Goal: Task Accomplishment & Management: Manage account settings

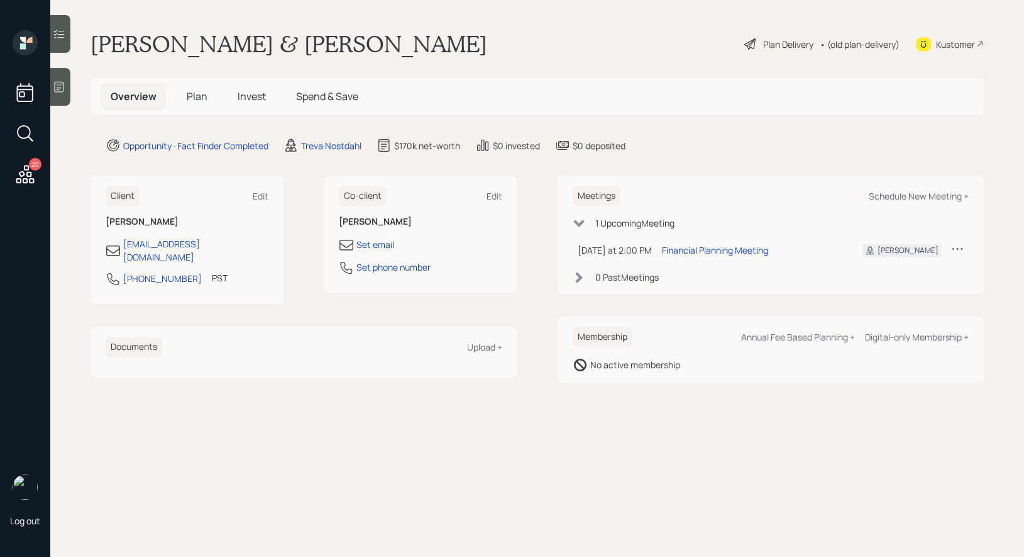
click at [57, 82] on icon at bounding box center [59, 87] width 9 height 11
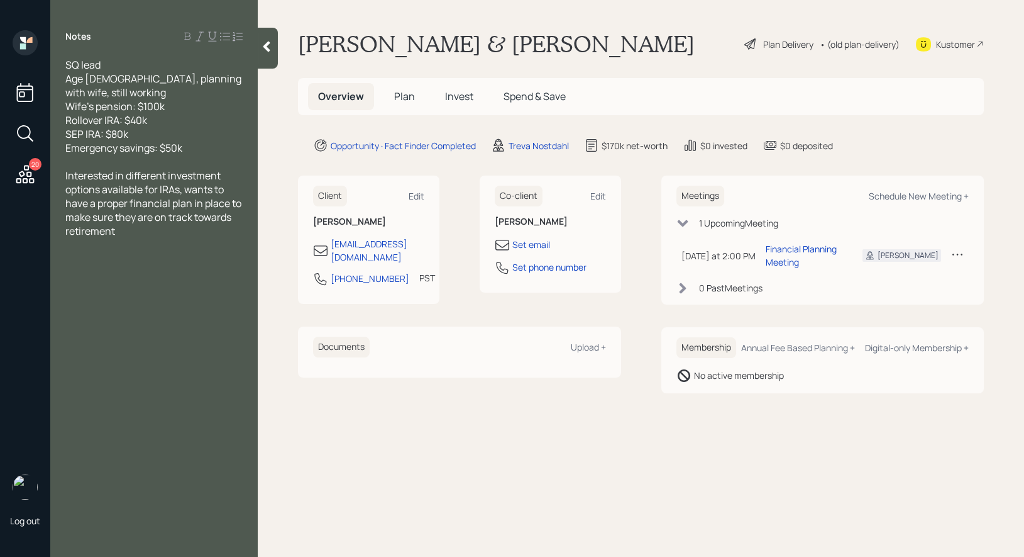
click at [406, 96] on span "Plan" at bounding box center [404, 96] width 21 height 14
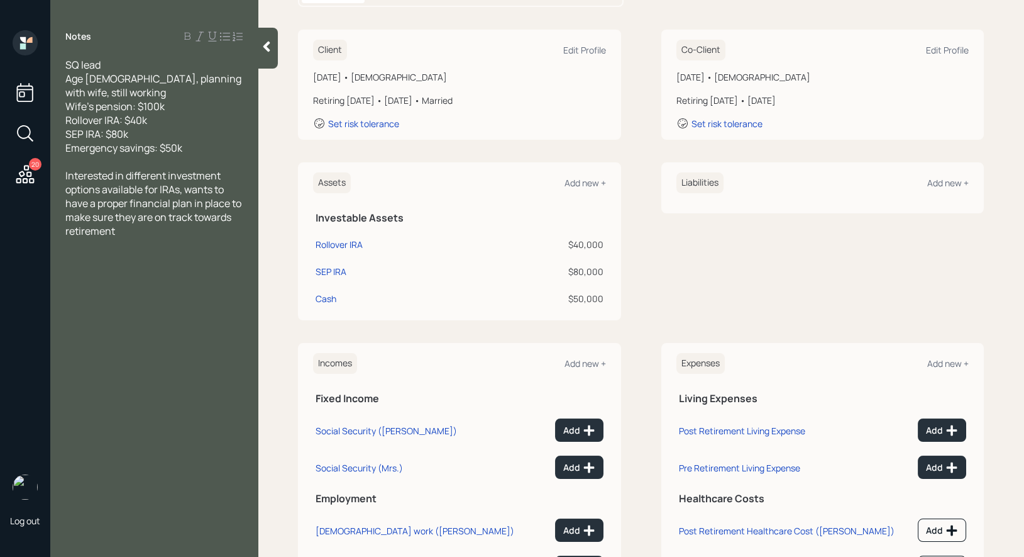
scroll to position [225, 0]
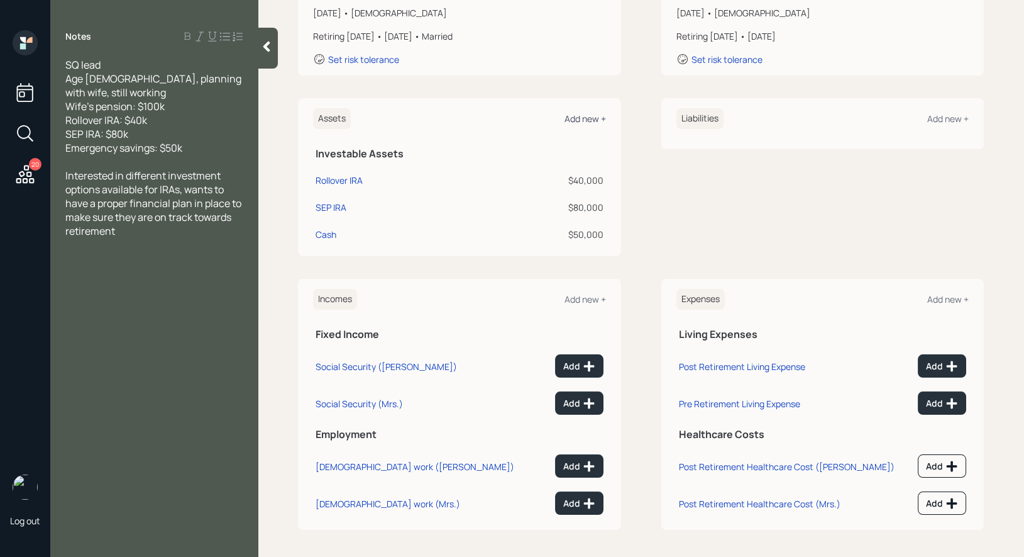
click at [580, 114] on div "Add new +" at bounding box center [586, 119] width 42 height 12
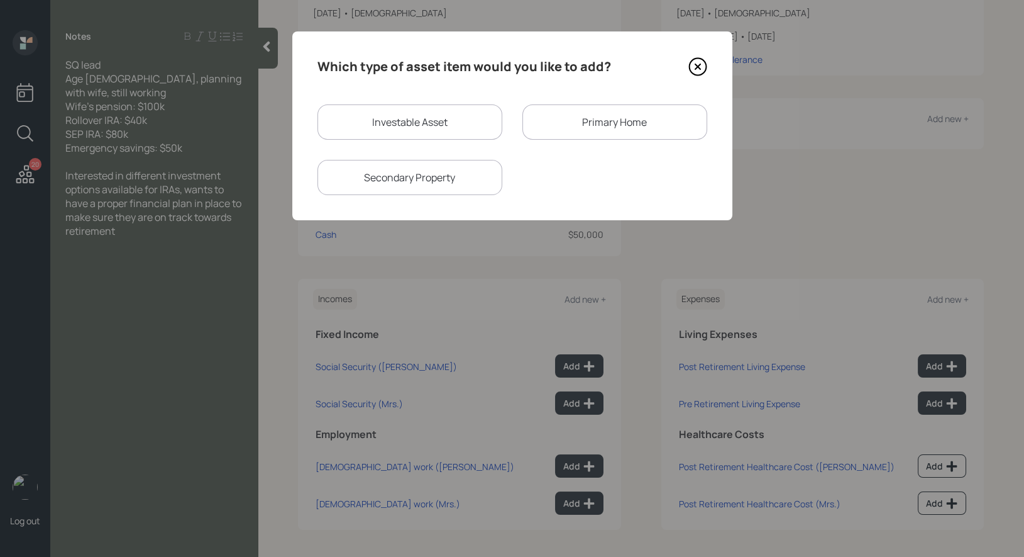
click at [437, 120] on div "Investable Asset" at bounding box center [410, 121] width 185 height 35
select select "taxable"
select select "balanced"
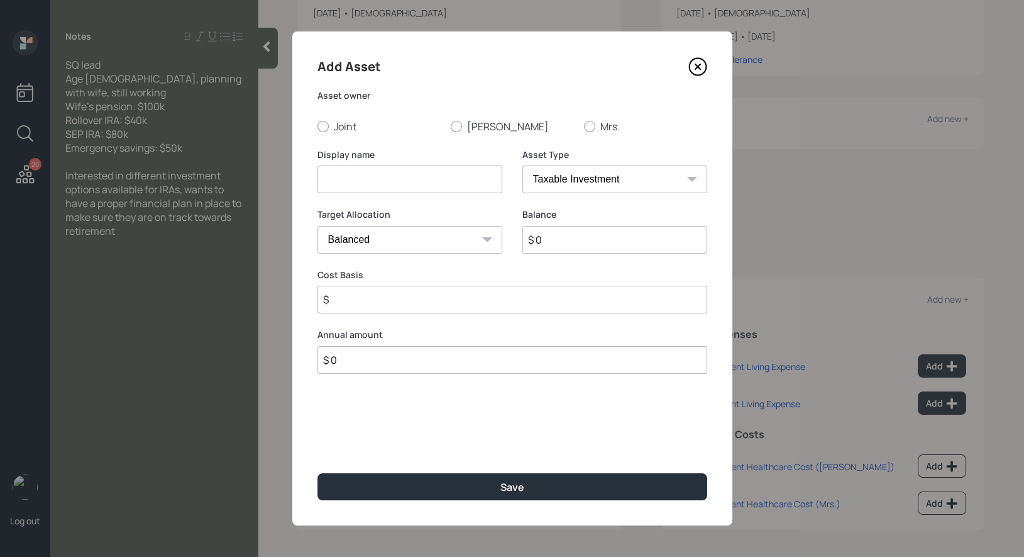
click at [426, 182] on input at bounding box center [410, 179] width 185 height 28
type input "Pension Lump Sum"
click at [587, 122] on div at bounding box center [589, 126] width 11 height 11
click at [584, 126] on input "Mrs." at bounding box center [584, 126] width 1 height 1
radio input "true"
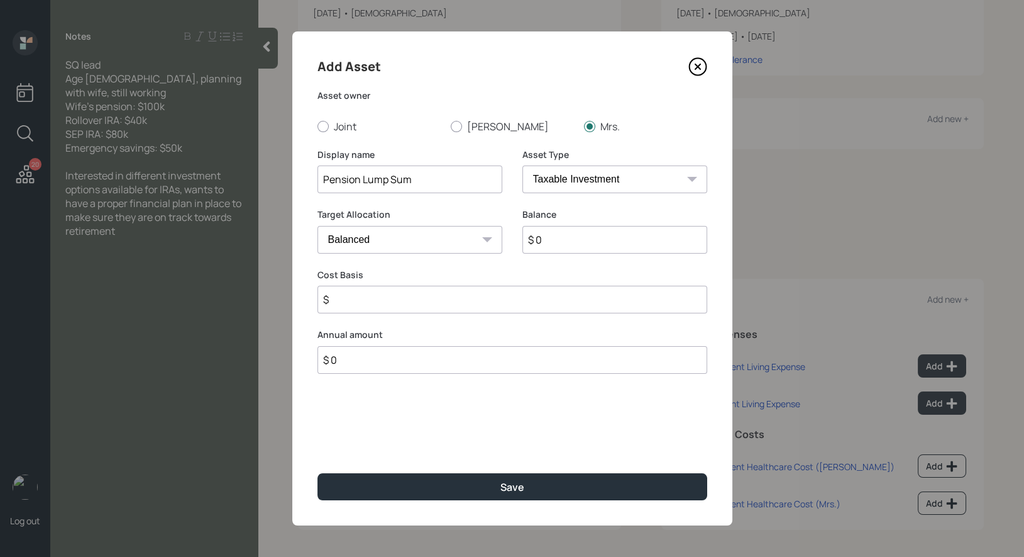
click at [587, 179] on select "SEP [PERSON_NAME] IRA 401(k) [PERSON_NAME] 401(k) 403(b) [PERSON_NAME] 403(b) 4…" at bounding box center [615, 179] width 185 height 28
select select "ira"
click at [523, 165] on select "SEP [PERSON_NAME] IRA 401(k) [PERSON_NAME] 401(k) 403(b) [PERSON_NAME] 403(b) 4…" at bounding box center [615, 179] width 185 height 28
type input "$"
click at [567, 249] on input "$ 0" at bounding box center [615, 240] width 185 height 28
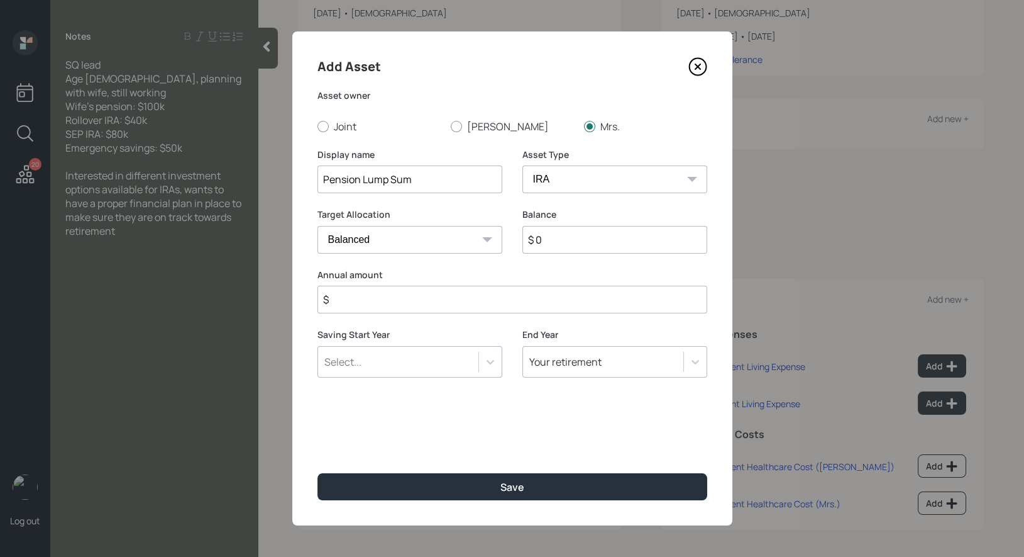
click at [567, 249] on input "$ 0" at bounding box center [615, 240] width 185 height 28
type input "$ 100,000"
click at [457, 304] on input "$" at bounding box center [513, 300] width 390 height 28
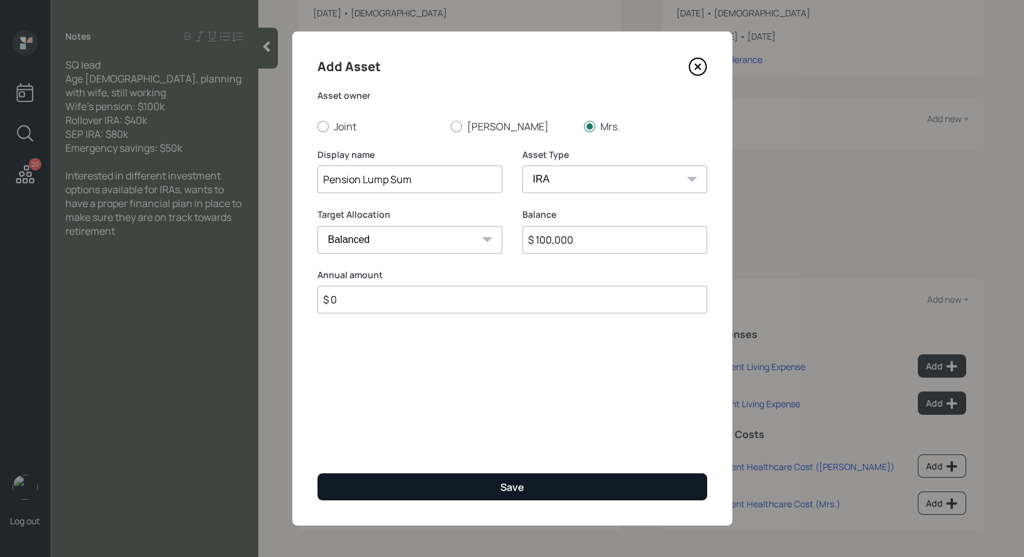
type input "$ 0"
click at [452, 480] on button "Save" at bounding box center [513, 486] width 390 height 27
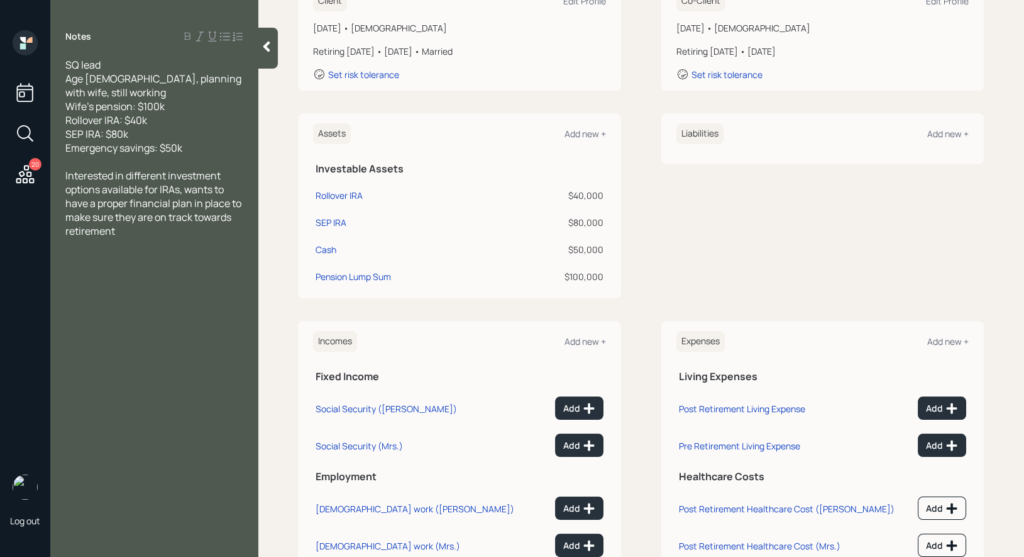
scroll to position [252, 0]
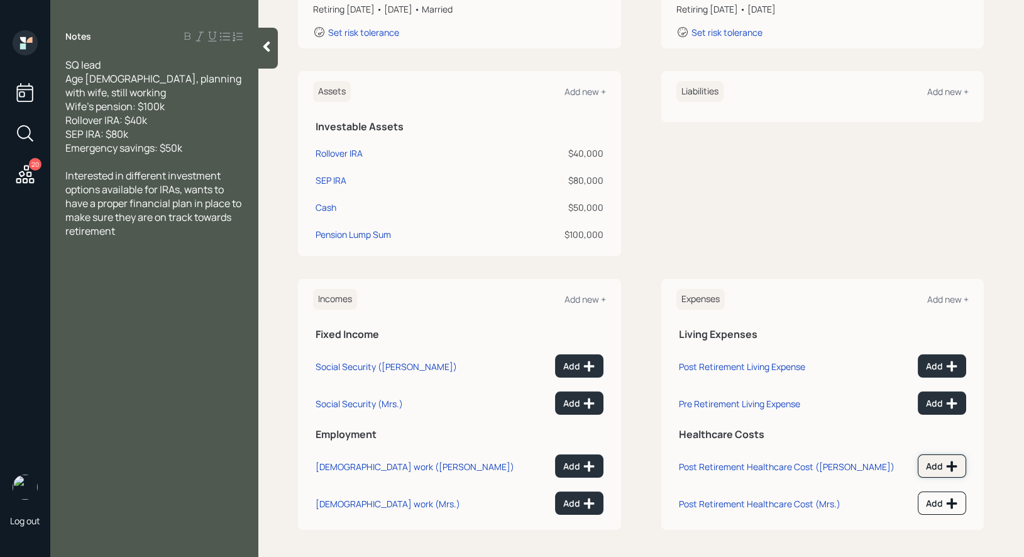
click at [934, 465] on div "Add" at bounding box center [942, 466] width 32 height 13
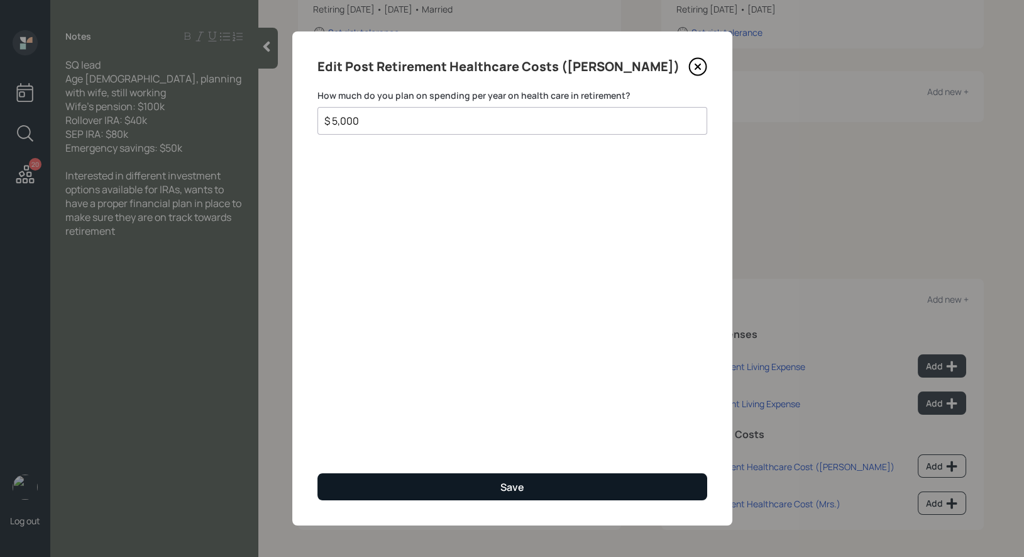
type input "$ 5,000"
click at [416, 485] on button "Save" at bounding box center [513, 486] width 390 height 27
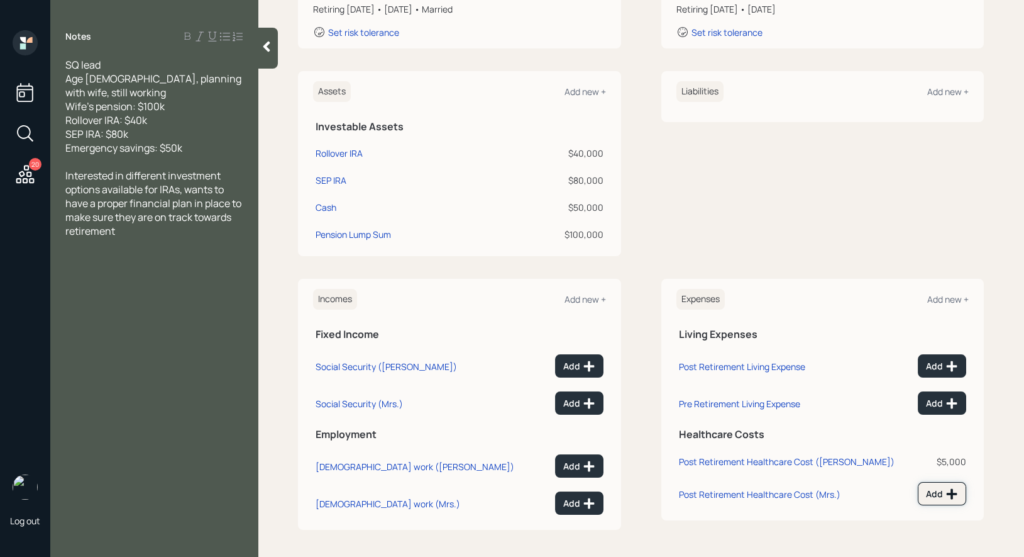
click at [958, 489] on icon at bounding box center [952, 493] width 13 height 13
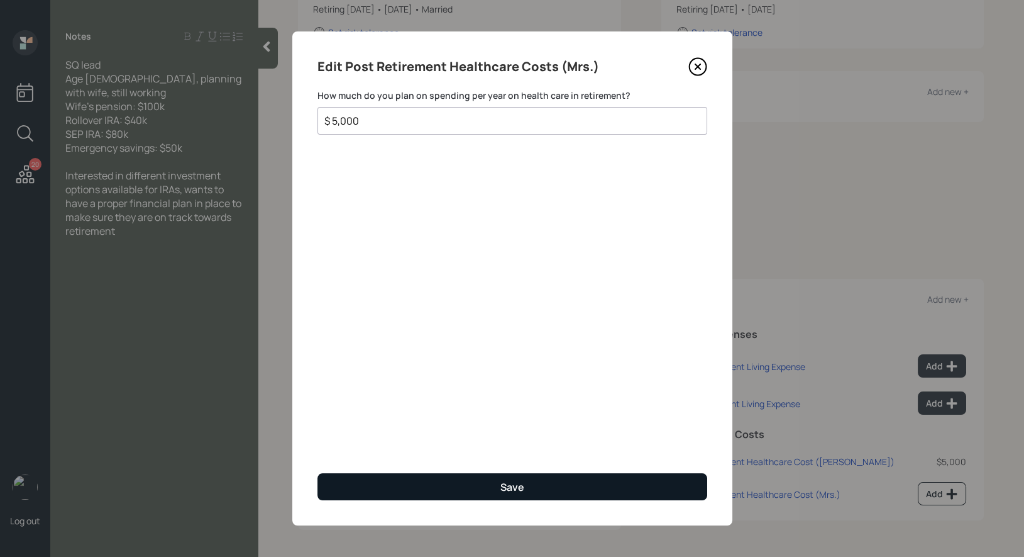
type input "$ 5,000"
click at [444, 485] on button "Save" at bounding box center [513, 486] width 390 height 27
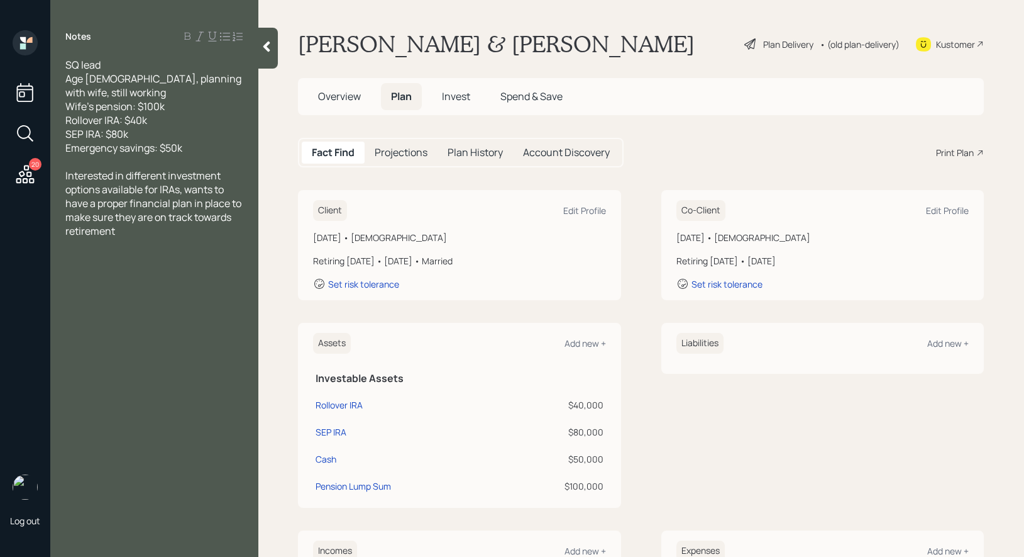
click at [773, 40] on div "Plan Delivery" at bounding box center [788, 44] width 50 height 13
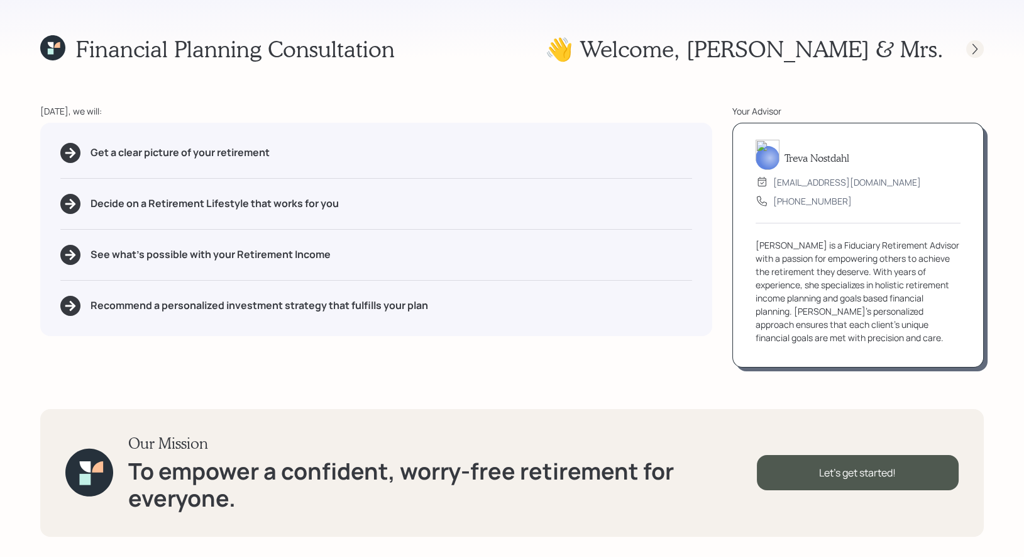
click at [975, 49] on icon at bounding box center [975, 49] width 13 height 13
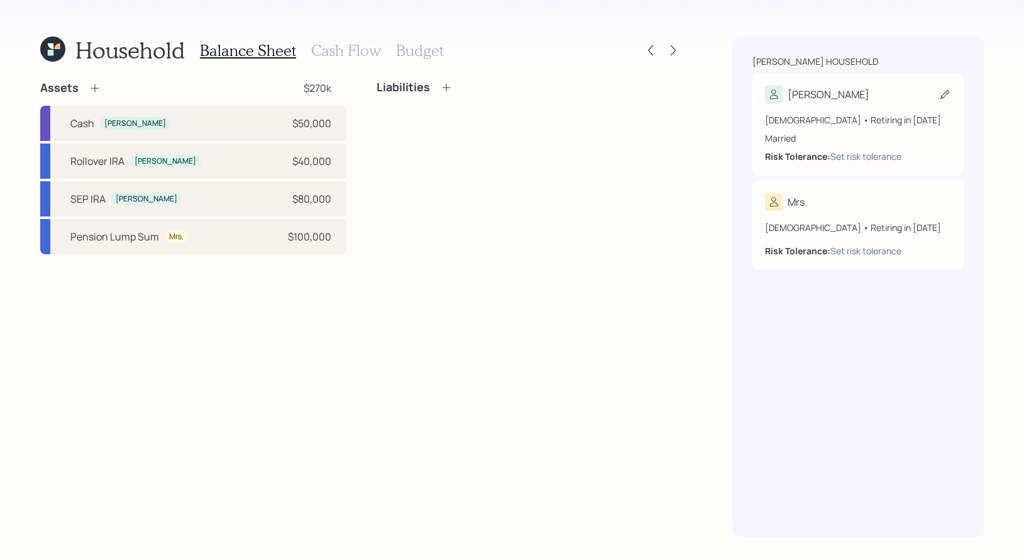
click at [943, 94] on icon at bounding box center [945, 94] width 13 height 13
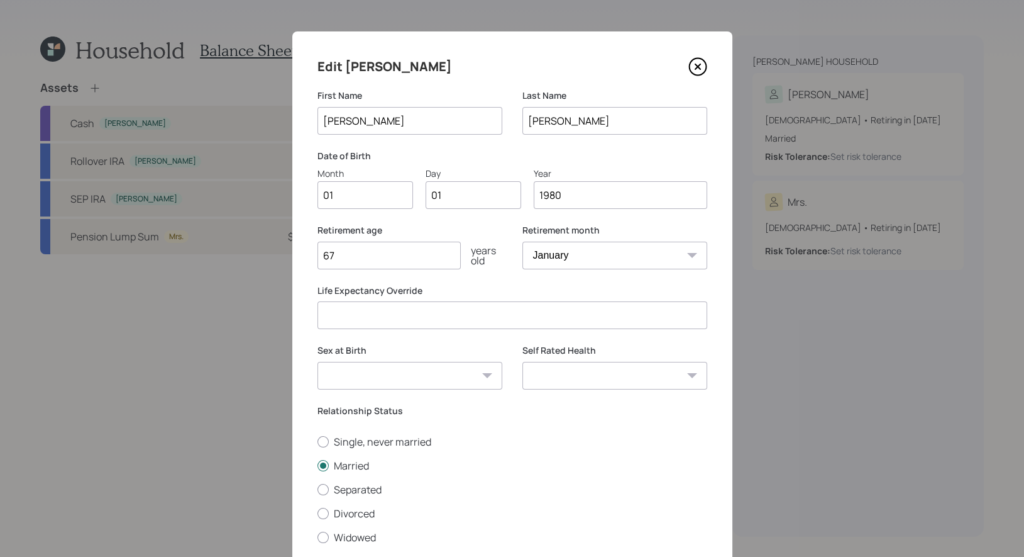
click at [393, 195] on input "01" at bounding box center [366, 195] width 96 height 28
type input "0"
type input "10"
type input "0"
type input "19"
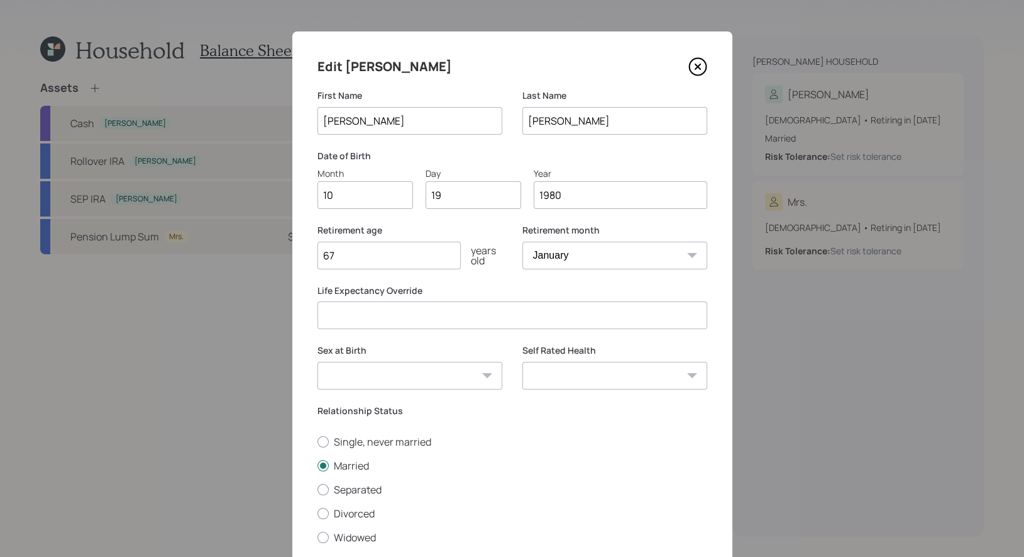
click at [401, 253] on input "67" at bounding box center [389, 255] width 143 height 28
type input "6"
type input "65"
click at [591, 254] on select "January February March April May June July August September October November De…" at bounding box center [615, 255] width 185 height 28
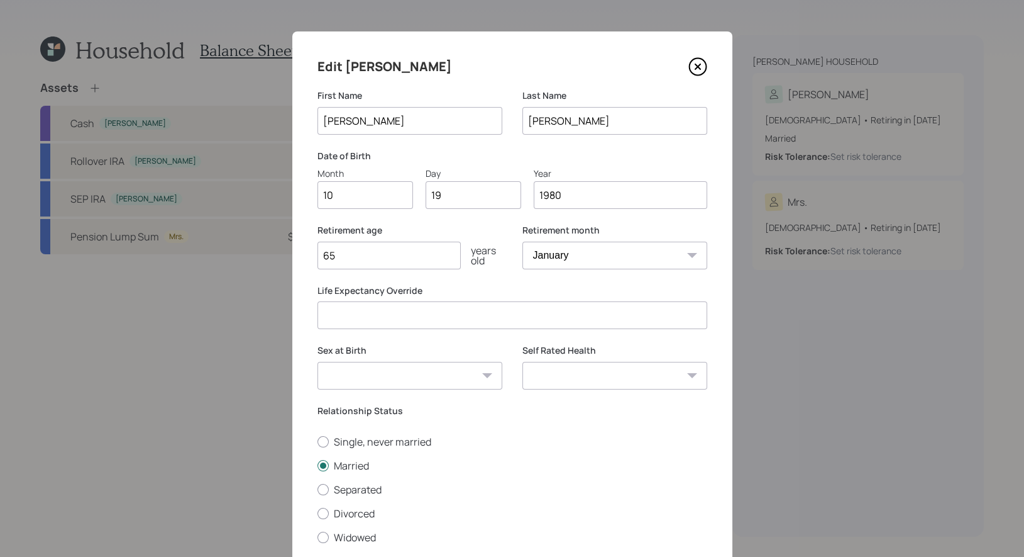
select select "10"
click at [523, 241] on select "January February March April May June July August September October November De…" at bounding box center [615, 255] width 185 height 28
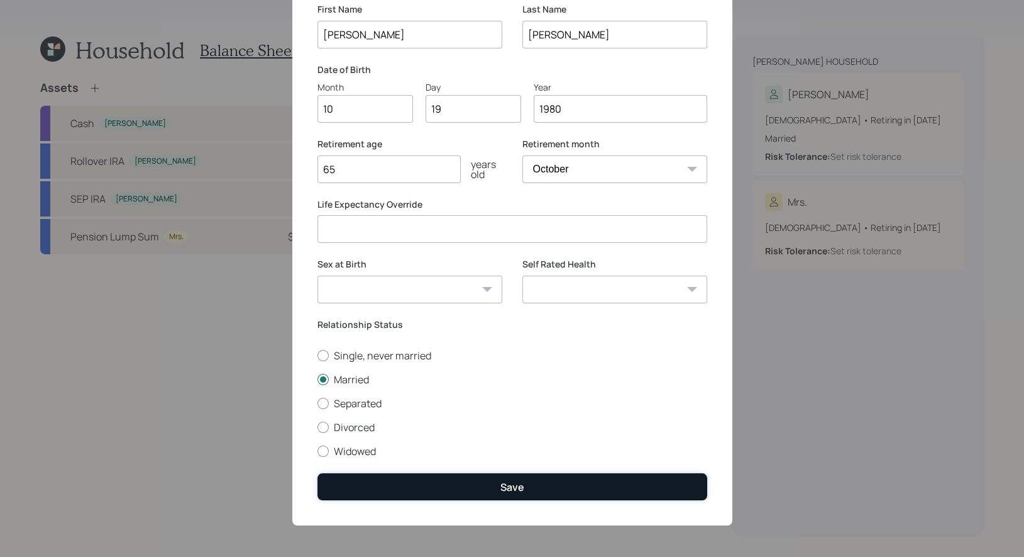
click at [482, 487] on button "Save" at bounding box center [513, 486] width 390 height 27
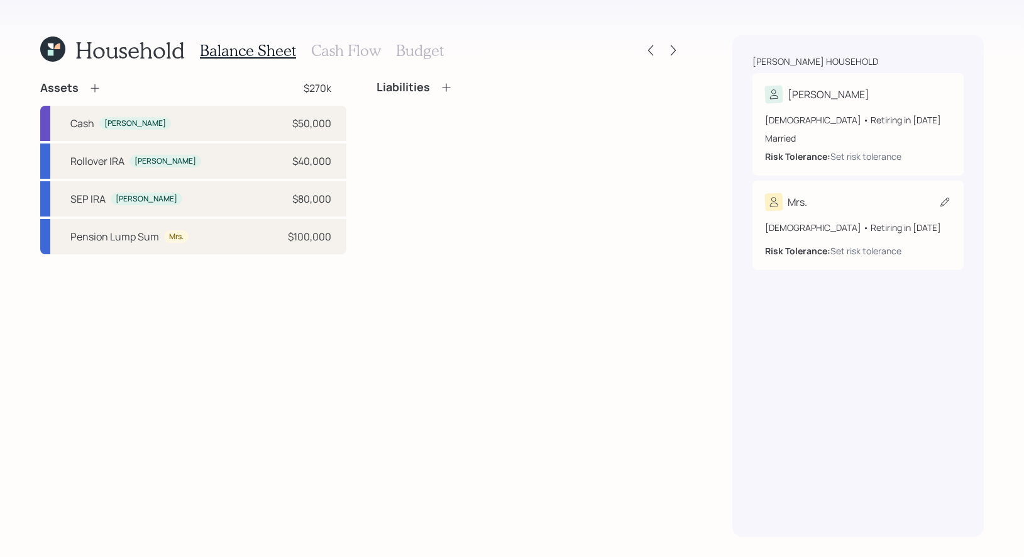
click at [946, 196] on icon at bounding box center [945, 202] width 13 height 13
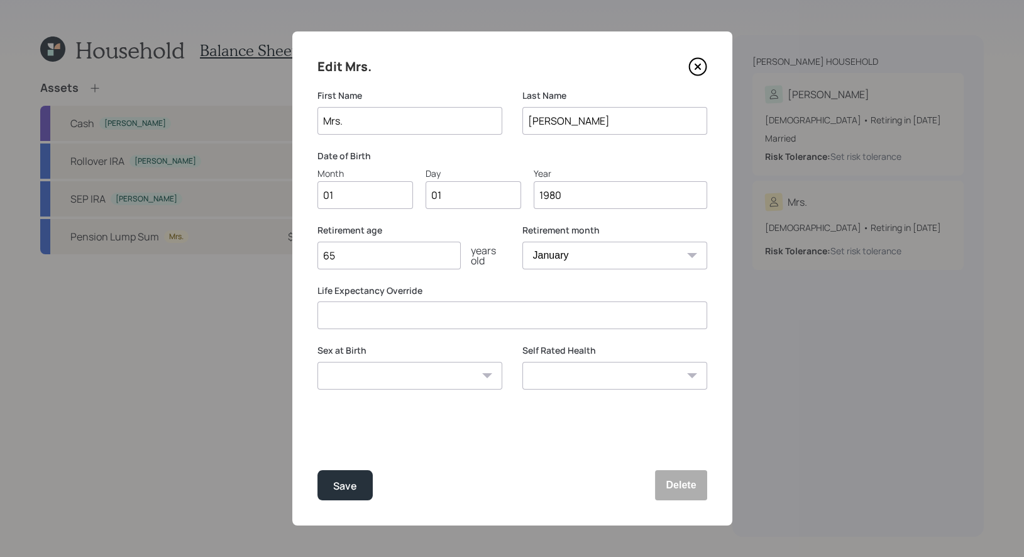
click at [402, 114] on input "Mrs." at bounding box center [410, 121] width 185 height 28
type input "[PERSON_NAME]"
click at [341, 204] on input "01" at bounding box center [366, 195] width 96 height 28
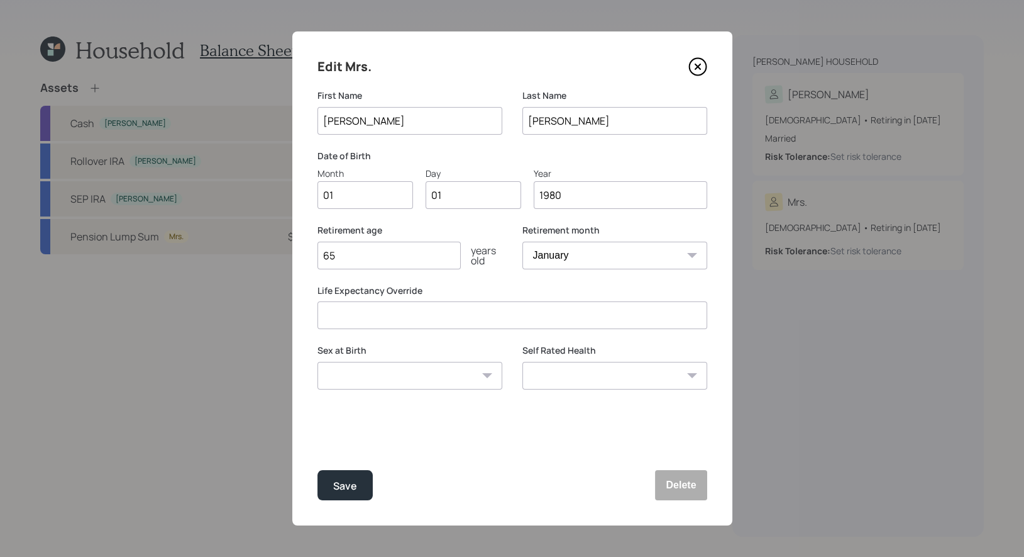
click at [341, 204] on input "01" at bounding box center [366, 195] width 96 height 28
type input "09"
click at [365, 255] on input "65" at bounding box center [389, 255] width 143 height 28
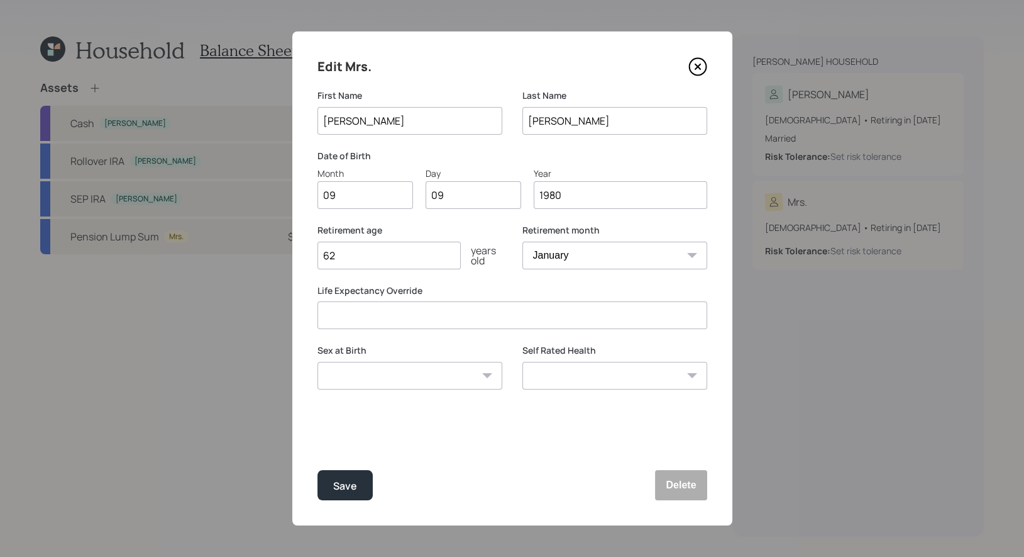
type input "62"
click at [603, 259] on select "January February March April May June July August September October November De…" at bounding box center [615, 255] width 185 height 28
select select "9"
click at [523, 241] on select "January February March April May June July August September October November De…" at bounding box center [615, 255] width 185 height 28
click at [346, 484] on div "Save" at bounding box center [345, 485] width 24 height 17
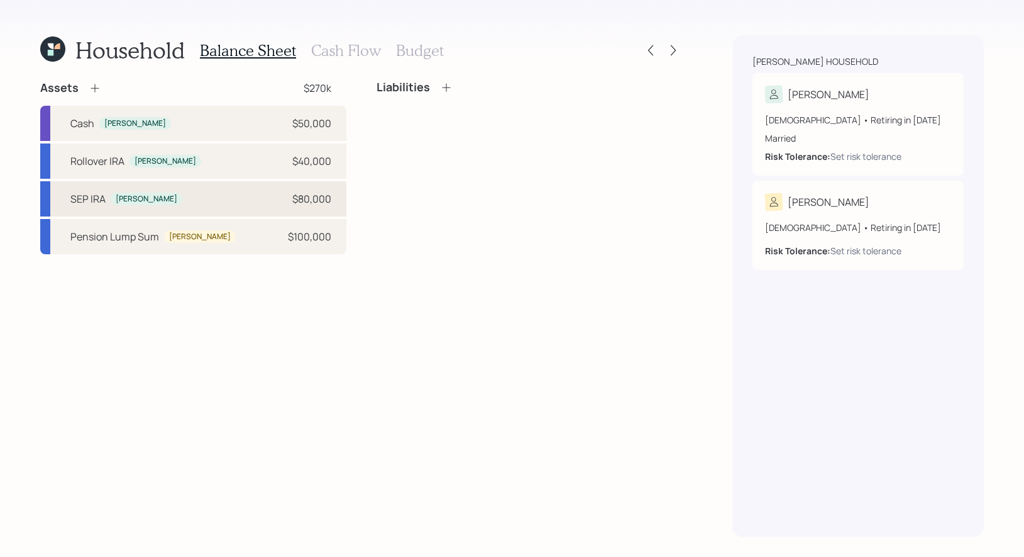
click at [164, 198] on div "[PERSON_NAME] $80,000" at bounding box center [193, 198] width 306 height 35
select select "balanced"
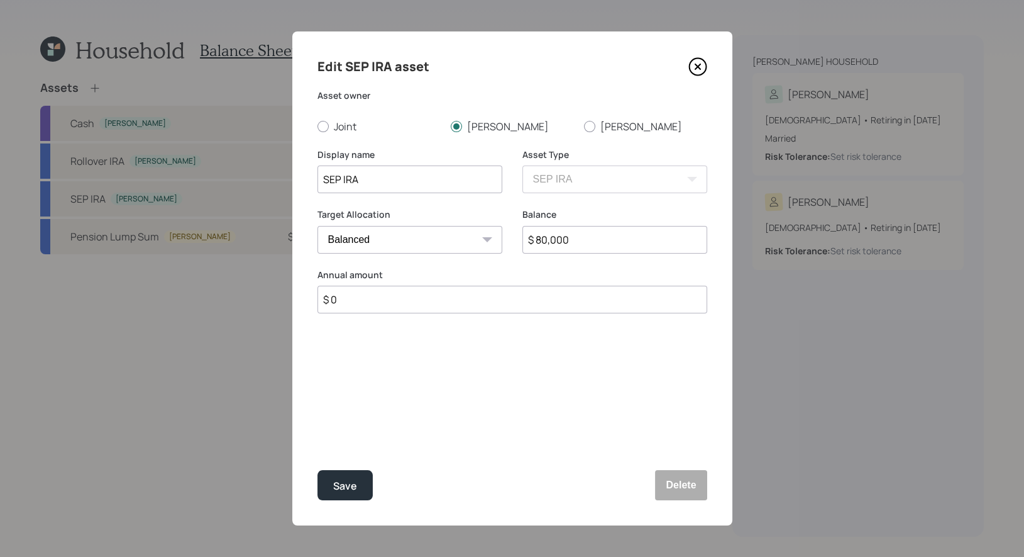
click at [387, 301] on input "$ 0" at bounding box center [513, 300] width 390 height 28
type input "$ 30,000"
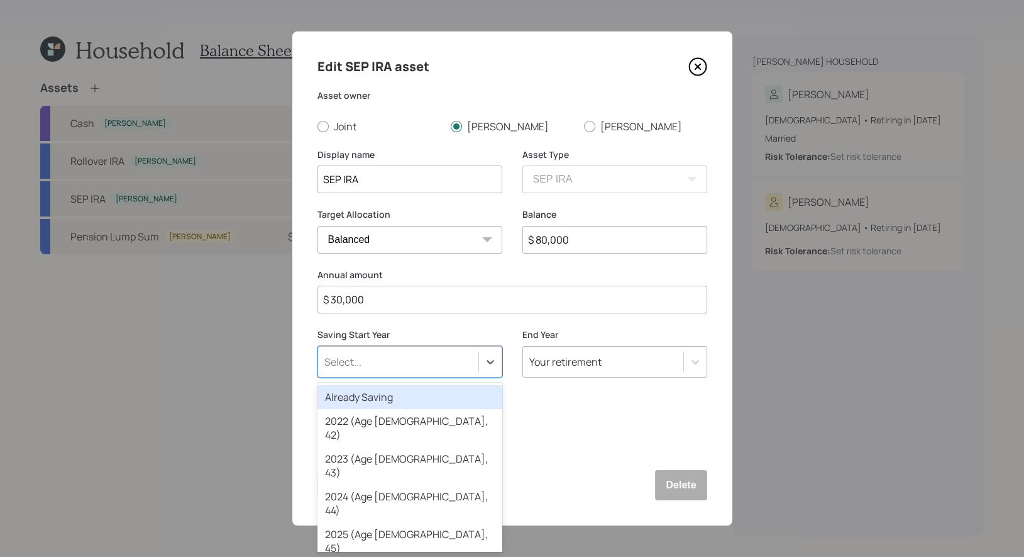
click at [361, 358] on div "Select..." at bounding box center [343, 362] width 37 height 14
click at [358, 392] on div "Already Saving" at bounding box center [410, 397] width 185 height 24
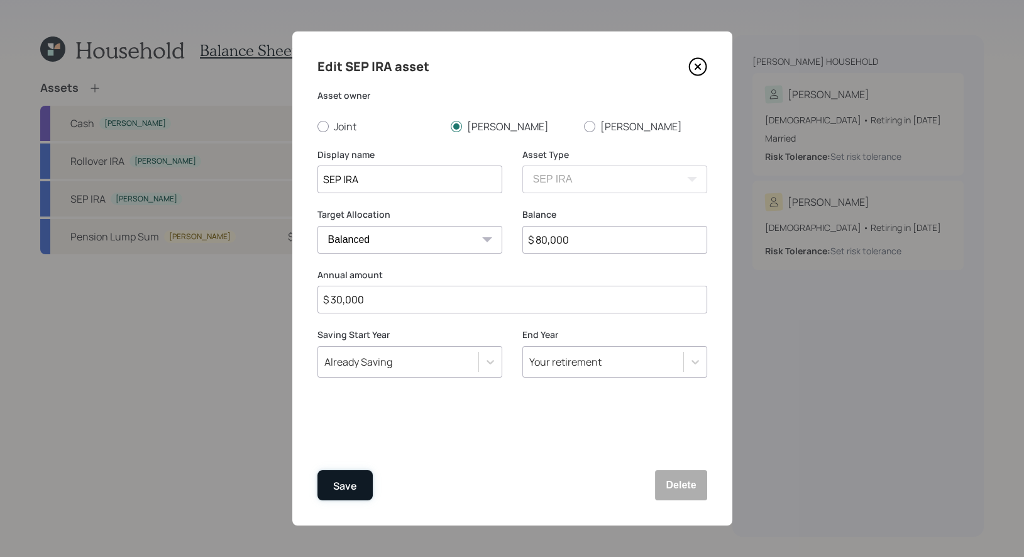
click at [341, 485] on div "Save" at bounding box center [345, 485] width 24 height 17
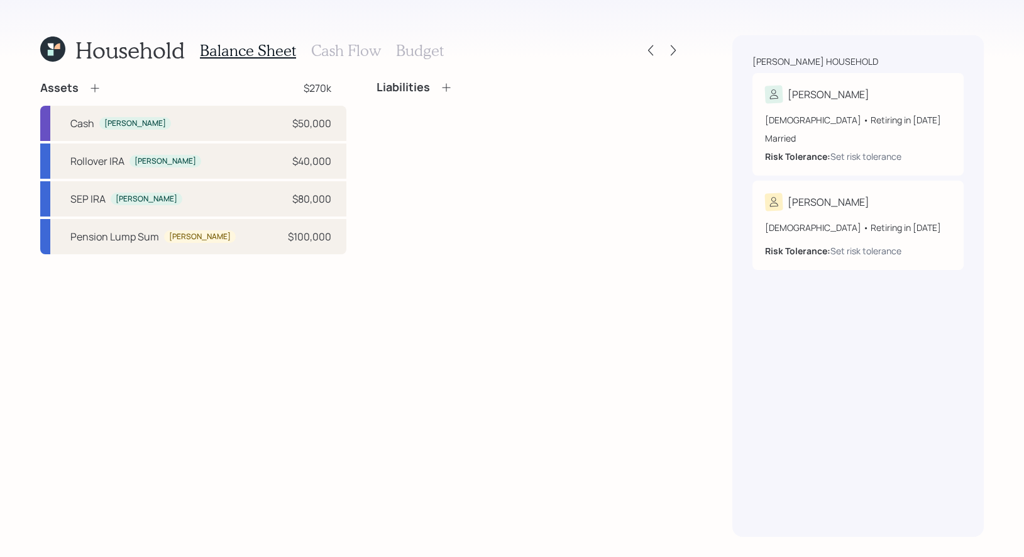
click at [96, 90] on icon at bounding box center [95, 88] width 13 height 13
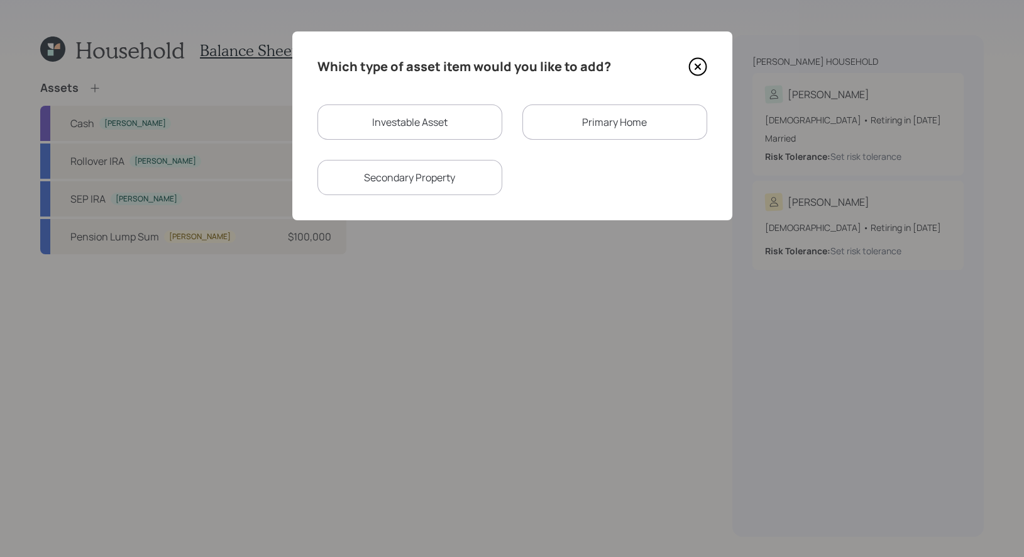
click at [467, 119] on div "Investable Asset" at bounding box center [410, 121] width 185 height 35
select select "taxable"
select select "balanced"
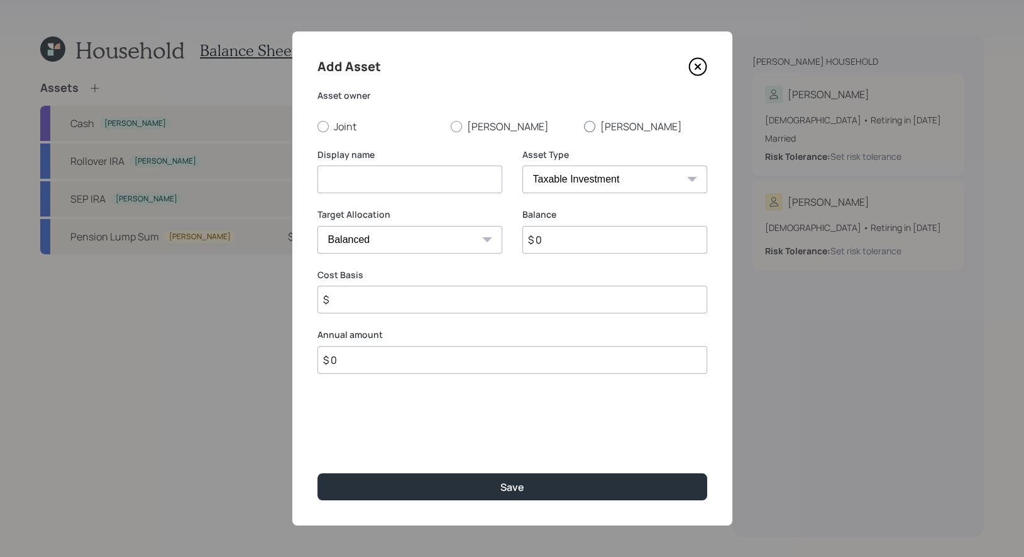
click at [586, 125] on div at bounding box center [589, 126] width 11 height 11
click at [584, 126] on input "[PERSON_NAME]" at bounding box center [584, 126] width 1 height 1
radio input "true"
click at [560, 241] on input "$ 0" at bounding box center [615, 240] width 185 height 28
type input "$ 12,000"
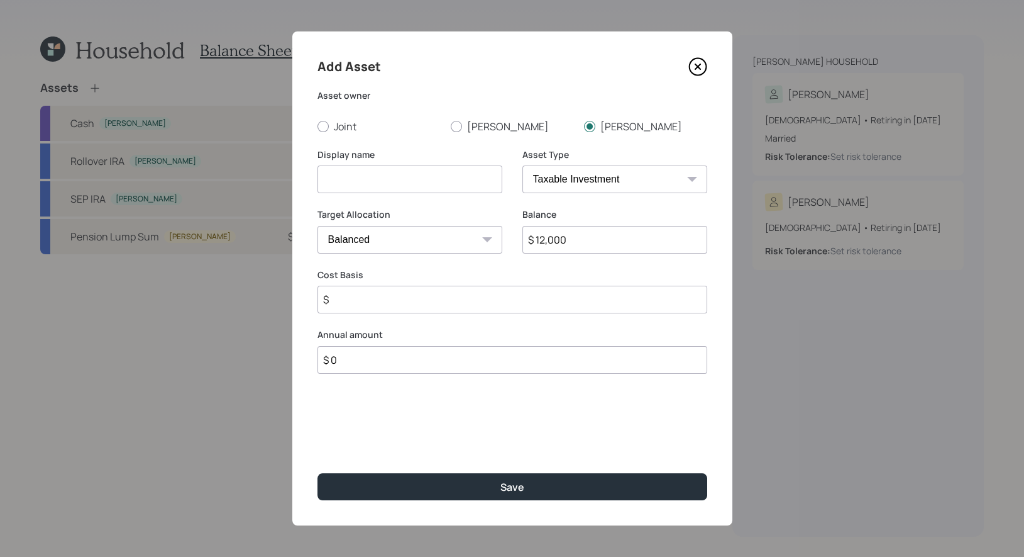
click at [550, 180] on select "SEP [PERSON_NAME] IRA 401(k) [PERSON_NAME] 401(k) 403(b) [PERSON_NAME] 403(b) 4…" at bounding box center [615, 179] width 185 height 28
select select "public_school_sponsored"
click at [523, 165] on select "SEP [PERSON_NAME] IRA 401(k) [PERSON_NAME] 401(k) 403(b) [PERSON_NAME] 403(b) 4…" at bounding box center [615, 179] width 185 height 28
click at [424, 184] on input at bounding box center [410, 179] width 185 height 28
type input "Current 403b"
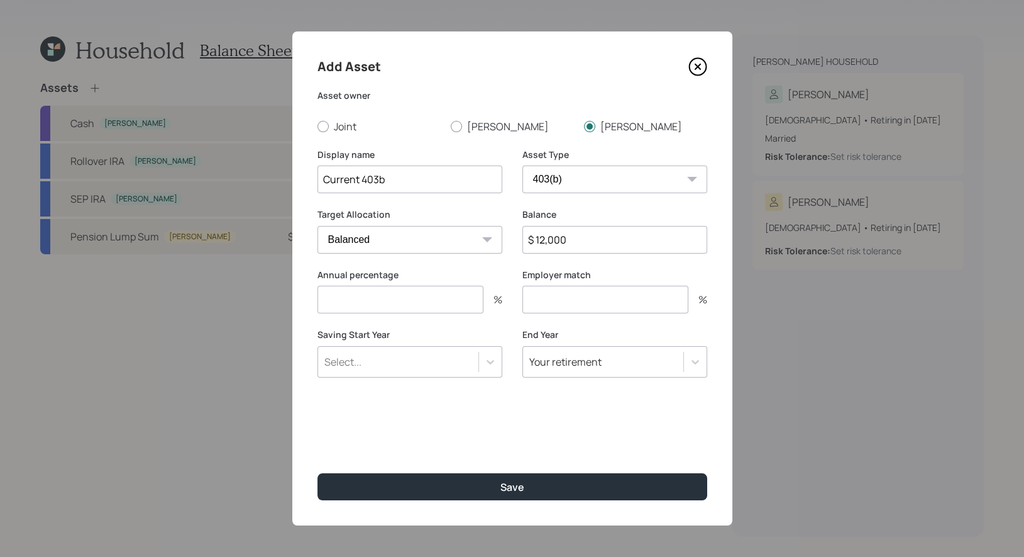
click at [373, 301] on input "number" at bounding box center [401, 300] width 166 height 28
type input "5.3"
click at [350, 364] on div "Select..." at bounding box center [343, 362] width 37 height 14
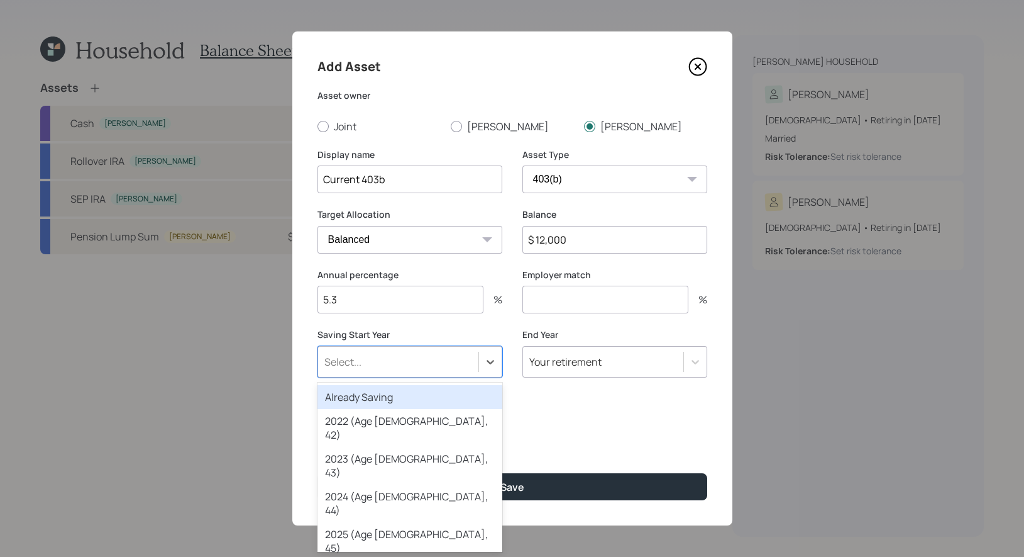
click at [350, 395] on div "Already Saving" at bounding box center [410, 397] width 185 height 24
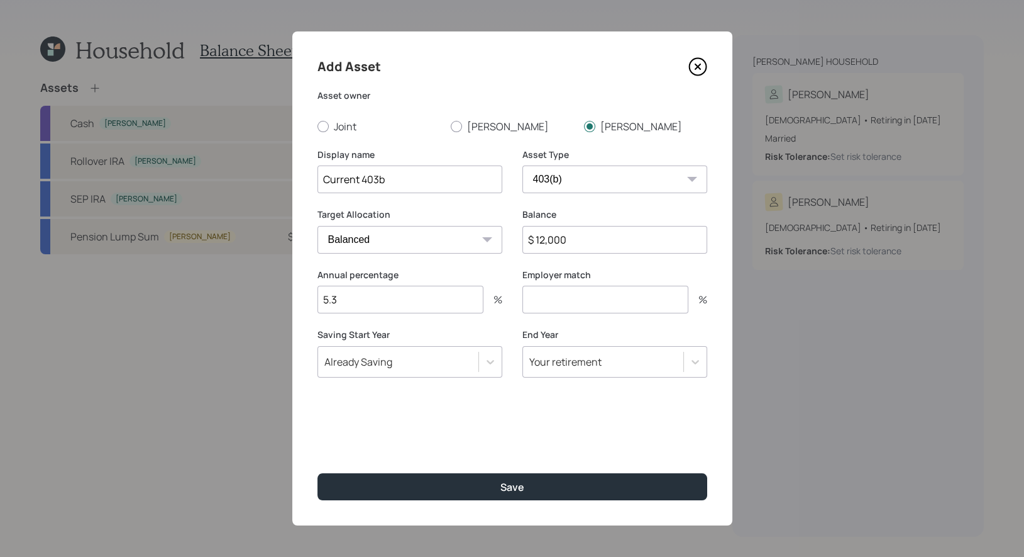
click at [550, 304] on input "number" at bounding box center [606, 300] width 166 height 28
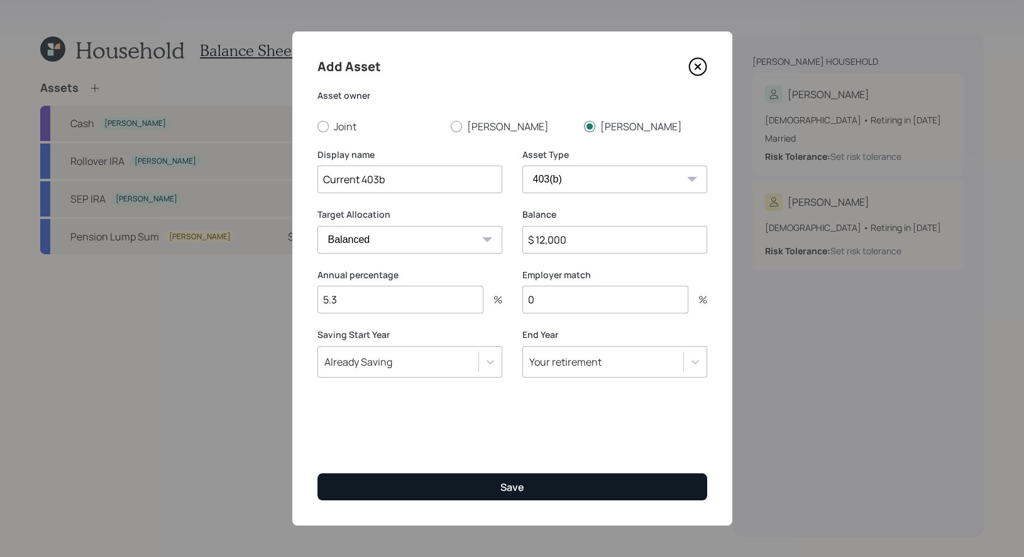
type input "0"
click at [458, 488] on button "Save" at bounding box center [513, 486] width 390 height 27
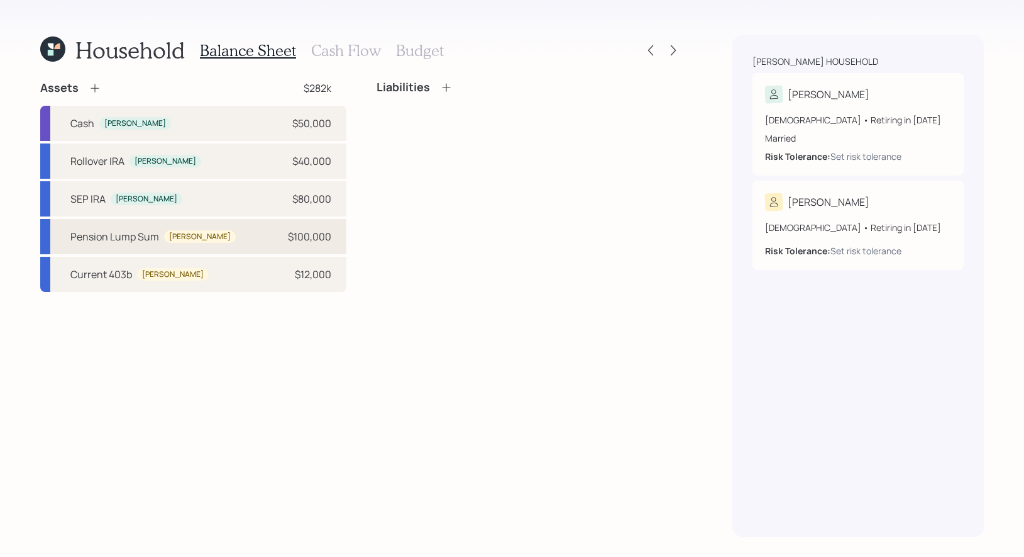
click at [211, 236] on div "Pension Lump Sum [PERSON_NAME] $100,000" at bounding box center [193, 236] width 306 height 35
select select "ira"
select select "balanced"
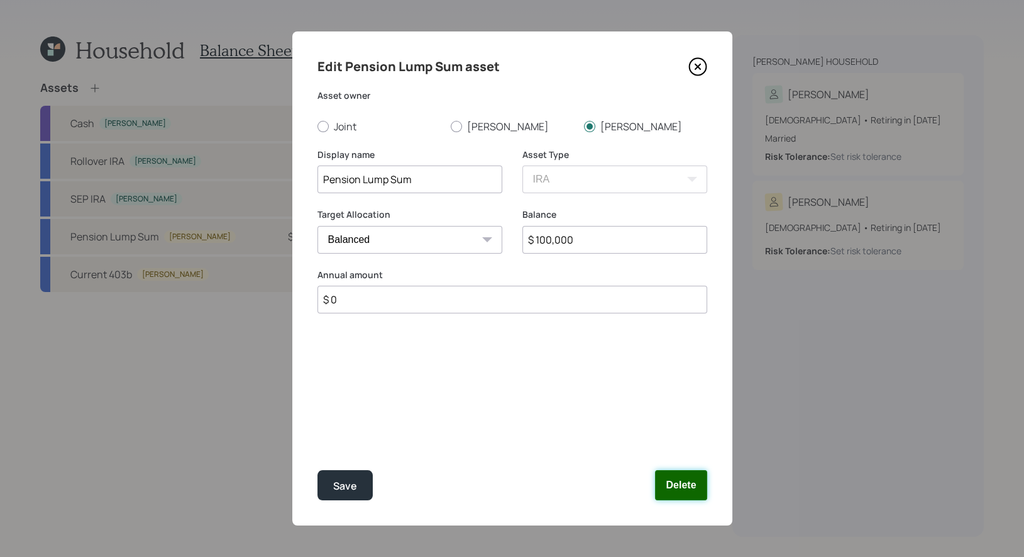
click at [699, 486] on button "Delete" at bounding box center [681, 485] width 52 height 30
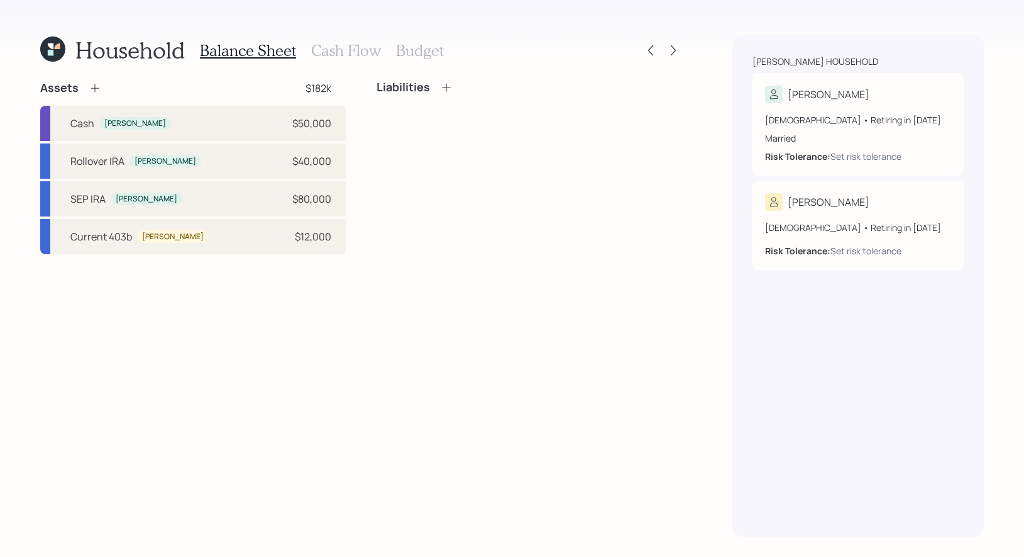
click at [91, 85] on icon at bounding box center [95, 88] width 13 height 13
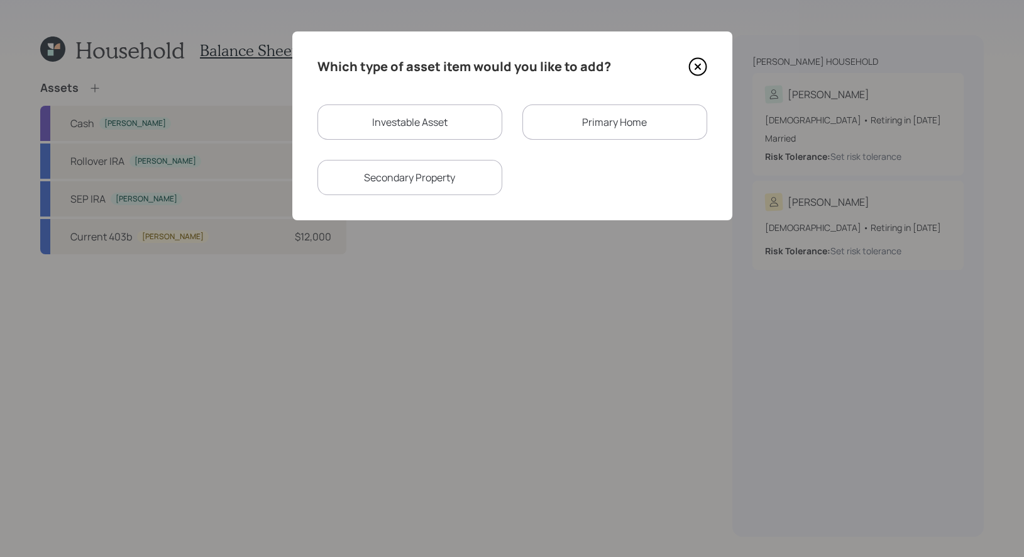
click at [574, 125] on div "Primary Home" at bounding box center [615, 121] width 185 height 35
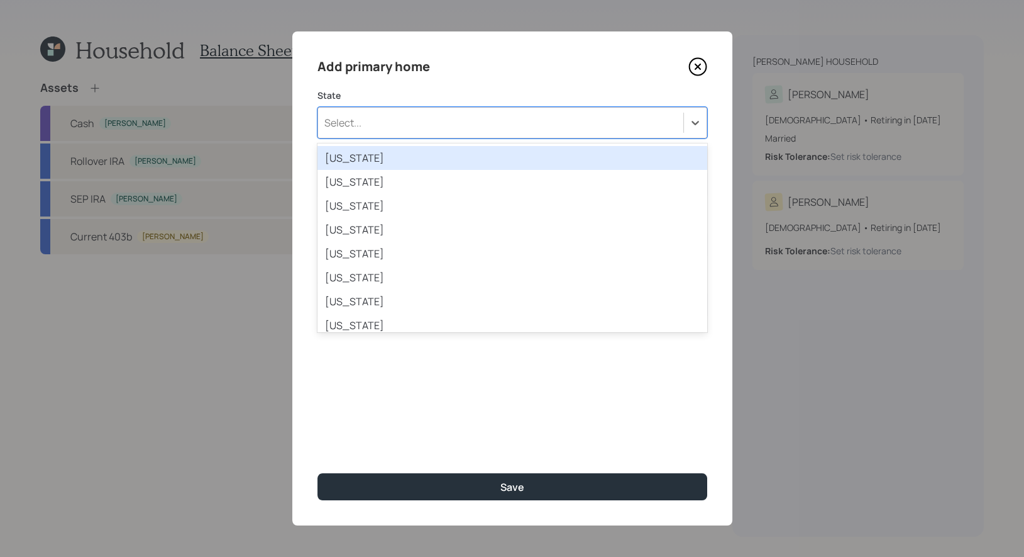
click at [549, 128] on div "Select..." at bounding box center [500, 122] width 365 height 21
type input "ca"
click at [530, 154] on div "[US_STATE]" at bounding box center [513, 158] width 390 height 24
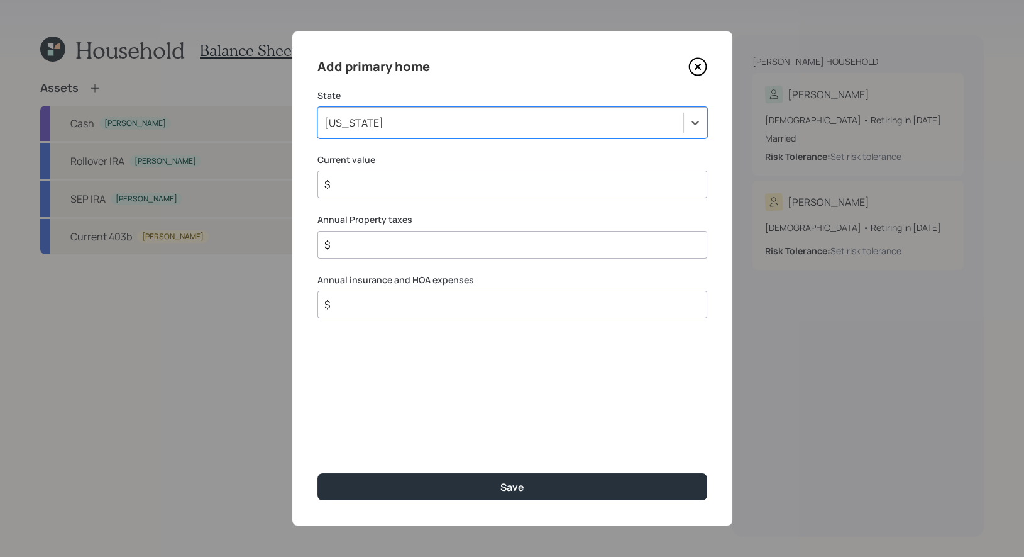
click at [438, 188] on input "$" at bounding box center [507, 184] width 369 height 15
type input "$ 700,000"
click at [480, 247] on input "$" at bounding box center [507, 244] width 369 height 15
type input "$ 4,800"
click at [392, 311] on input "$" at bounding box center [507, 304] width 369 height 15
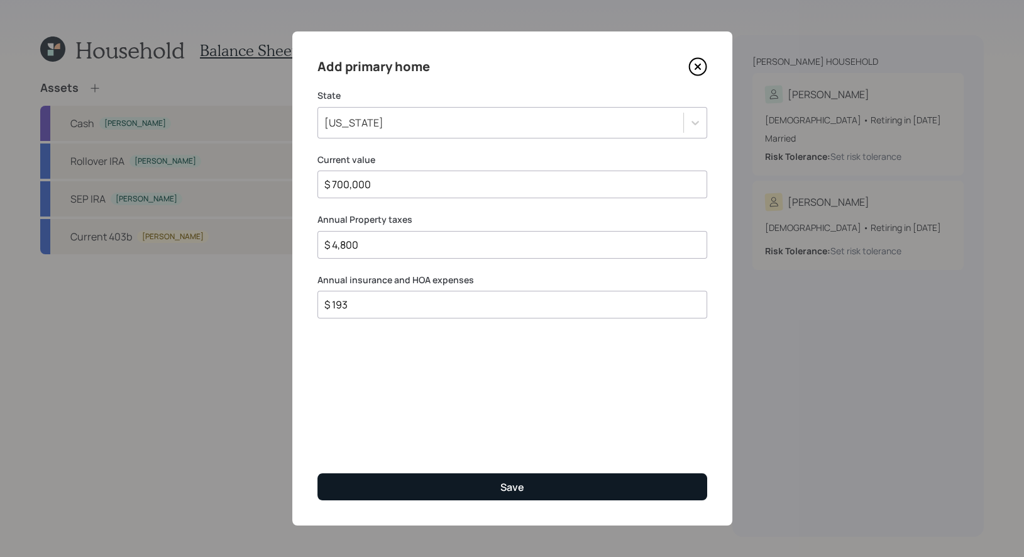
type input "$ 193"
click at [424, 479] on button "Save" at bounding box center [513, 486] width 390 height 27
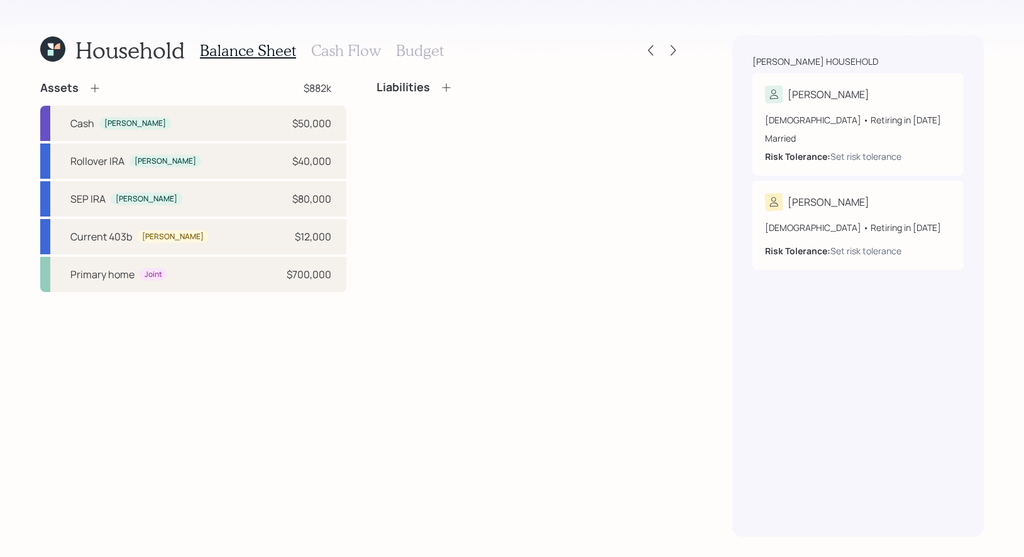
click at [445, 86] on icon at bounding box center [446, 87] width 8 height 8
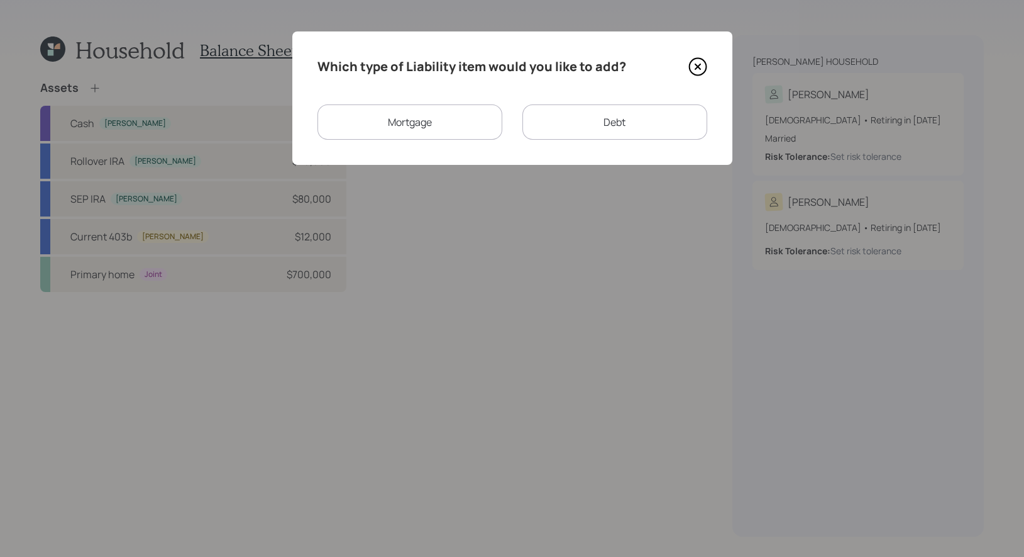
click at [443, 118] on div "Mortgage" at bounding box center [410, 121] width 185 height 35
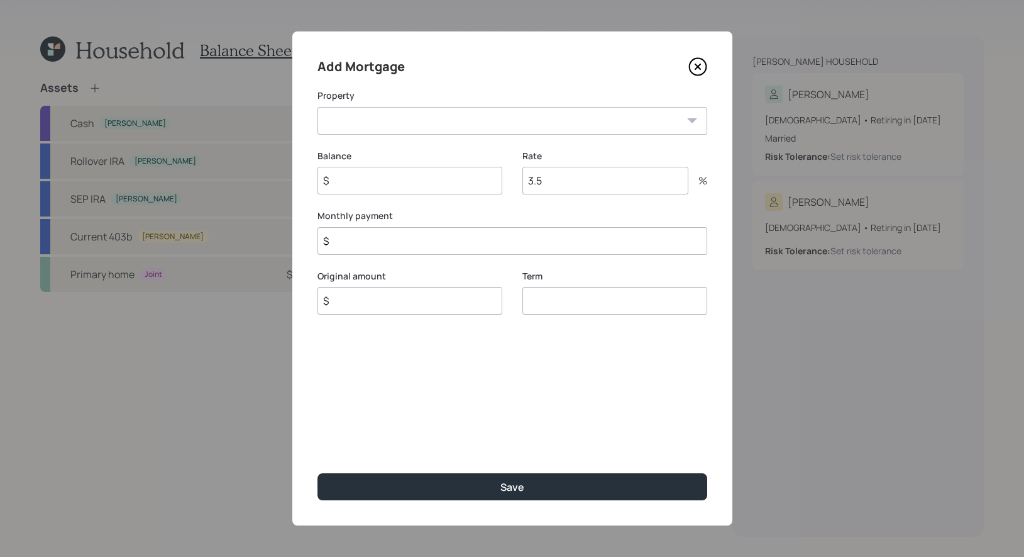
click at [428, 123] on select "CA Primary home" at bounding box center [513, 121] width 390 height 28
select select "72e3d39d-47c3-4d6b-a33d-13774dfc818d"
click at [318, 107] on select "CA Primary home" at bounding box center [513, 121] width 390 height 28
click at [397, 185] on input "$" at bounding box center [410, 181] width 185 height 28
type input "$ 179,000"
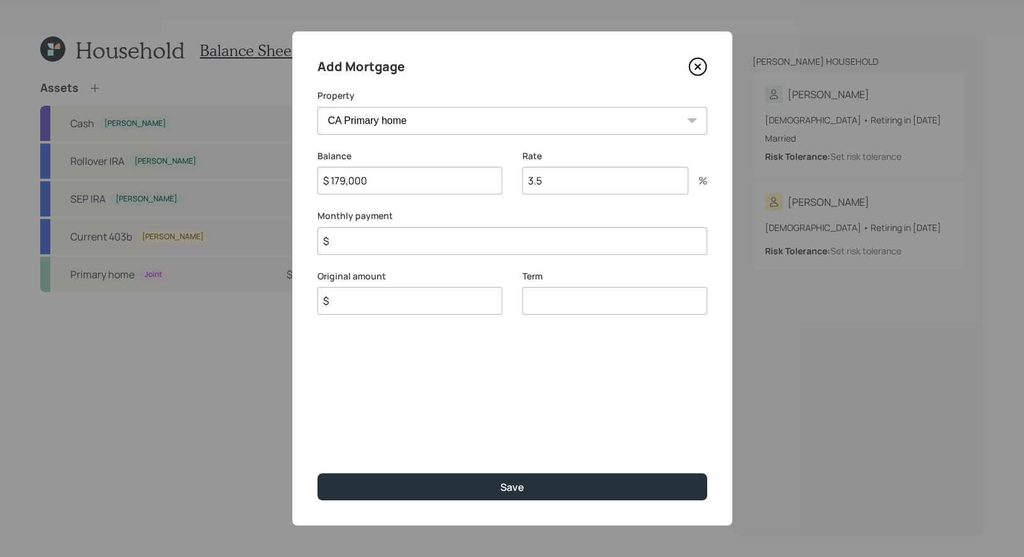
click at [608, 186] on input "3.5" at bounding box center [606, 181] width 166 height 28
click at [409, 306] on input "$" at bounding box center [410, 301] width 185 height 28
type input "$ 179,000"
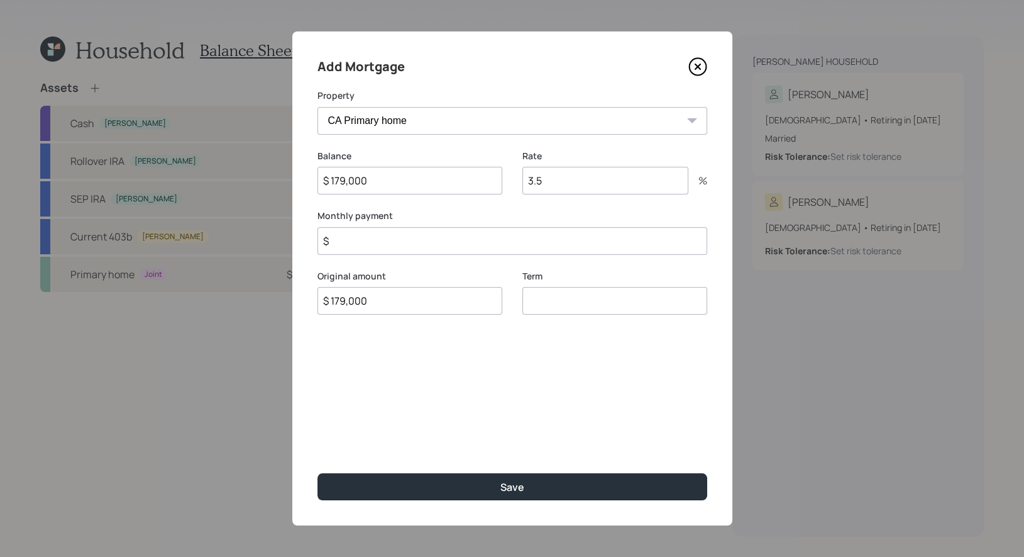
click at [591, 306] on input "number" at bounding box center [615, 301] width 185 height 28
type input "30"
click at [395, 242] on input "$" at bounding box center [513, 241] width 390 height 28
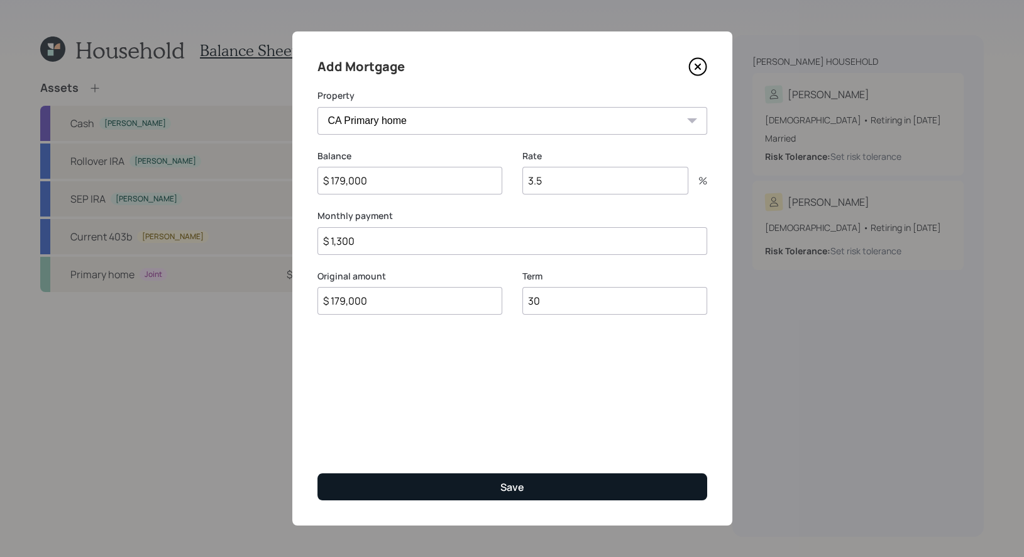
type input "$ 1,300"
click at [489, 482] on button "Save" at bounding box center [513, 486] width 390 height 27
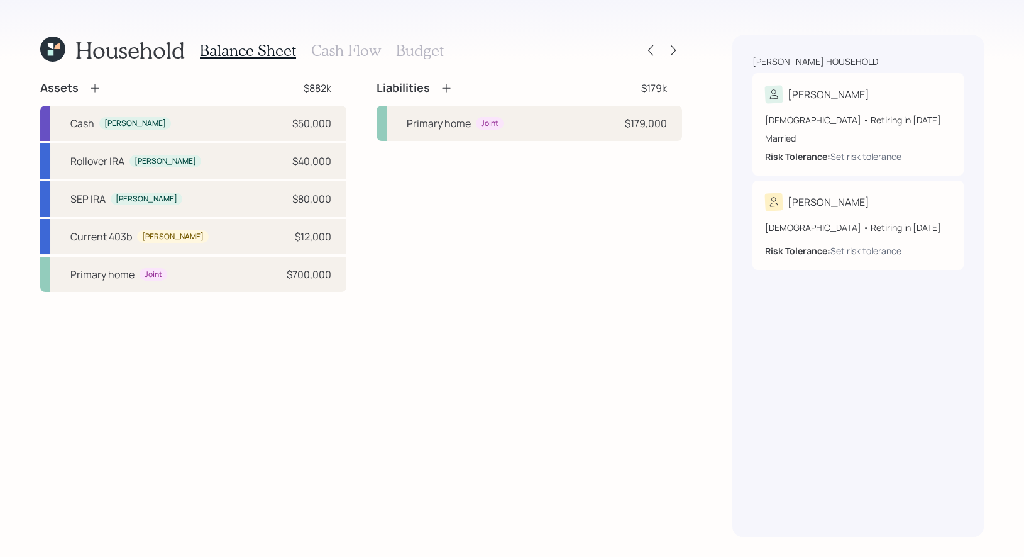
click at [345, 47] on h3 "Cash Flow" at bounding box center [346, 51] width 70 height 18
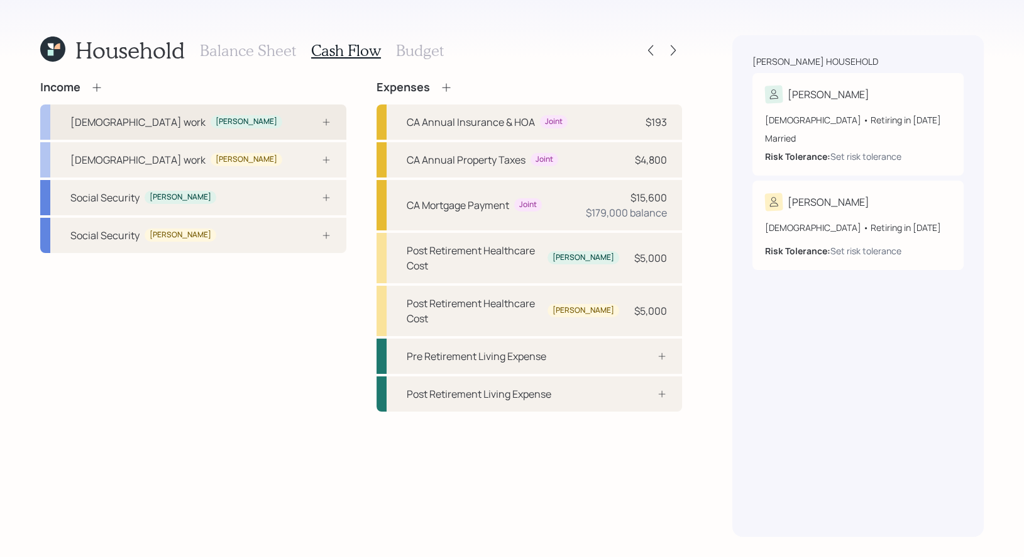
click at [216, 124] on div "[DEMOGRAPHIC_DATA] work [PERSON_NAME]" at bounding box center [193, 121] width 306 height 35
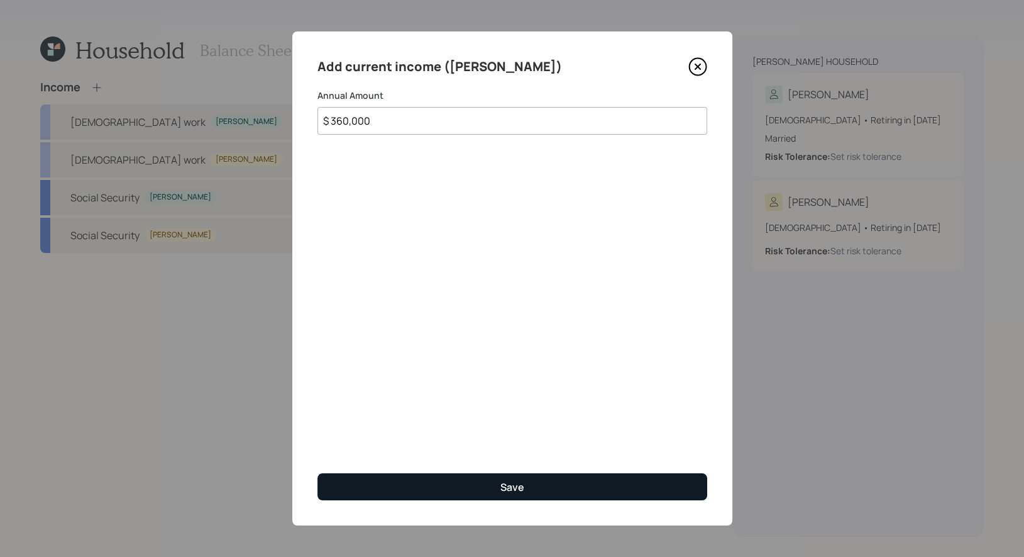
type input "$ 360,000"
click at [411, 487] on button "Save" at bounding box center [513, 486] width 390 height 27
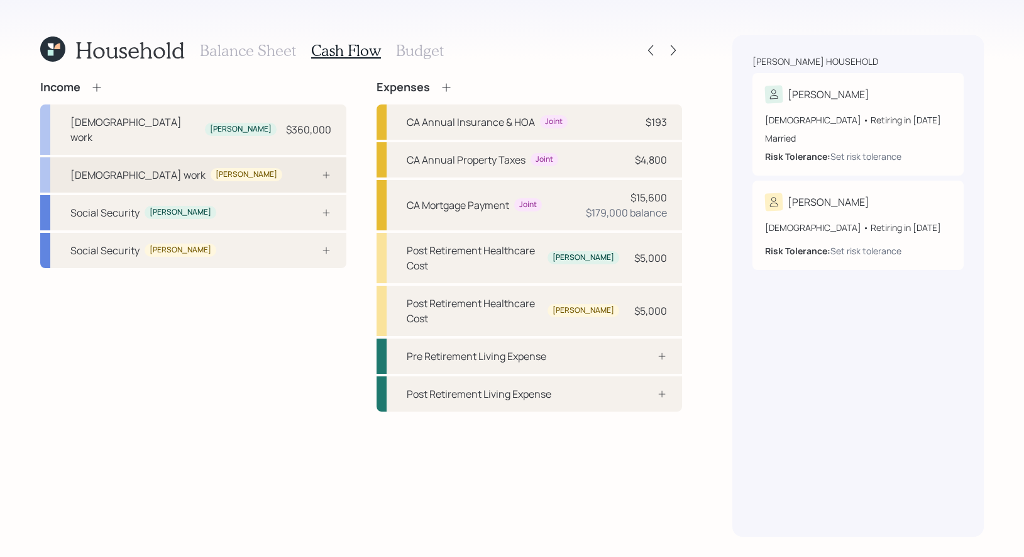
click at [279, 157] on div "[DEMOGRAPHIC_DATA] work [PERSON_NAME]" at bounding box center [193, 174] width 306 height 35
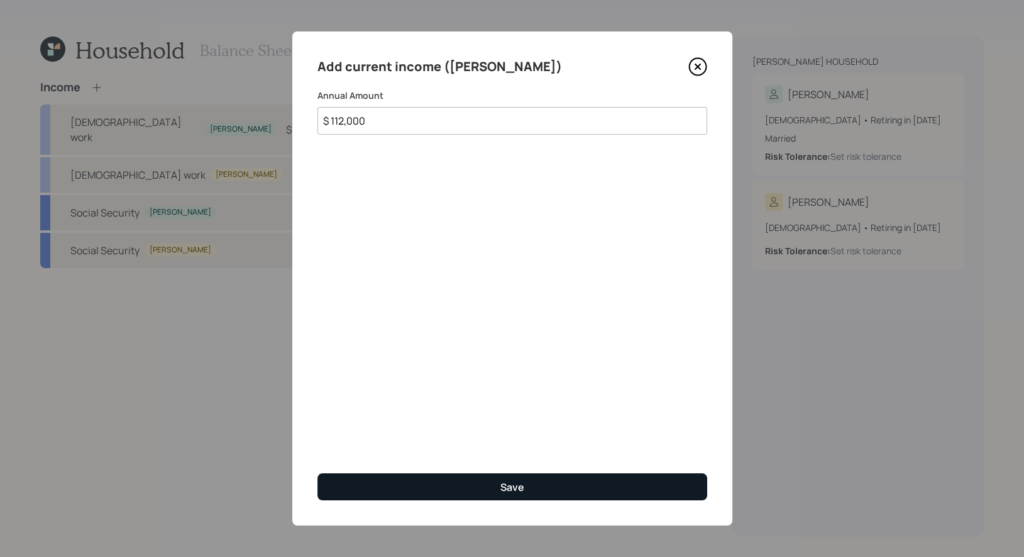
type input "$ 112,000"
click at [457, 484] on button "Save" at bounding box center [513, 486] width 390 height 27
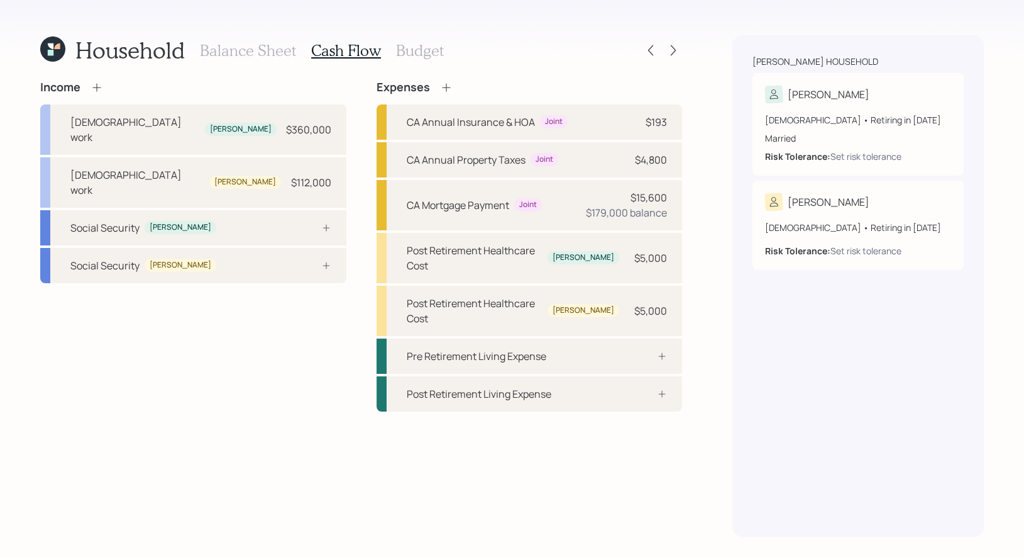
click at [99, 86] on icon at bounding box center [97, 87] width 13 height 13
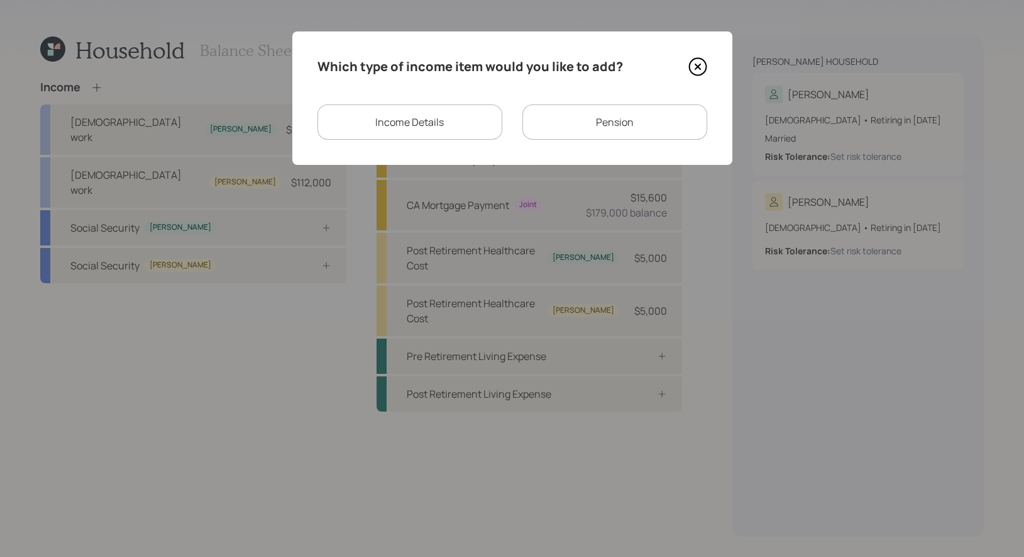
click at [619, 119] on div "Pension" at bounding box center [615, 121] width 185 height 35
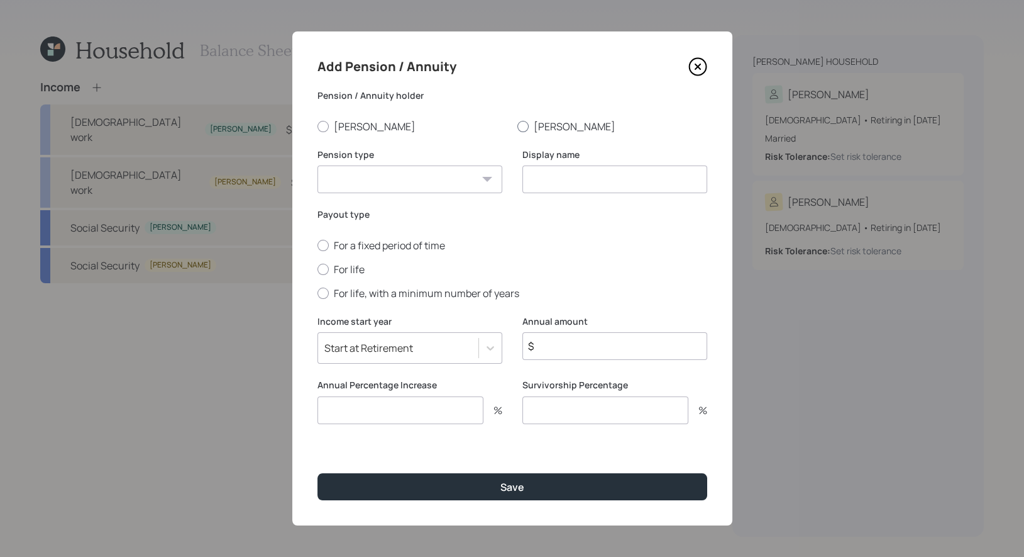
click at [526, 123] on div at bounding box center [523, 126] width 11 height 11
click at [518, 126] on input "[PERSON_NAME]" at bounding box center [517, 126] width 1 height 1
radio input "true"
click at [471, 181] on select "Pension Annuity" at bounding box center [410, 179] width 185 height 28
select select "pension"
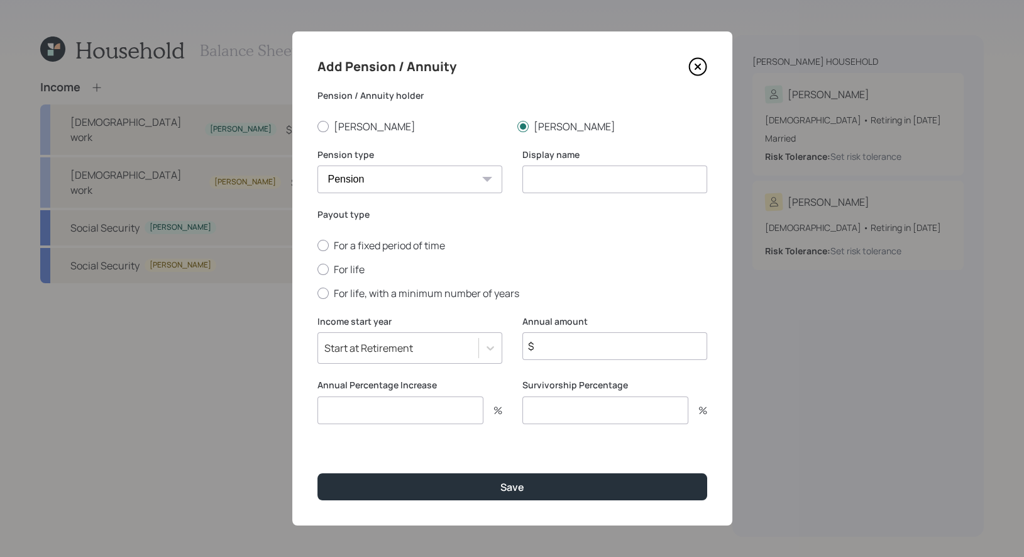
click at [318, 165] on select "Pension Annuity" at bounding box center [410, 179] width 185 height 28
click at [583, 184] on input at bounding box center [615, 179] width 185 height 28
type input "Pension"
click at [325, 270] on div at bounding box center [323, 269] width 11 height 11
click at [318, 269] on input "For life" at bounding box center [317, 269] width 1 height 1
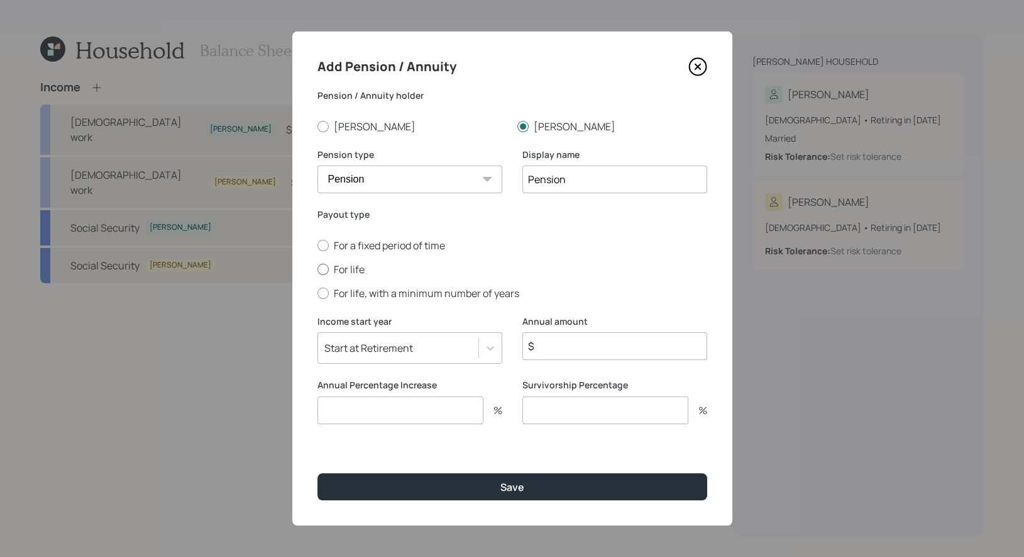
radio input "true"
click at [428, 344] on div "Start at Retirement" at bounding box center [398, 347] width 160 height 21
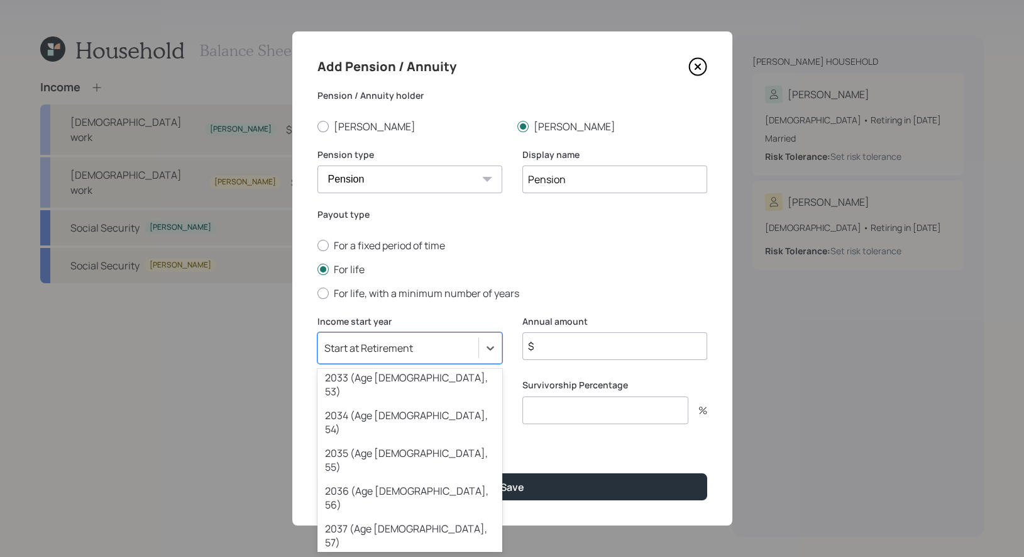
scroll to position [501, 0]
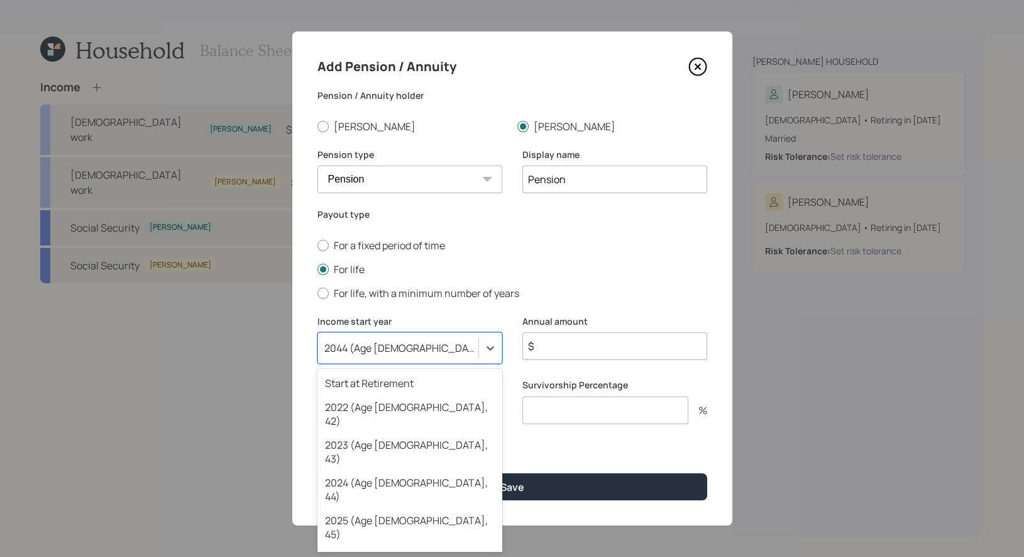
scroll to position [0, 0]
click at [430, 352] on div "2044 (Age [DEMOGRAPHIC_DATA], 64)" at bounding box center [398, 347] width 160 height 21
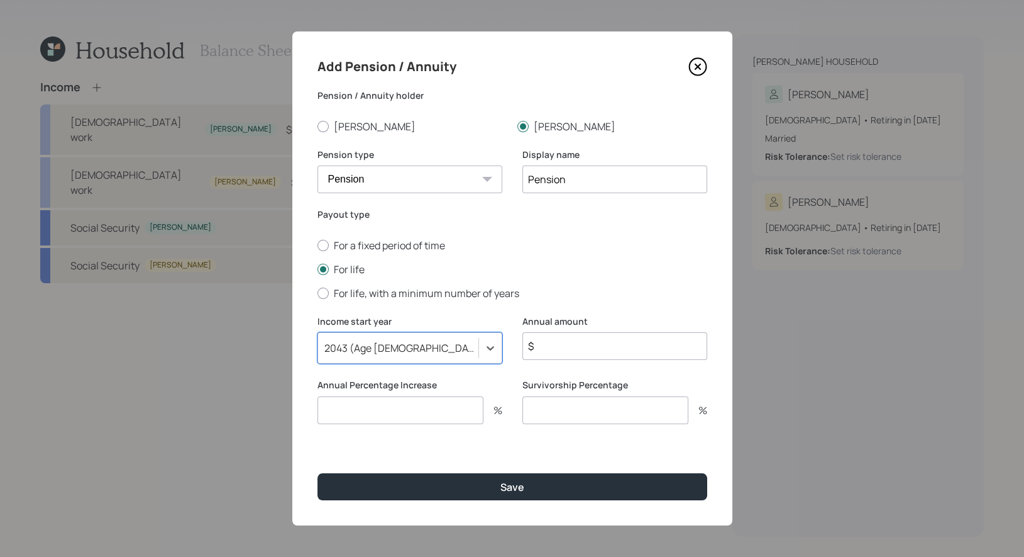
click at [577, 350] on input "$" at bounding box center [615, 346] width 185 height 28
type input "$ 48,000"
click at [407, 416] on input "number" at bounding box center [401, 410] width 166 height 28
type input "0"
click at [556, 416] on input "number" at bounding box center [606, 410] width 166 height 28
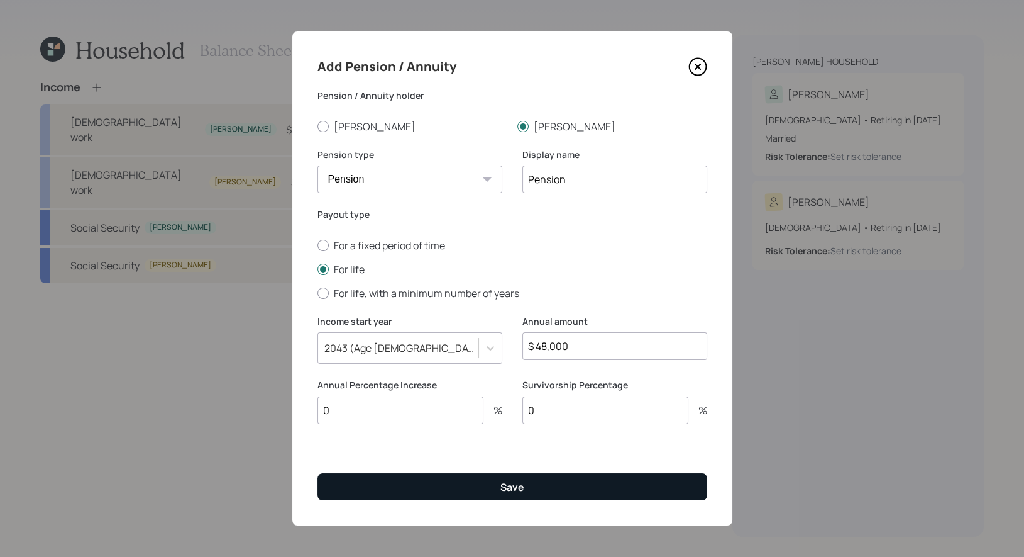
type input "0"
click at [432, 487] on button "Save" at bounding box center [513, 486] width 390 height 27
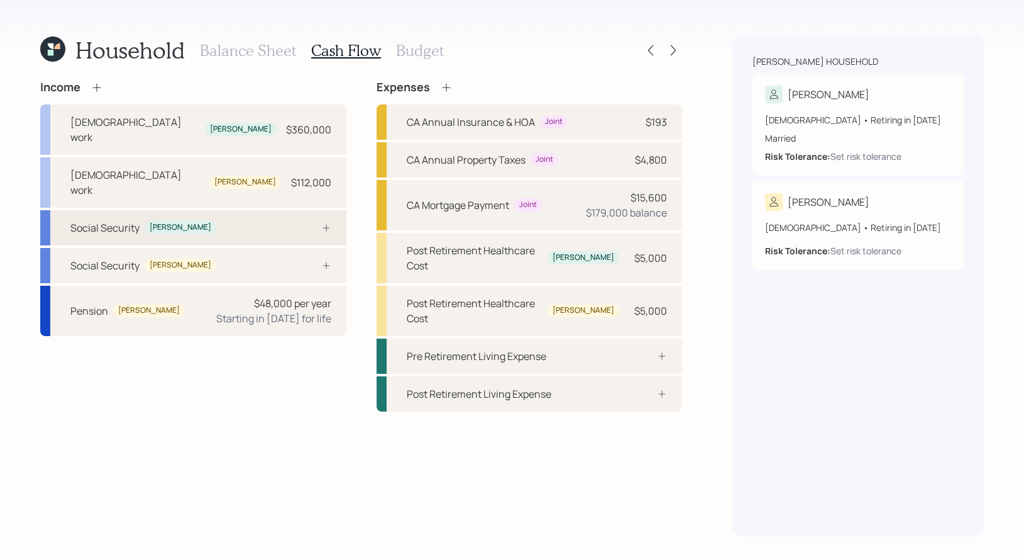
click at [249, 210] on div "Social Security [PERSON_NAME]" at bounding box center [193, 227] width 306 height 35
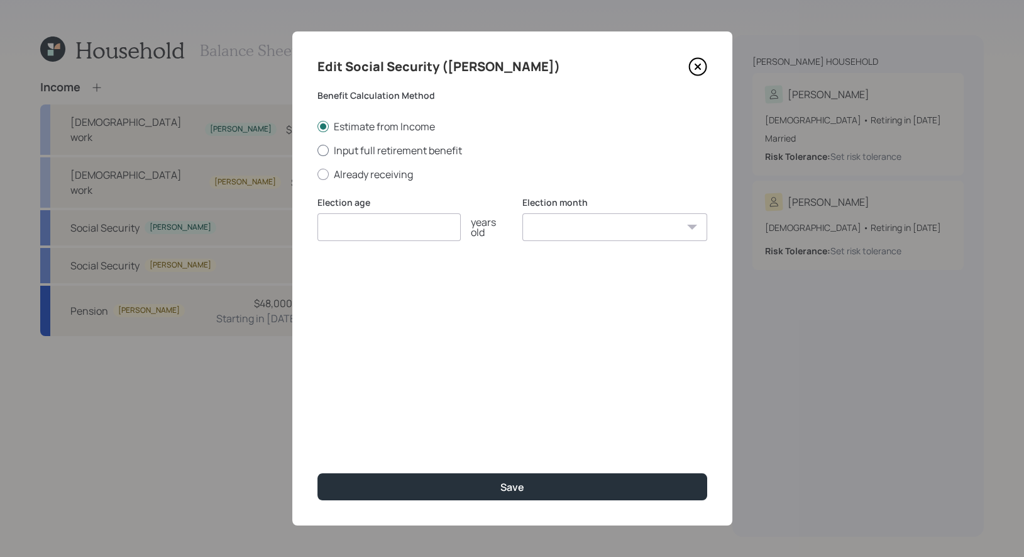
click at [318, 152] on div at bounding box center [323, 150] width 11 height 11
click at [318, 150] on input "Input full retirement benefit" at bounding box center [317, 150] width 1 height 1
radio input "true"
click at [341, 230] on input "number" at bounding box center [389, 227] width 143 height 28
type input "67"
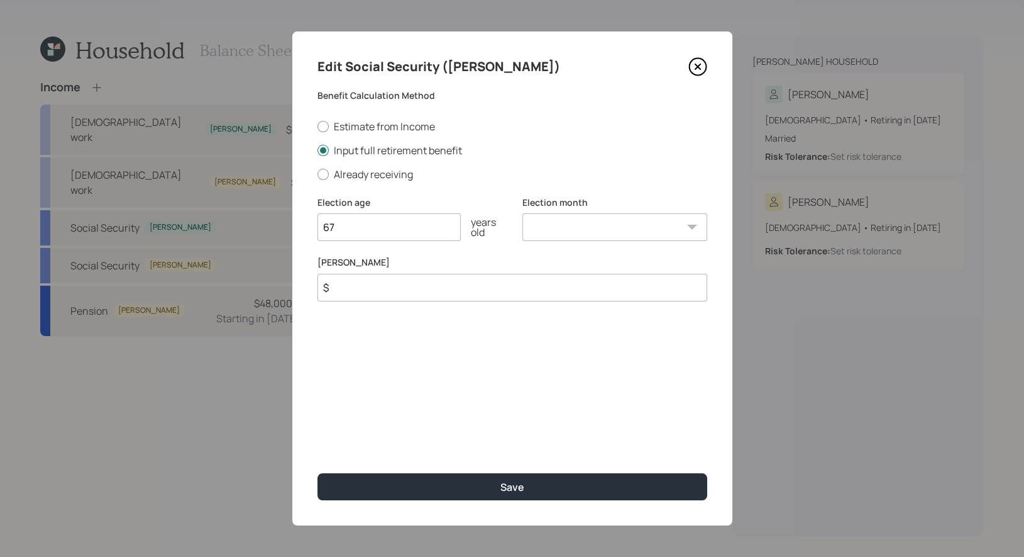
click at [579, 221] on select "January February March April May June July August September October November De…" at bounding box center [615, 227] width 185 height 28
select select "1"
click at [523, 213] on select "January February March April May June July August September October November De…" at bounding box center [615, 227] width 185 height 28
click at [529, 292] on input "$" at bounding box center [513, 288] width 390 height 28
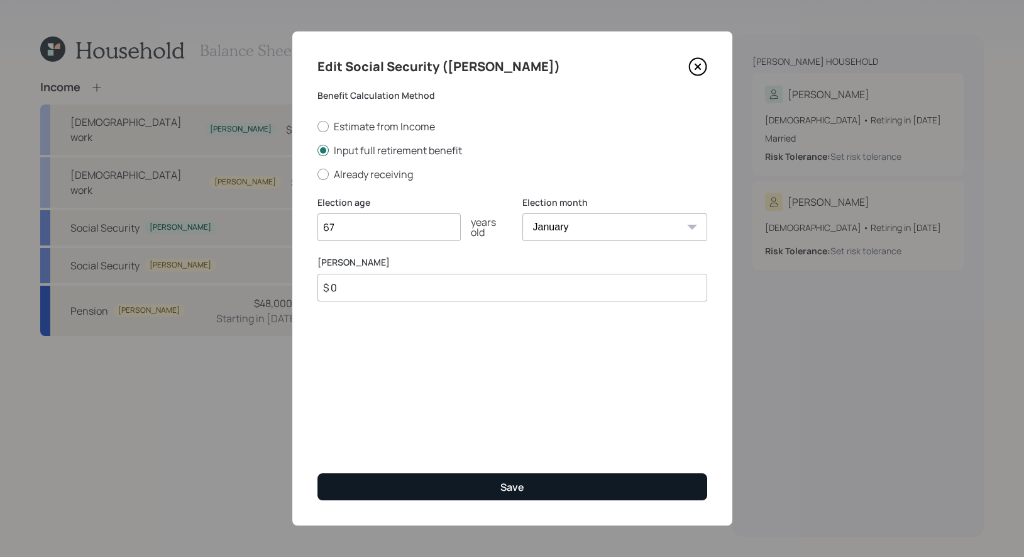
type input "$ 0"
click at [469, 482] on button "Save" at bounding box center [513, 486] width 390 height 27
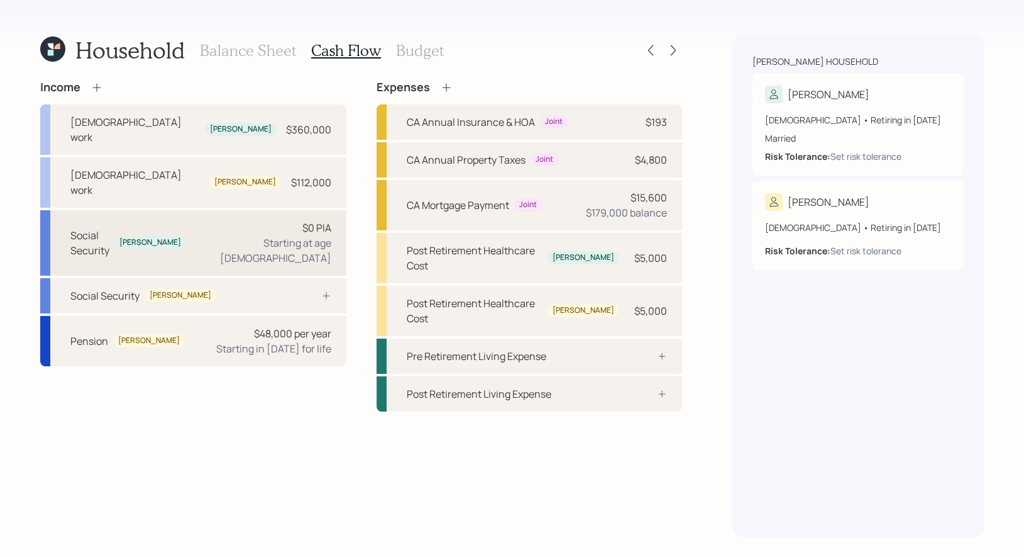
click at [225, 210] on div "Social Security [PERSON_NAME] $0 PIA Starting at age [DEMOGRAPHIC_DATA]" at bounding box center [193, 242] width 306 height 65
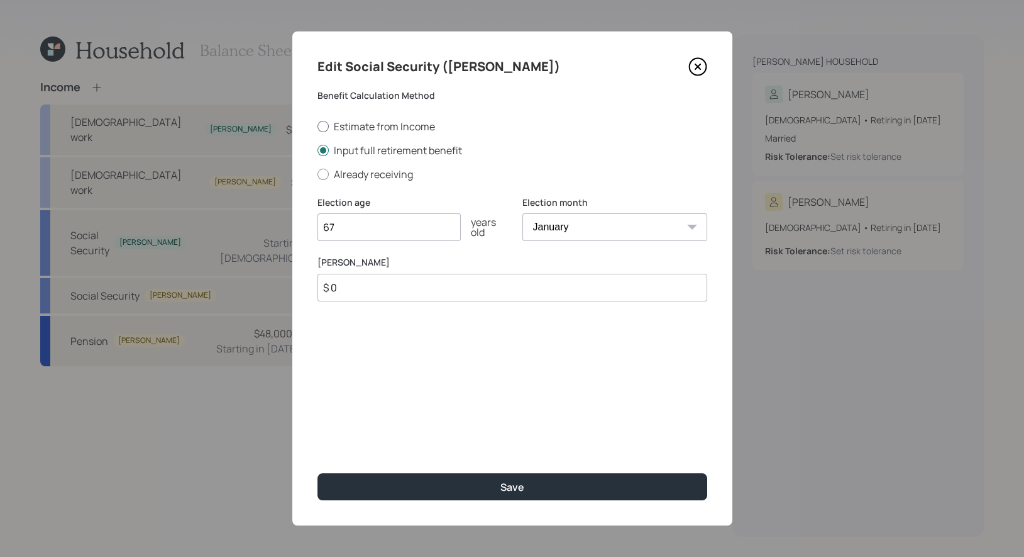
click at [323, 123] on div at bounding box center [323, 126] width 11 height 11
click at [318, 126] on input "Estimate from Income" at bounding box center [317, 126] width 1 height 1
radio input "true"
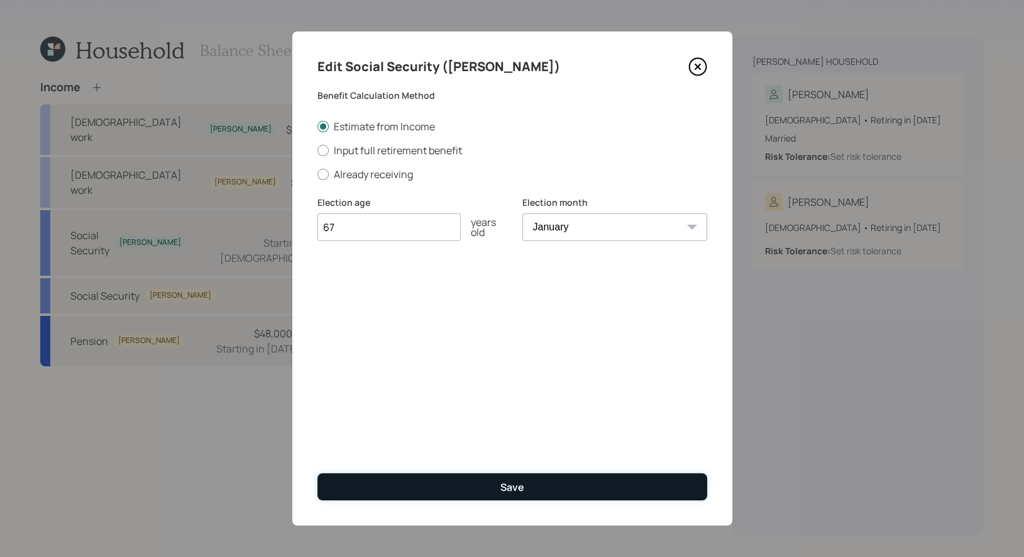
click at [408, 488] on button "Save" at bounding box center [513, 486] width 390 height 27
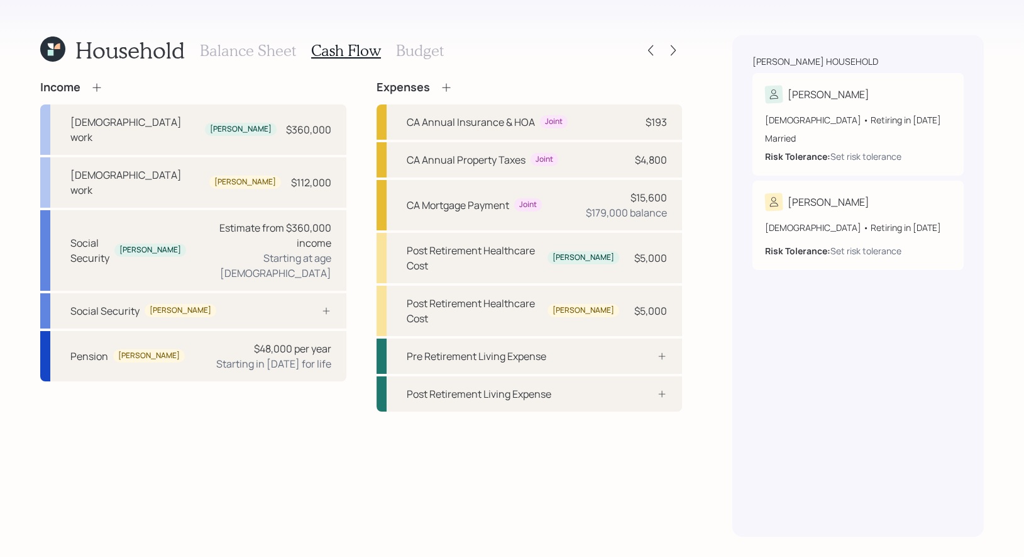
click at [403, 48] on h3 "Budget" at bounding box center [420, 51] width 48 height 18
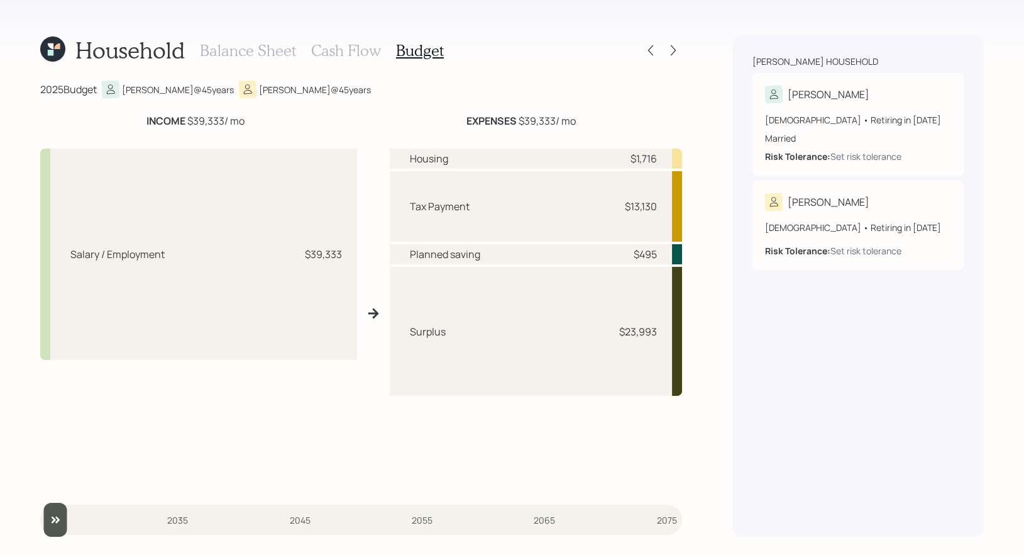
click at [338, 45] on h3 "Cash Flow" at bounding box center [346, 51] width 70 height 18
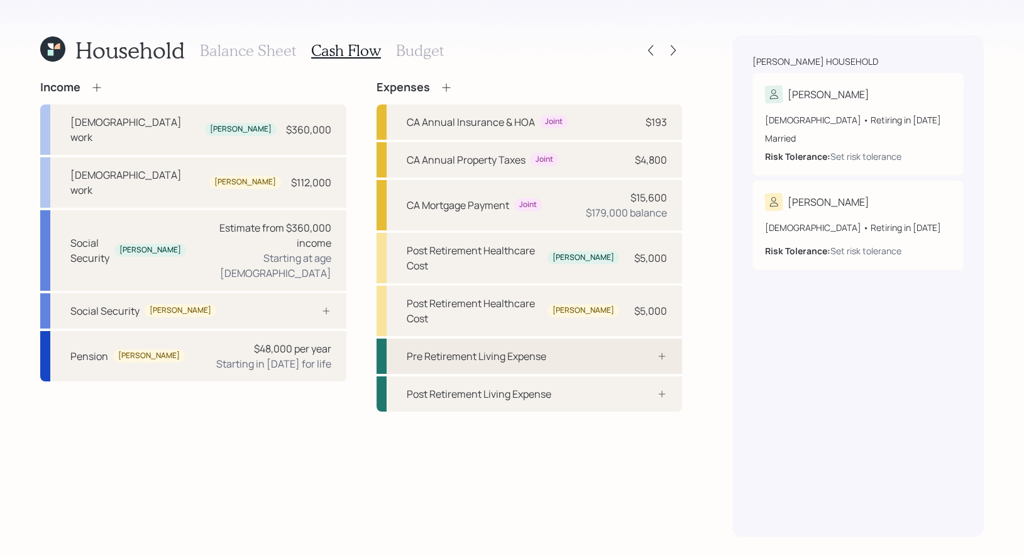
click at [478, 348] on div "Pre Retirement Living Expense" at bounding box center [477, 355] width 140 height 15
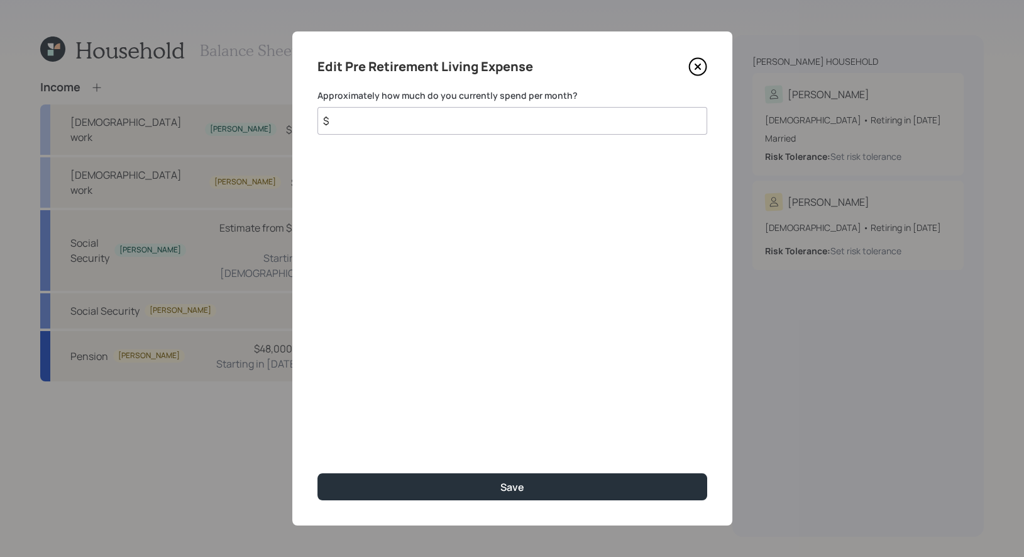
click at [453, 125] on input "$" at bounding box center [513, 121] width 390 height 28
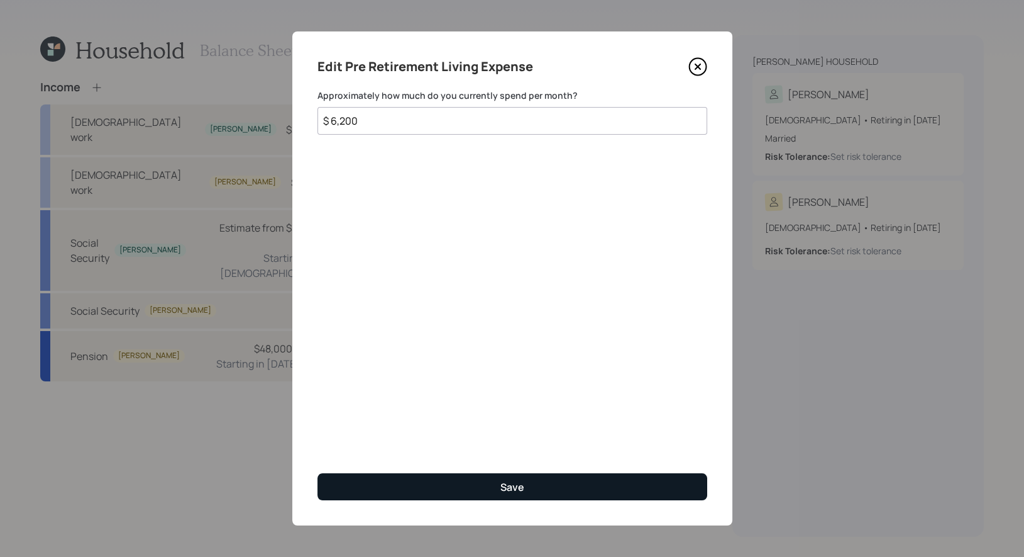
type input "$ 6,200"
click at [517, 483] on div "Save" at bounding box center [513, 487] width 24 height 14
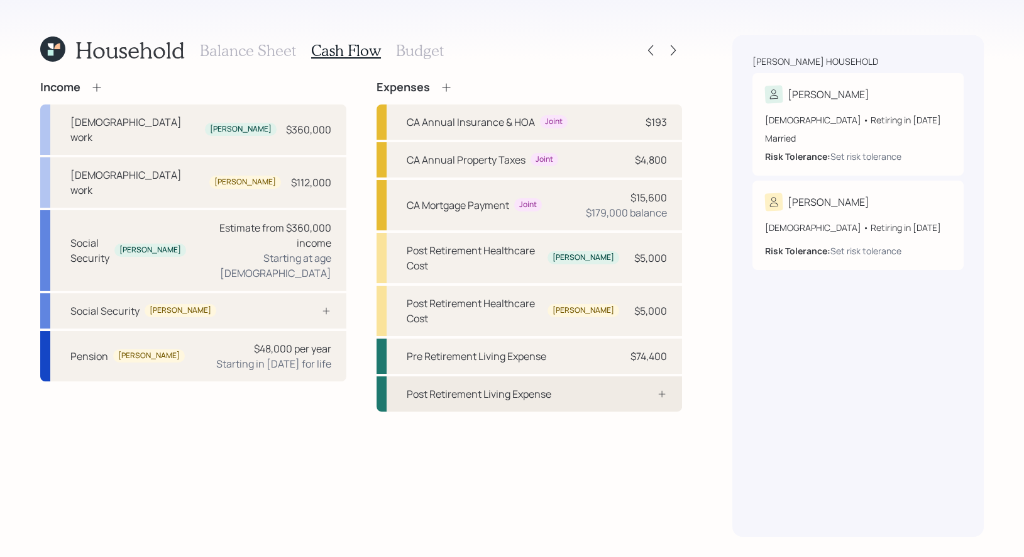
click at [501, 376] on div "Post Retirement Living Expense" at bounding box center [530, 393] width 306 height 35
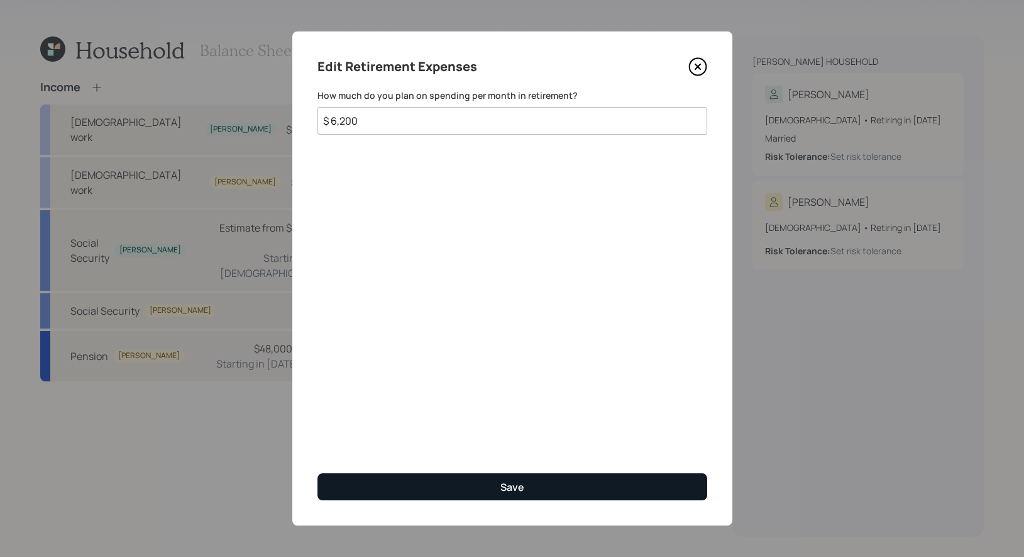
type input "$ 6,200"
click at [477, 479] on button "Save" at bounding box center [513, 486] width 390 height 27
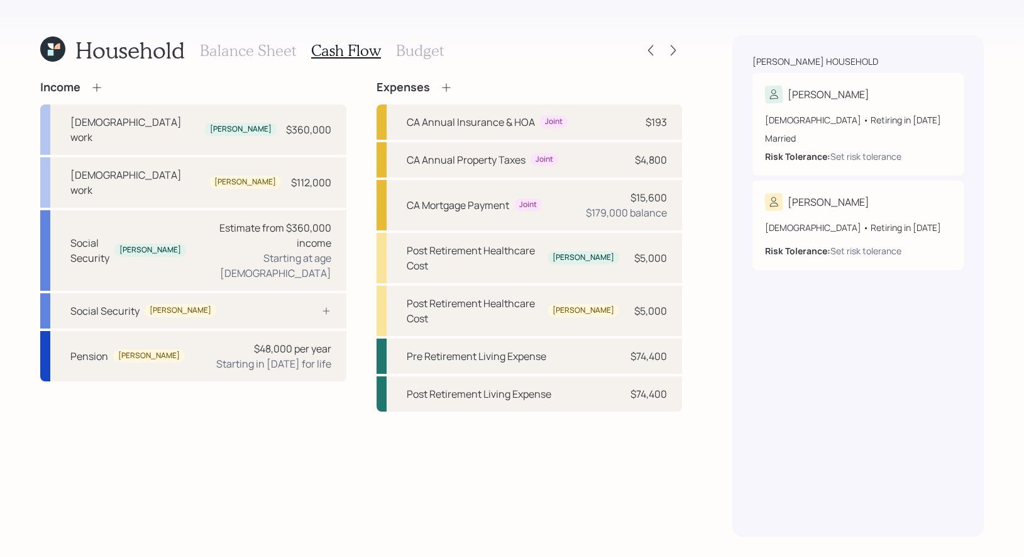
click at [226, 48] on h3 "Balance Sheet" at bounding box center [248, 51] width 96 height 18
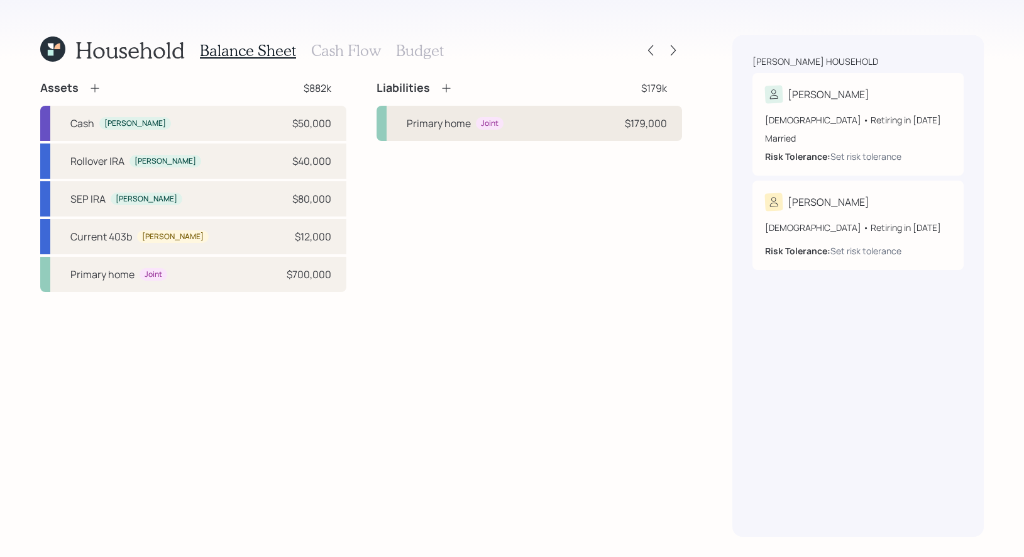
click at [550, 128] on div "Primary home Joint $179,000" at bounding box center [530, 123] width 306 height 35
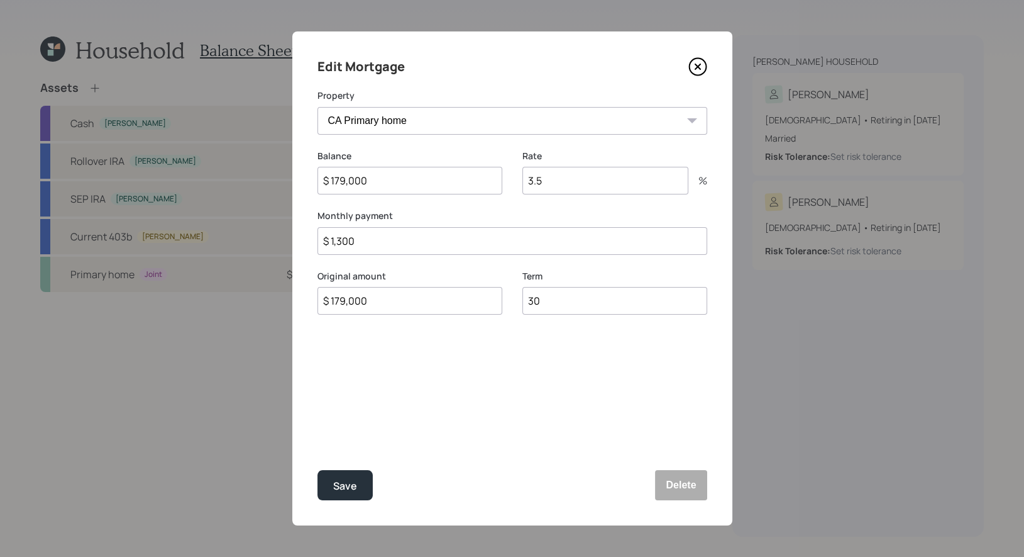
click at [335, 245] on input "$ 1,300" at bounding box center [513, 241] width 390 height 28
type input "$ 2,300"
click at [352, 489] on div "Save" at bounding box center [345, 485] width 24 height 17
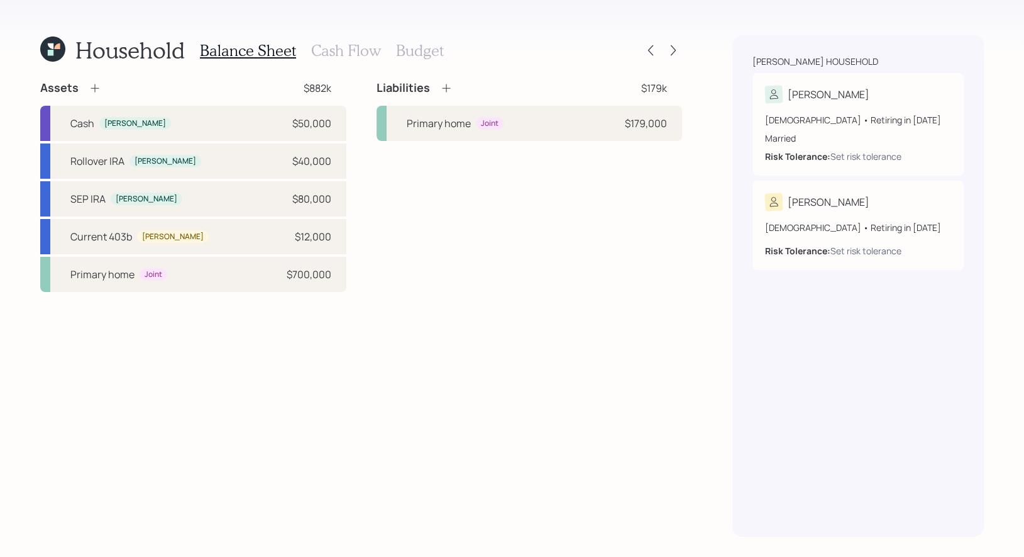
click at [333, 50] on h3 "Cash Flow" at bounding box center [346, 51] width 70 height 18
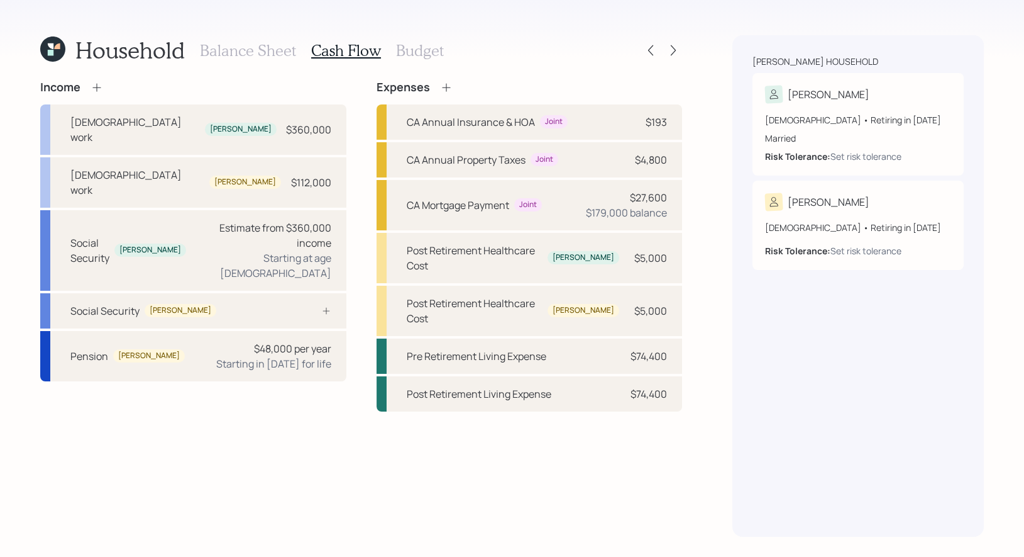
click at [444, 83] on icon at bounding box center [446, 87] width 13 height 13
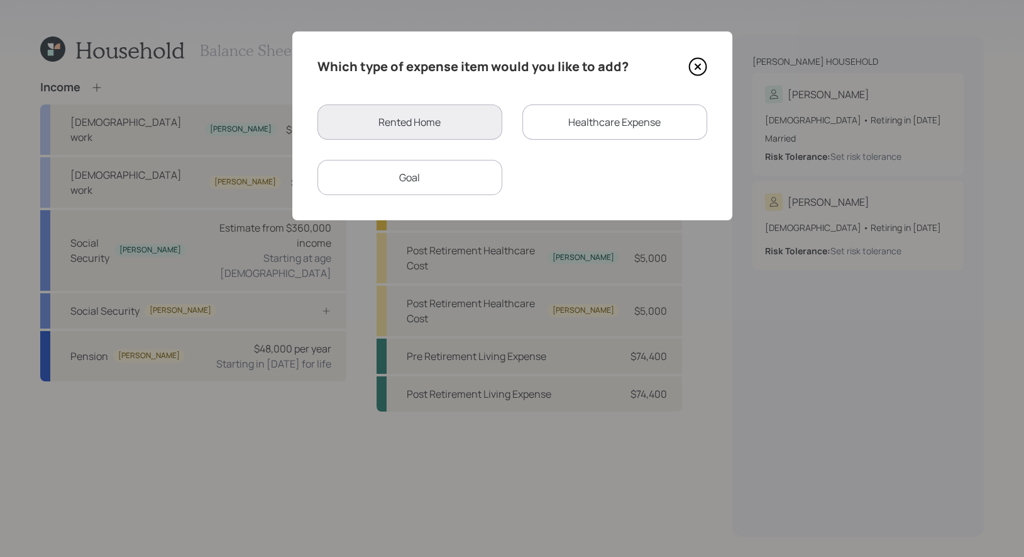
click at [428, 170] on div "Goal" at bounding box center [410, 177] width 185 height 35
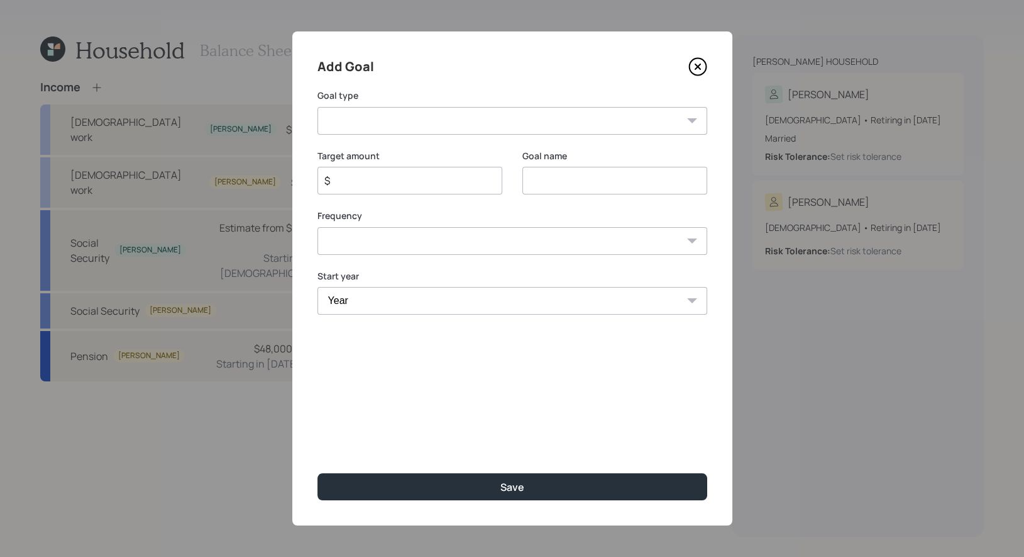
click at [619, 180] on input at bounding box center [615, 181] width 185 height 28
type input "Travel"
click at [456, 234] on select "One time Every 1 year Every 2 years Every 3 years Every 4 years Every 5 years E…" at bounding box center [513, 241] width 390 height 28
click at [365, 184] on input "$" at bounding box center [405, 180] width 164 height 15
type input "$ 10,000"
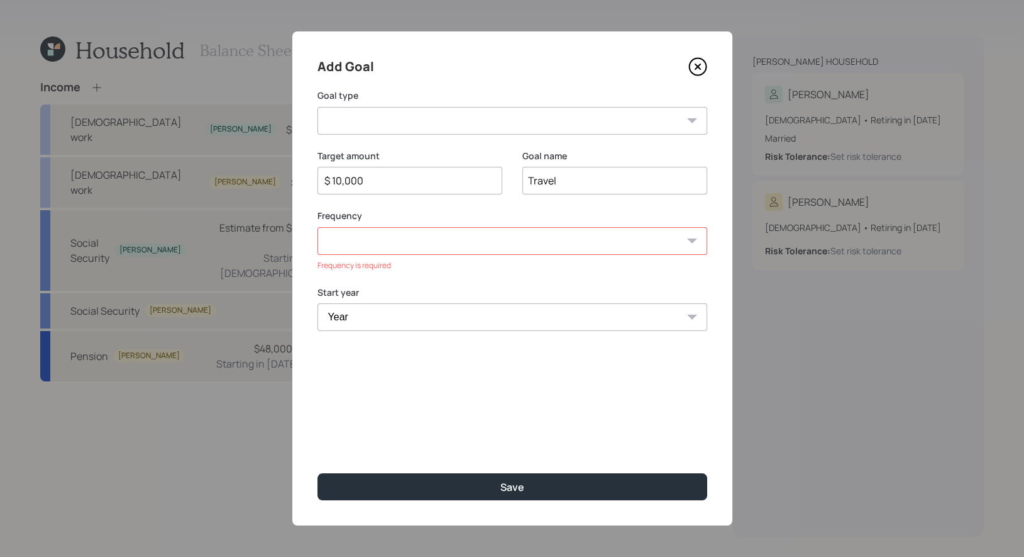
click at [362, 242] on select "One time Every 1 year Every 2 years Every 3 years Every 4 years Every 5 years E…" at bounding box center [513, 241] width 390 height 28
select select "2"
click at [318, 227] on select "One time Every 1 year Every 2 years Every 3 years Every 4 years Every 5 years E…" at bounding box center [513, 241] width 390 height 28
click at [382, 131] on select "Create an emergency fund Donate to charity Purchase a home Make a purchase Supp…" at bounding box center [513, 121] width 390 height 28
select select "vacation"
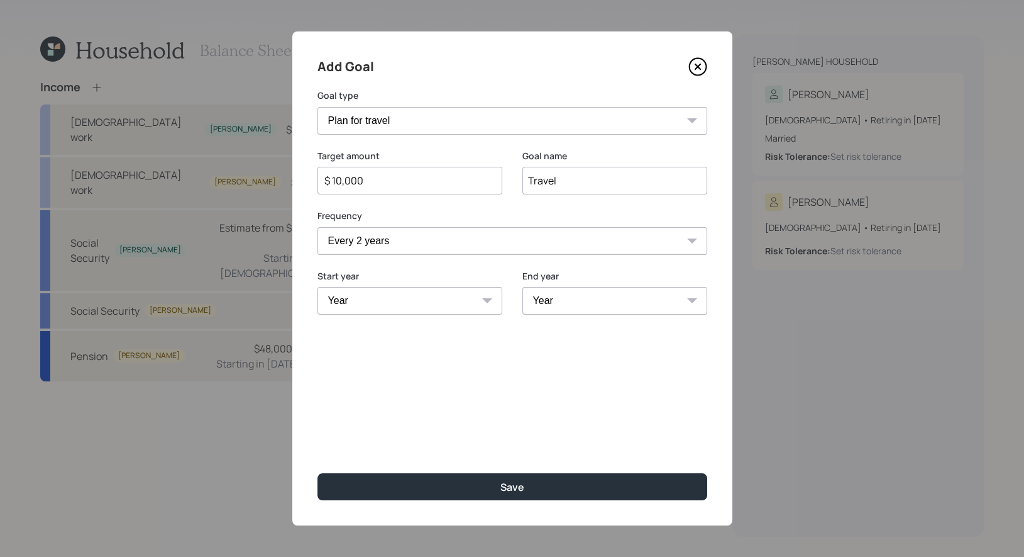
click at [318, 107] on select "Create an emergency fund Donate to charity Purchase a home Make a purchase Supp…" at bounding box center [513, 121] width 390 height 28
click at [396, 308] on select "Year [DATE] 2026 2027 2028 2029 2030 2031 2032 2033 2034 2035 2036 2037 2038 20…" at bounding box center [410, 301] width 185 height 28
select select "2026"
click at [318, 287] on select "Year [DATE] 2026 2027 2028 2029 2030 2031 2032 2033 2034 2035 2036 2037 2038 20…" at bounding box center [410, 301] width 185 height 28
click at [601, 306] on select "Year [DATE] 2027 2028 2029 2030 2031 2032 2033 2034 2035 2036 2037 2038 2039 20…" at bounding box center [615, 301] width 185 height 28
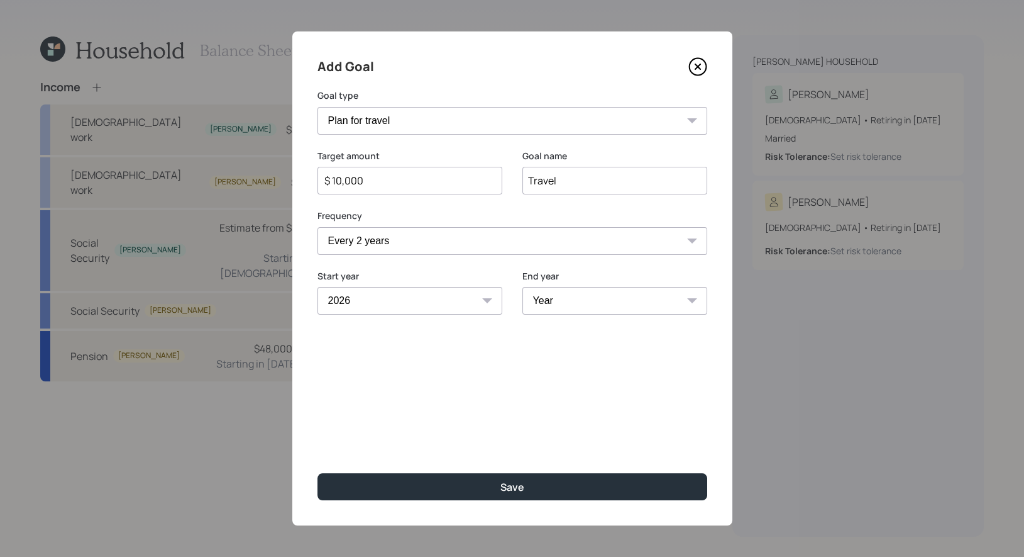
select select "2060"
click at [523, 287] on select "Year [DATE] 2027 2028 2029 2030 2031 2032 2033 2034 2035 2036 2037 2038 2039 20…" at bounding box center [615, 301] width 185 height 28
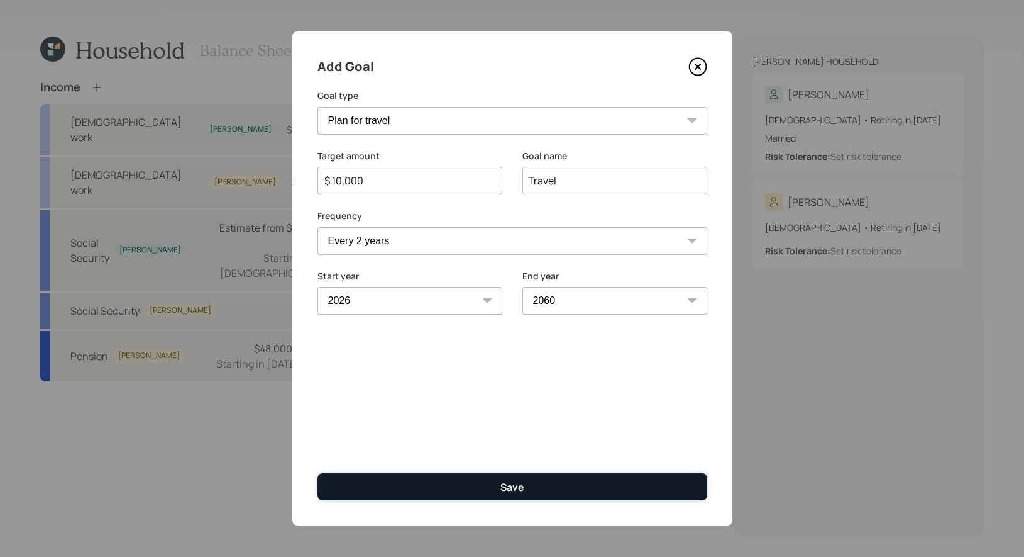
click at [535, 486] on button "Save" at bounding box center [513, 486] width 390 height 27
type input "$"
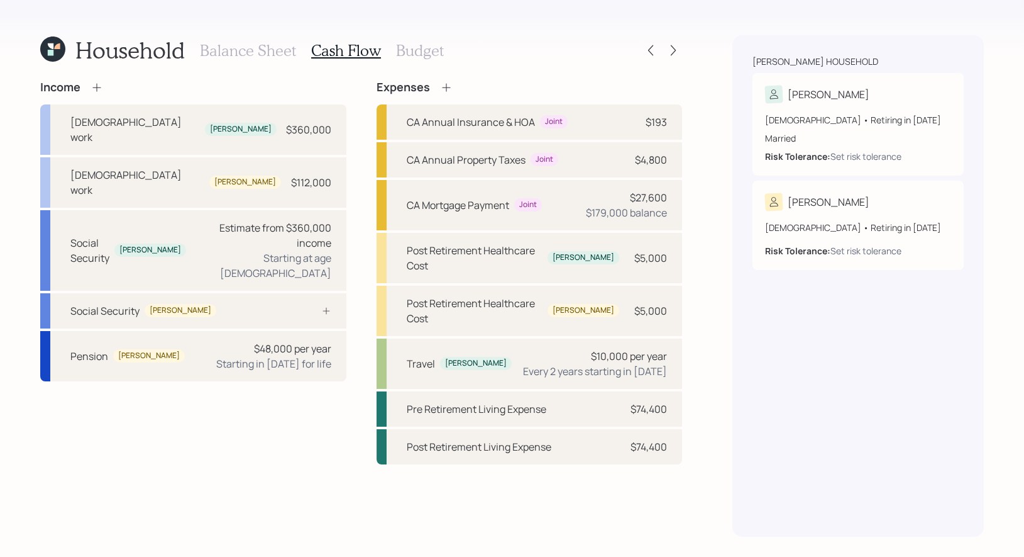
click at [447, 88] on icon at bounding box center [446, 87] width 13 height 13
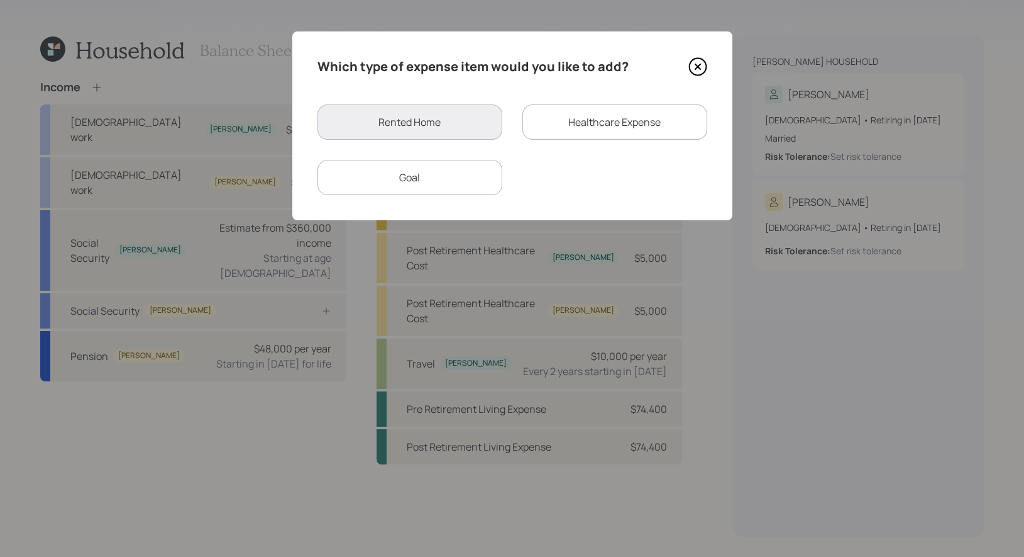
click at [423, 177] on div "Goal" at bounding box center [410, 177] width 185 height 35
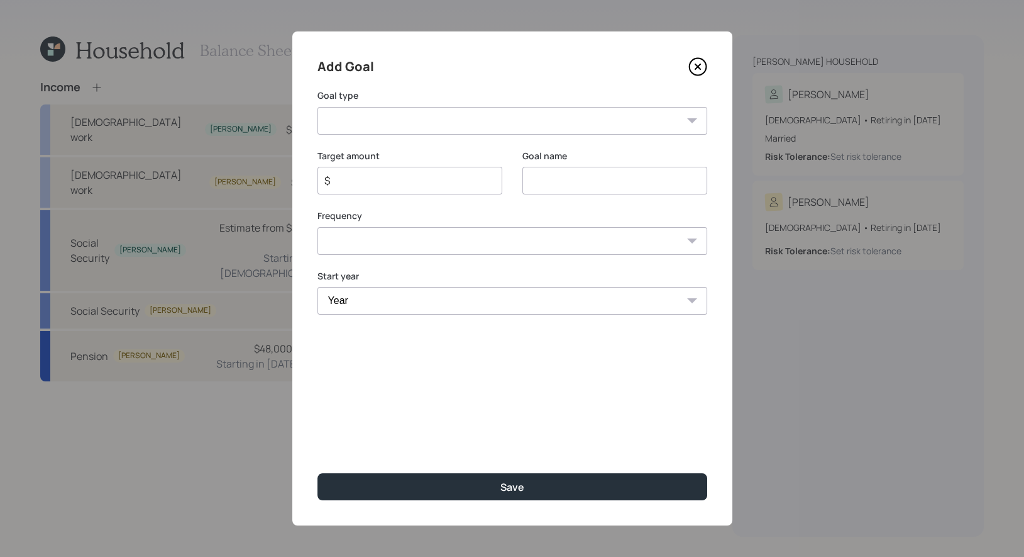
click at [480, 233] on select "One time Every 1 year Every 2 years Every 3 years Every 4 years Every 5 years E…" at bounding box center [513, 241] width 390 height 28
click at [528, 184] on input at bounding box center [615, 181] width 185 height 28
type input "Car Purchase"
click at [453, 127] on select "Create an emergency fund Donate to charity Purchase a home Make a purchase Supp…" at bounding box center [513, 121] width 390 height 28
select select "other"
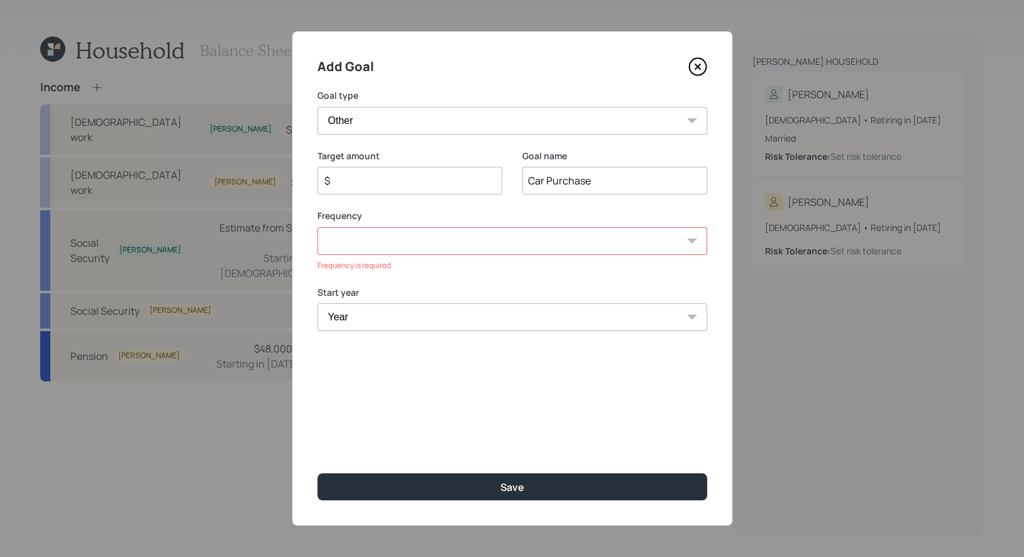
click at [318, 107] on select "Create an emergency fund Donate to charity Purchase a home Make a purchase Supp…" at bounding box center [513, 121] width 390 height 28
click at [415, 184] on input "$" at bounding box center [405, 180] width 164 height 15
click at [416, 243] on select "One time Every 1 year Every 2 years Every 3 years Every 4 years Every 5 years E…" at bounding box center [513, 241] width 390 height 28
select select "0"
click at [318, 243] on select "One time Every 1 year Every 2 years Every 3 years Every 4 years Every 5 years E…" at bounding box center [513, 257] width 390 height 28
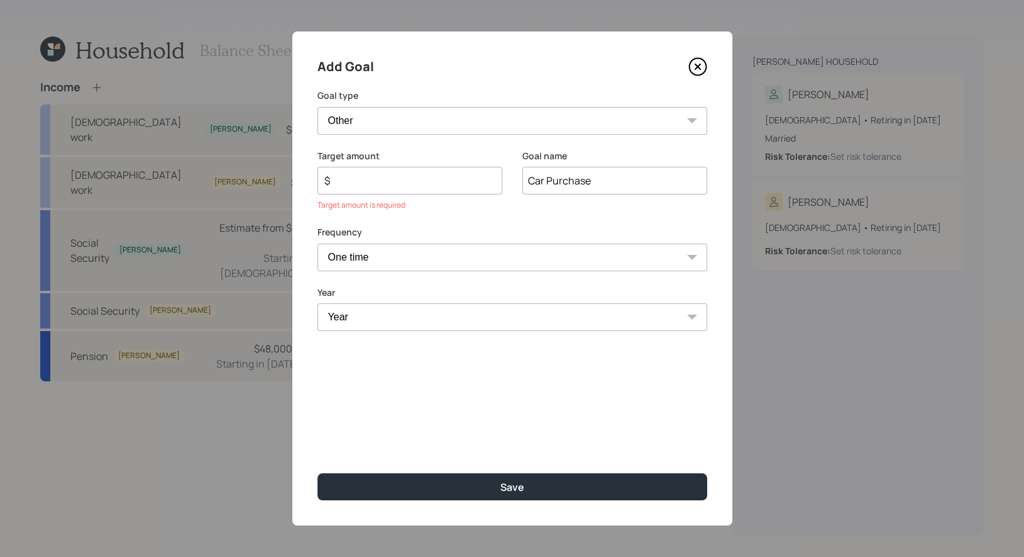
click at [393, 322] on select "Year [DATE] 2026 2027 2028 2029 2030 2031 2032 2033 2034 2035 2036 2037 2038 20…" at bounding box center [513, 317] width 390 height 28
click at [356, 181] on input "$" at bounding box center [405, 180] width 164 height 15
click at [699, 68] on icon at bounding box center [697, 66] width 5 height 5
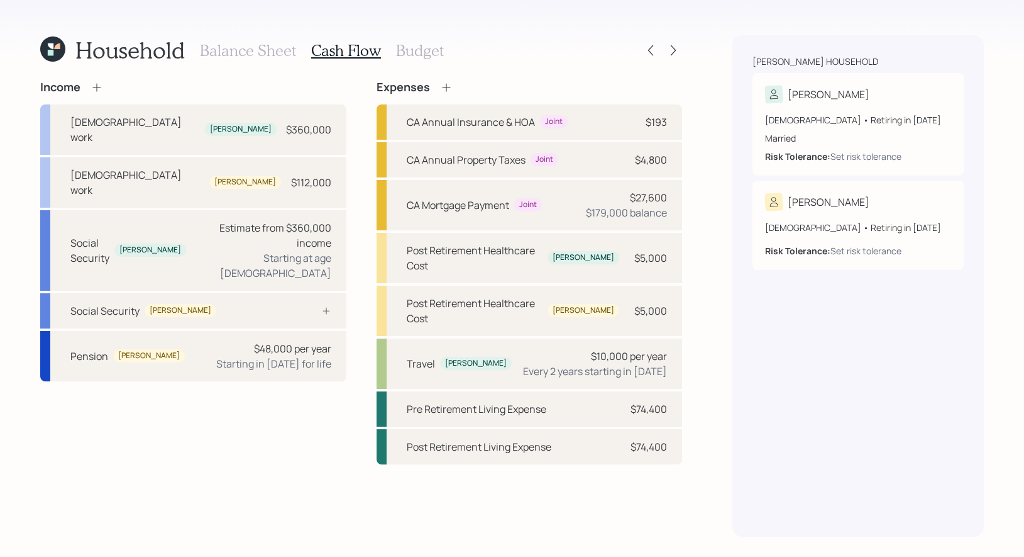
click at [403, 52] on h3 "Budget" at bounding box center [420, 51] width 48 height 18
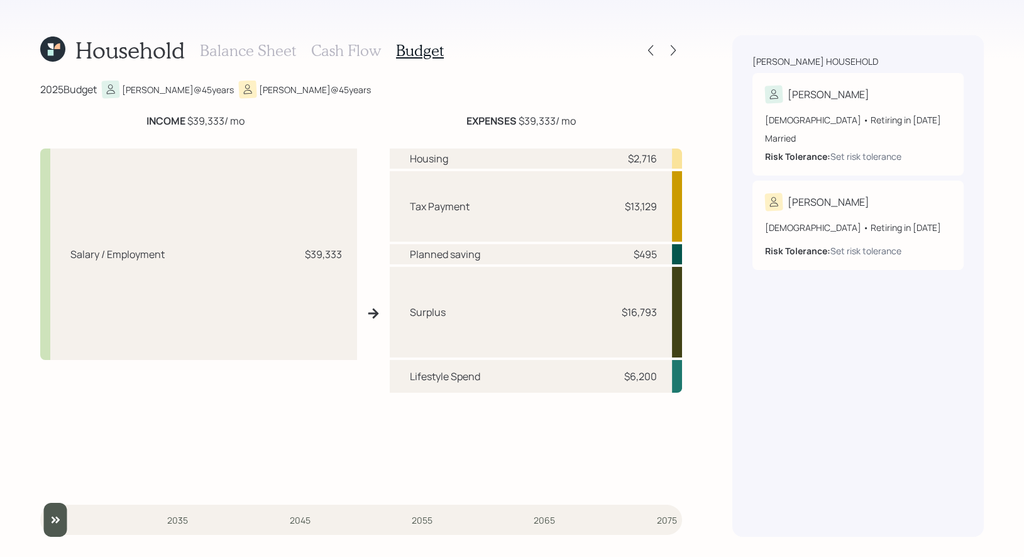
click at [354, 53] on h3 "Cash Flow" at bounding box center [346, 51] width 70 height 18
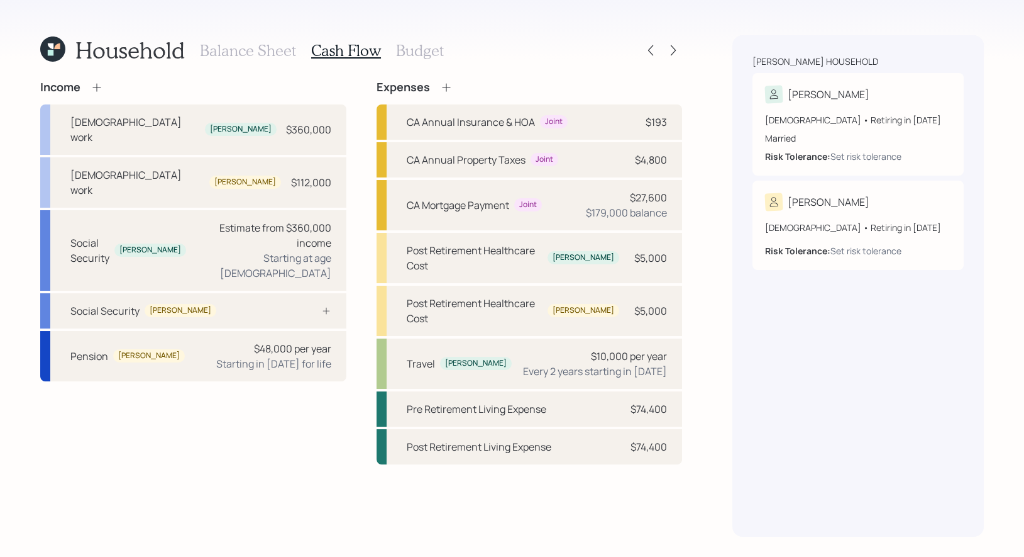
click at [447, 83] on icon at bounding box center [446, 87] width 13 height 13
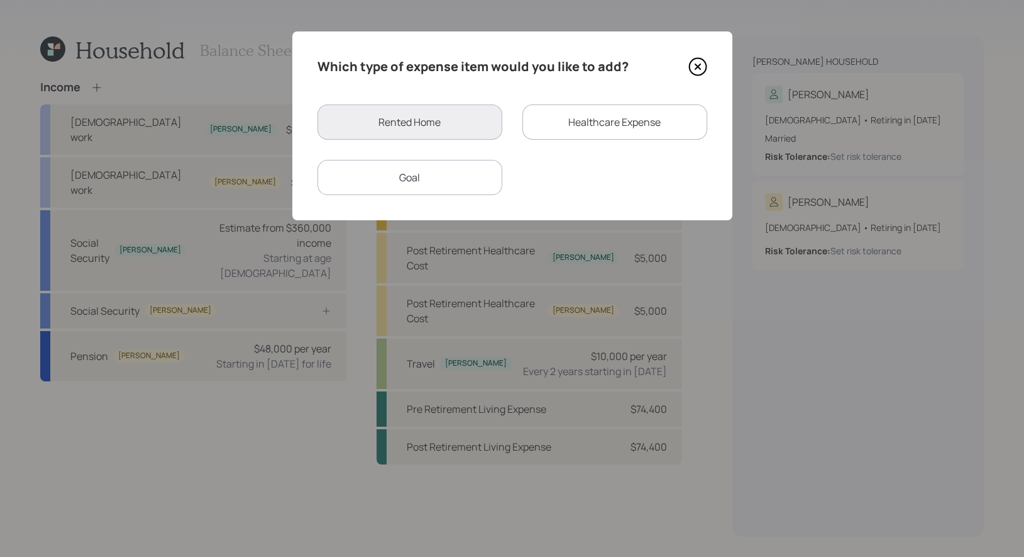
click at [694, 67] on icon at bounding box center [698, 66] width 19 height 19
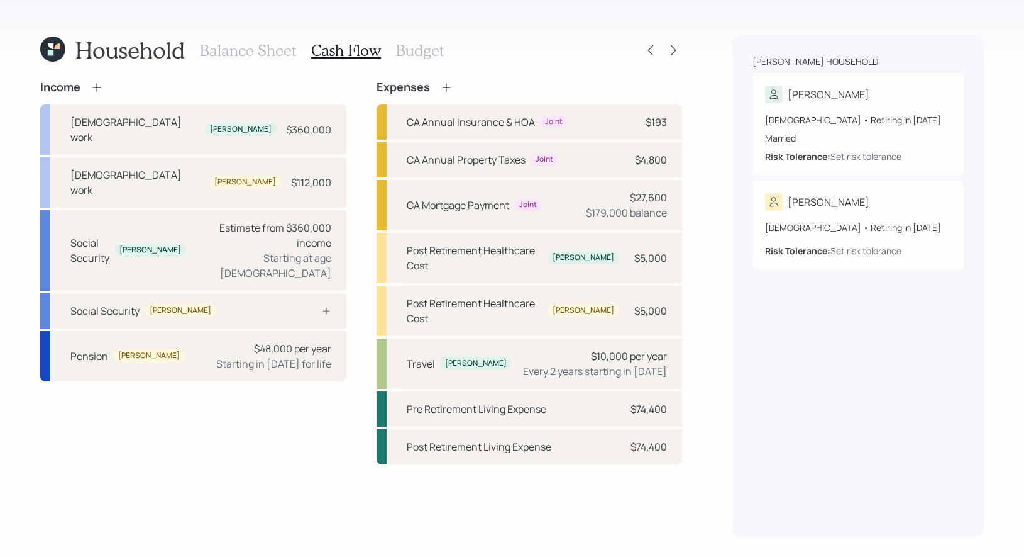
click at [227, 50] on h3 "Balance Sheet" at bounding box center [248, 51] width 96 height 18
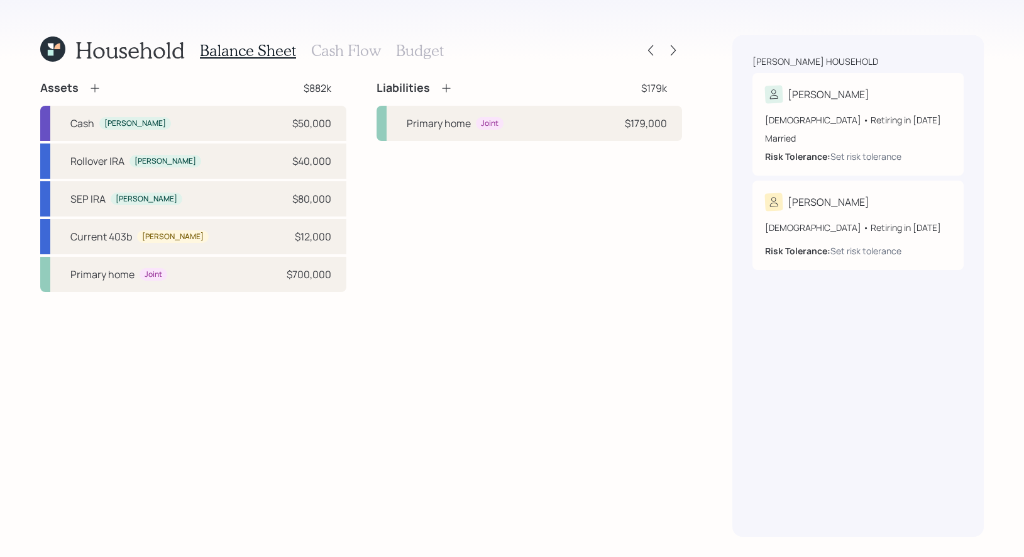
click at [92, 82] on icon at bounding box center [95, 88] width 13 height 13
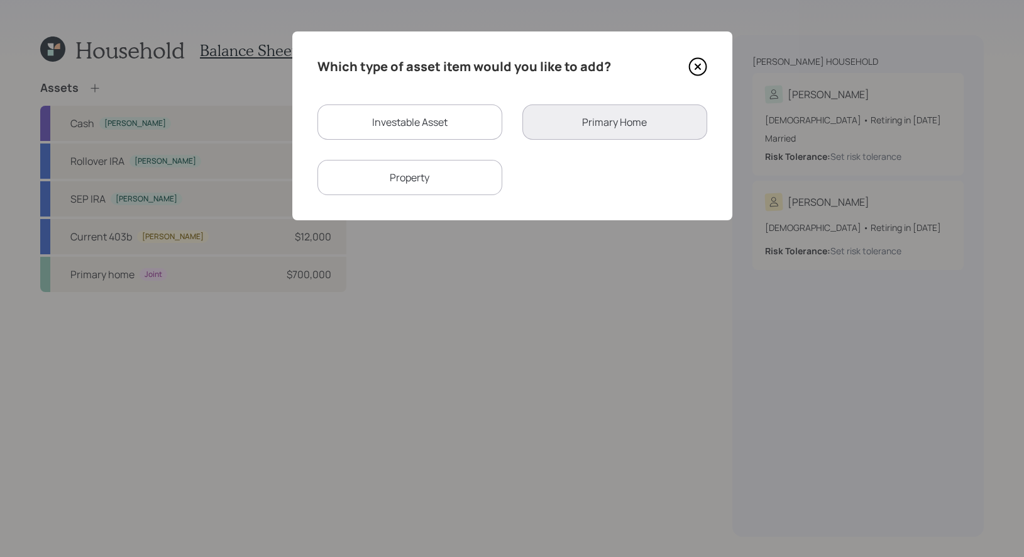
click at [394, 121] on div "Investable Asset" at bounding box center [410, 121] width 185 height 35
select select "taxable"
select select "balanced"
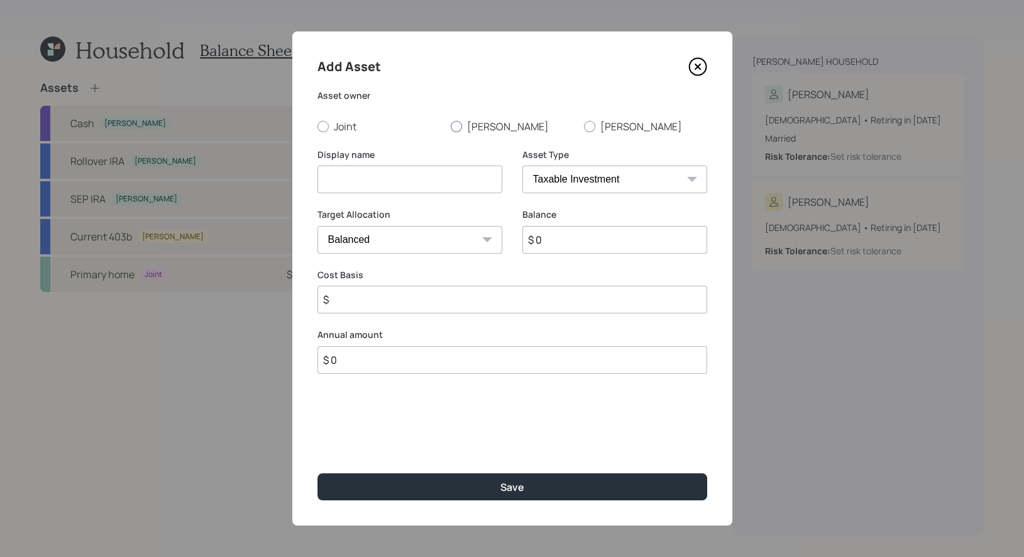
click at [455, 128] on div at bounding box center [456, 126] width 11 height 11
click at [451, 126] on input "[PERSON_NAME]" at bounding box center [450, 126] width 1 height 1
radio input "true"
click at [453, 184] on input at bounding box center [410, 179] width 185 height 28
type input "Savings"
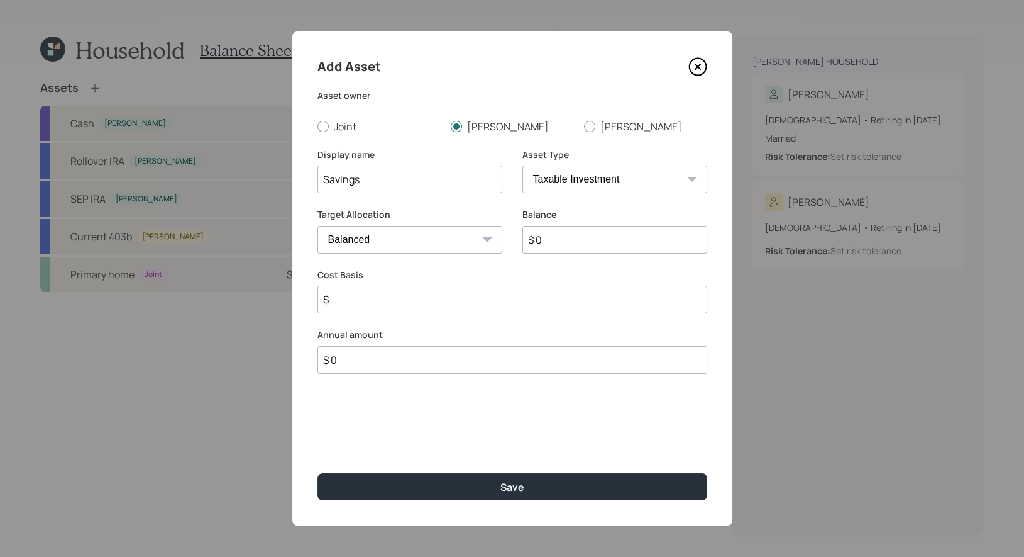
click at [384, 241] on select "Cash Conservative Balanced Aggressive" at bounding box center [410, 240] width 185 height 28
select select "uninvested"
click at [318, 226] on select "Cash Conservative Balanced Aggressive" at bounding box center [410, 240] width 185 height 28
click at [577, 238] on input "$ 0" at bounding box center [615, 240] width 185 height 28
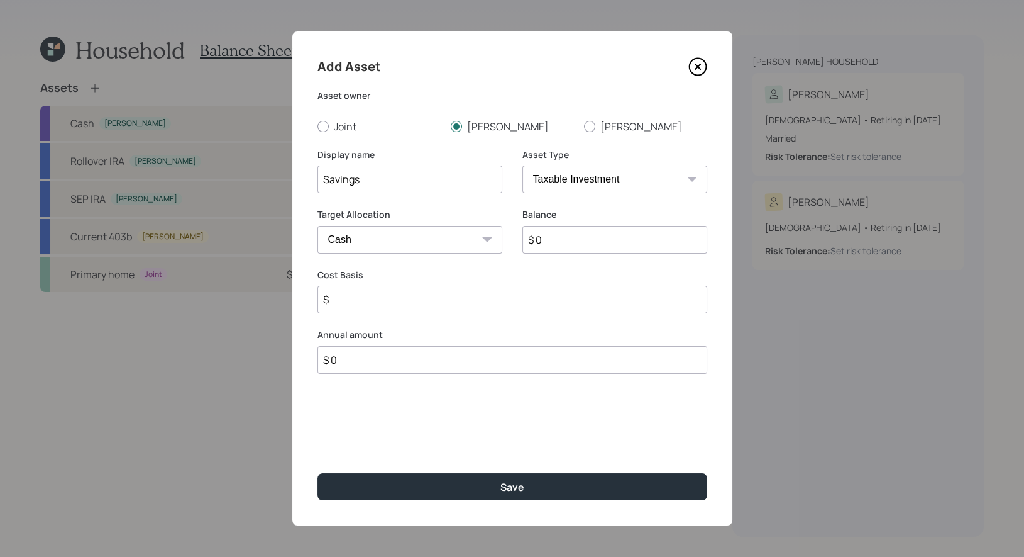
type input "$ 1"
click at [362, 356] on input "$ 0" at bounding box center [513, 360] width 390 height 28
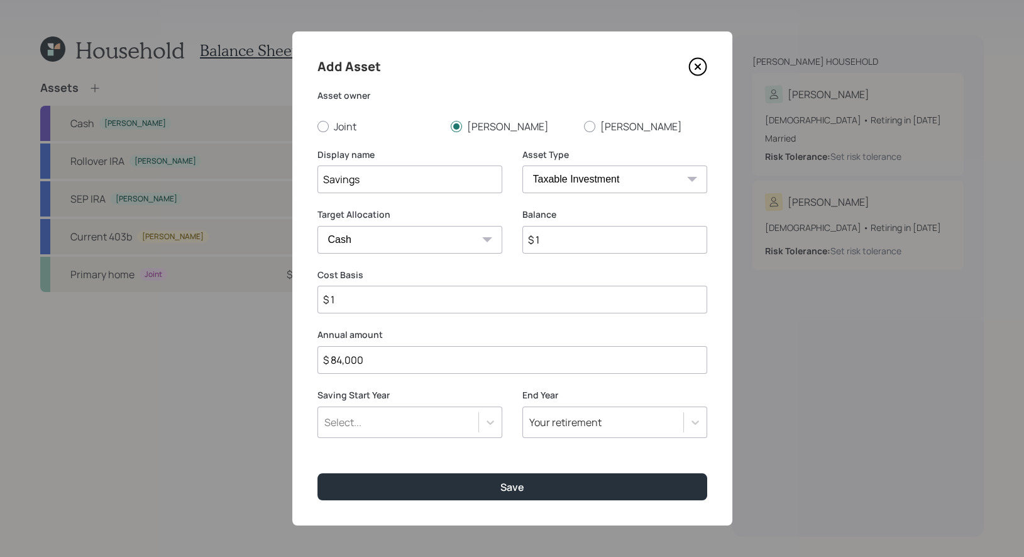
type input "$ 84,000"
click at [362, 422] on div "Select..." at bounding box center [398, 421] width 160 height 21
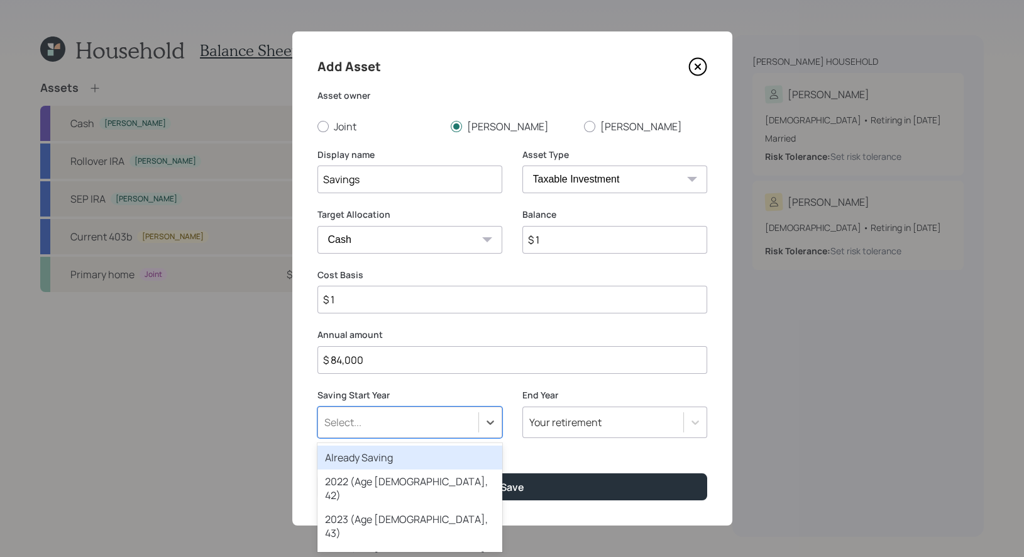
click at [362, 455] on div "Already Saving" at bounding box center [410, 457] width 185 height 24
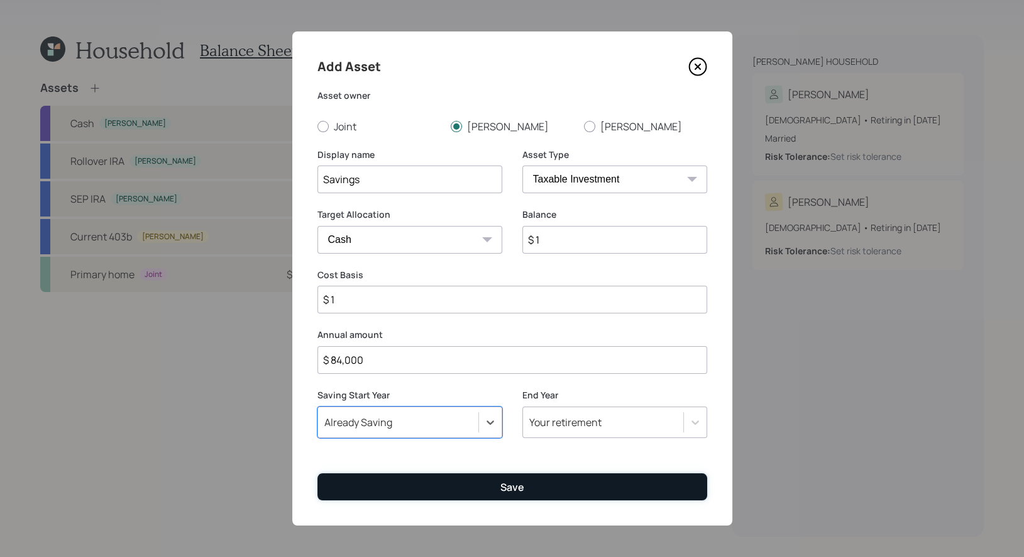
click at [424, 491] on button "Save" at bounding box center [513, 486] width 390 height 27
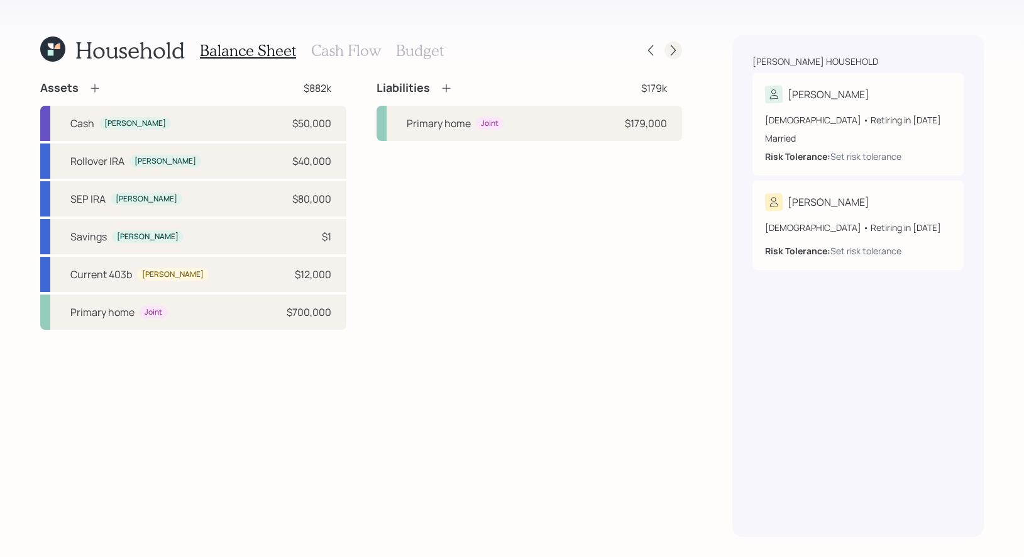
click at [675, 50] on icon at bounding box center [673, 50] width 5 height 11
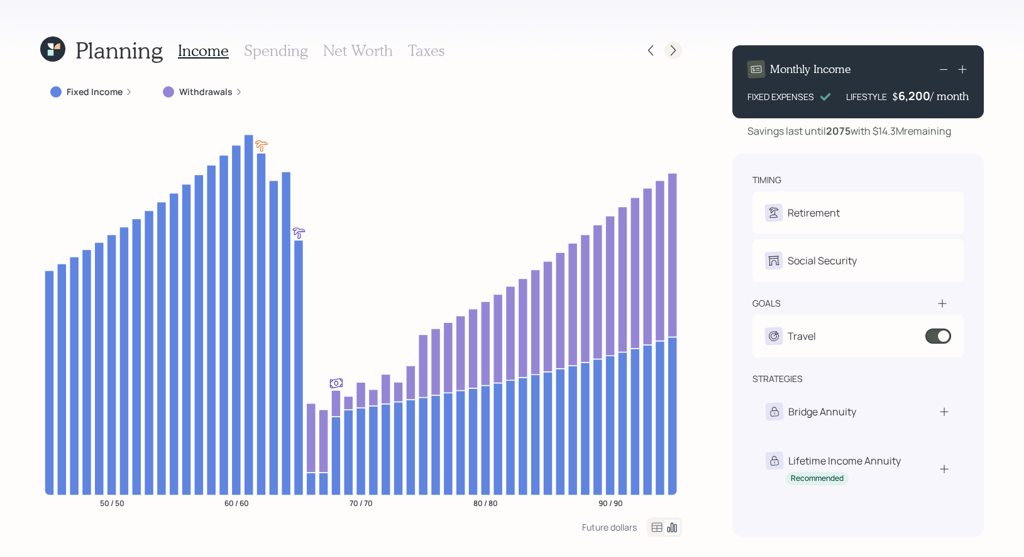
click at [674, 50] on icon at bounding box center [673, 50] width 13 height 13
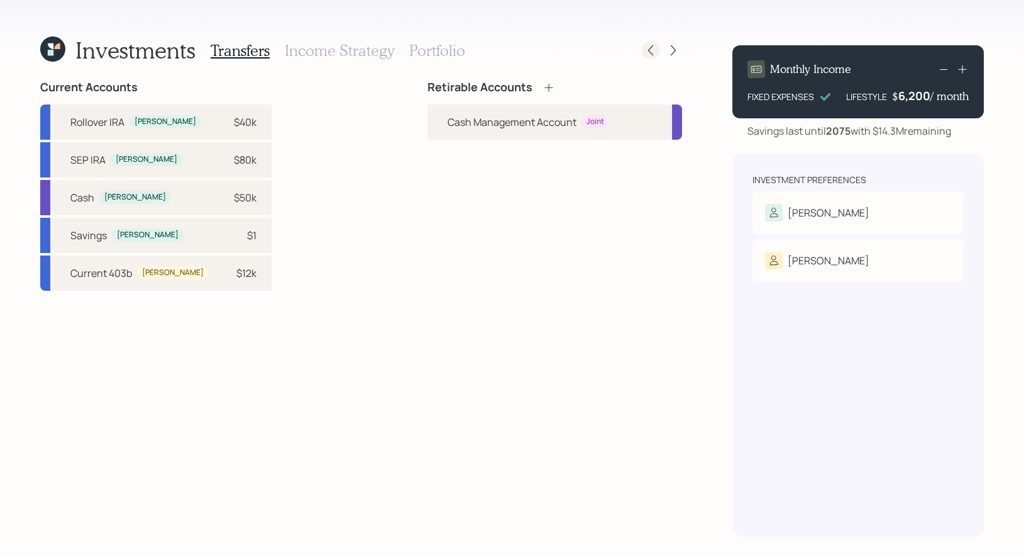
click at [652, 44] on icon at bounding box center [651, 50] width 13 height 13
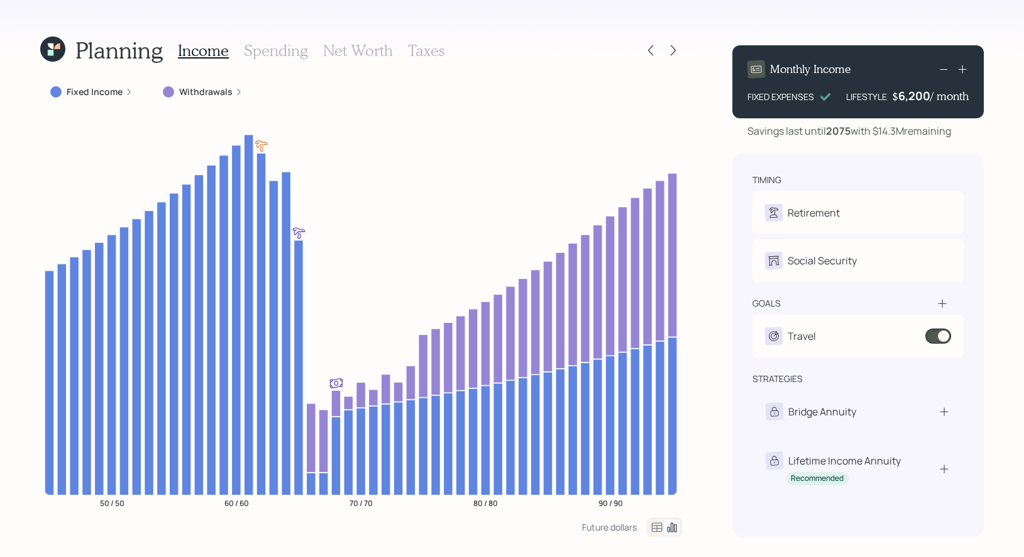
click at [367, 45] on h3 "Net Worth" at bounding box center [358, 51] width 70 height 18
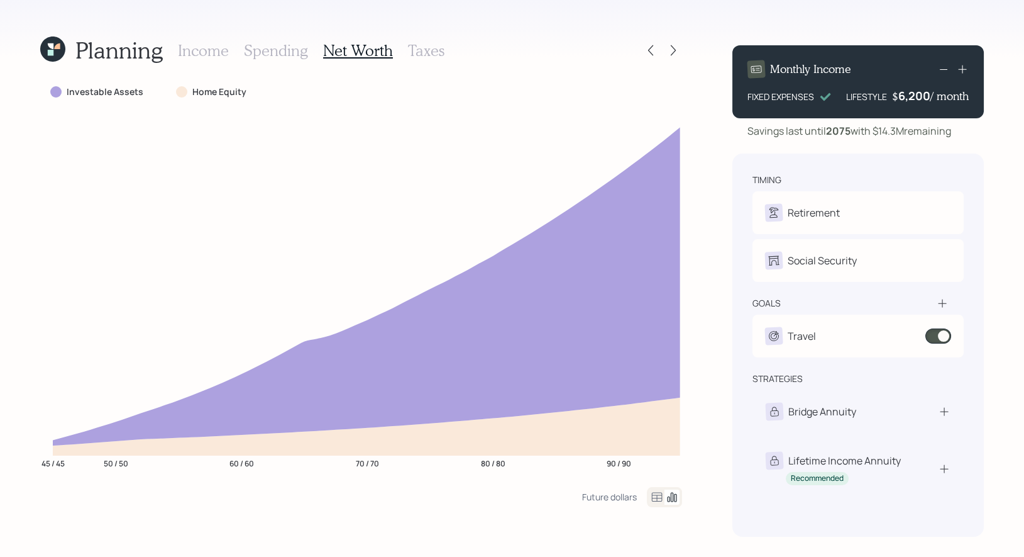
click at [655, 501] on icon at bounding box center [657, 496] width 11 height 9
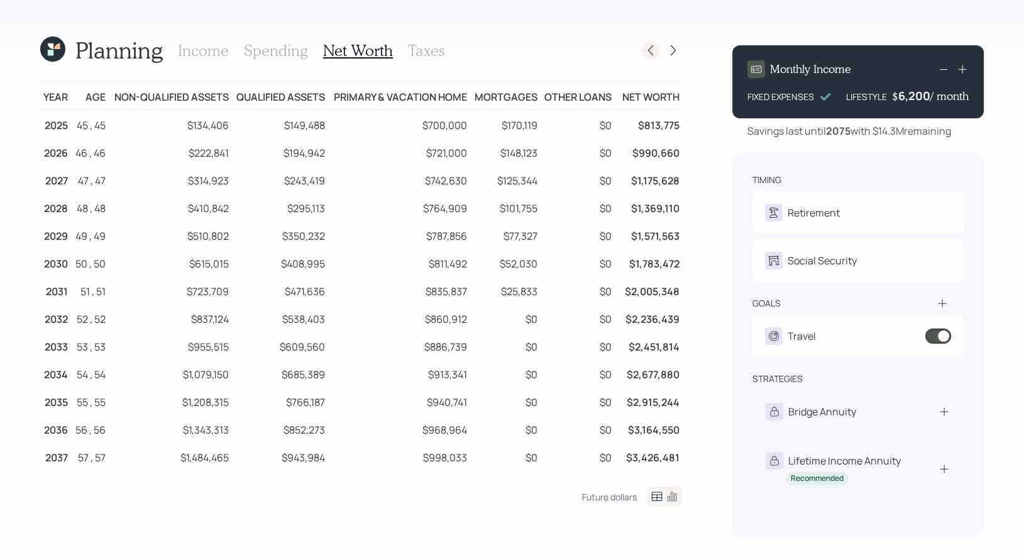
click at [648, 51] on icon at bounding box center [651, 50] width 13 height 13
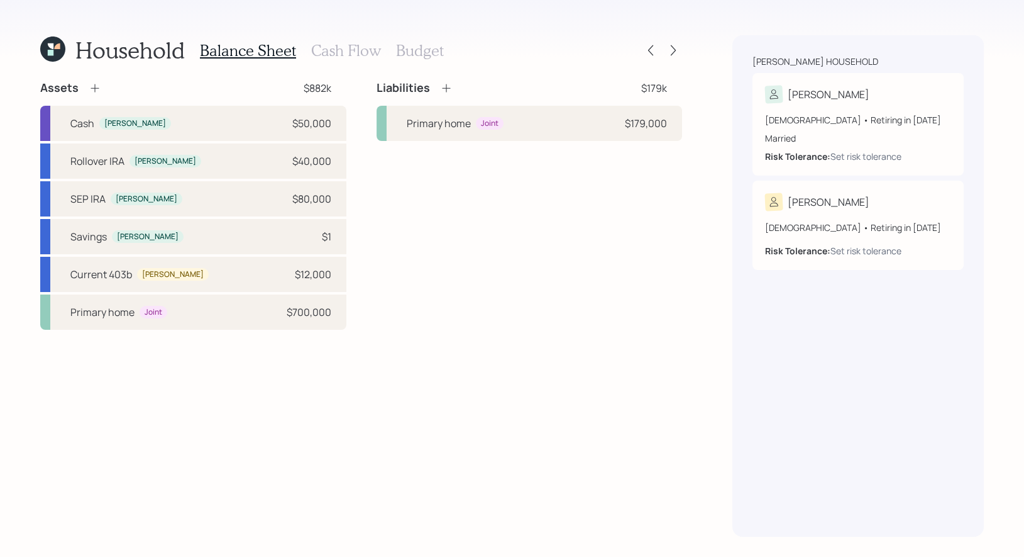
click at [340, 49] on h3 "Cash Flow" at bounding box center [346, 51] width 70 height 18
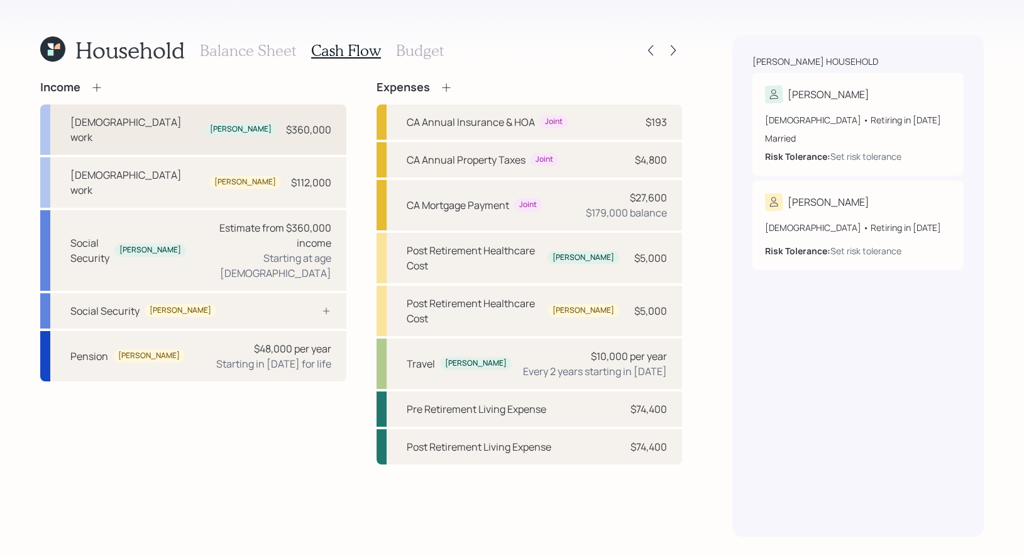
click at [199, 115] on div "[DEMOGRAPHIC_DATA] work [PERSON_NAME] $360,000" at bounding box center [193, 129] width 306 height 50
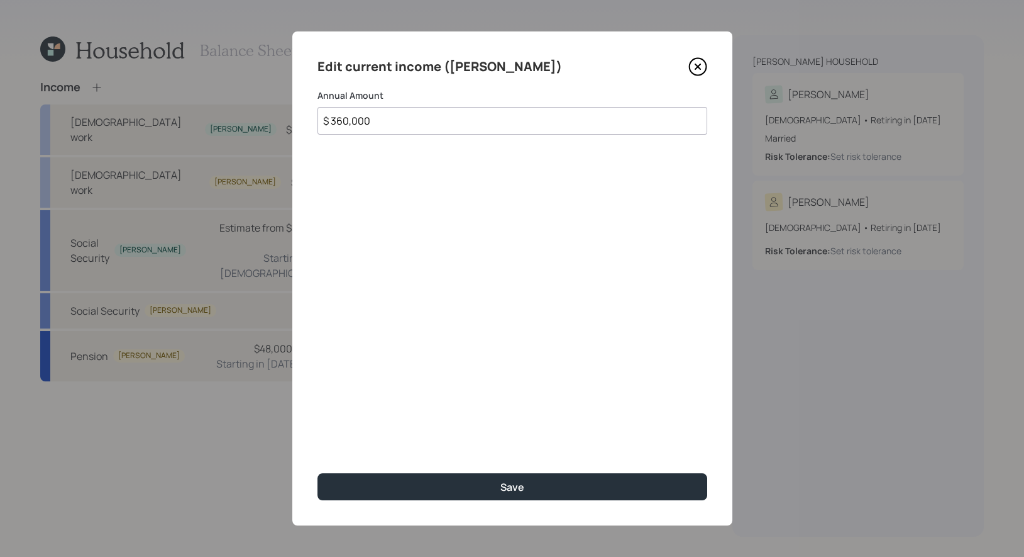
click at [694, 65] on icon at bounding box center [698, 66] width 19 height 19
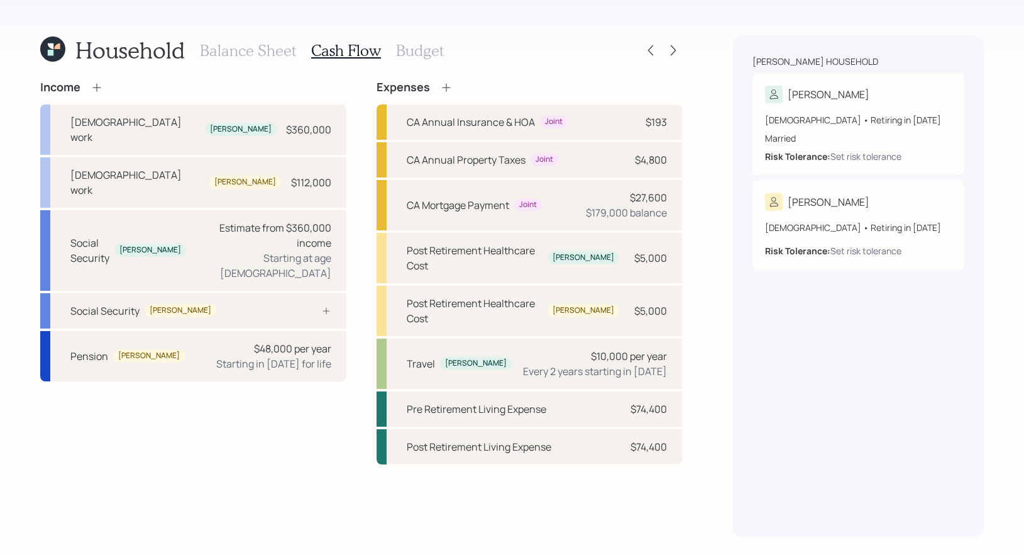
click at [243, 55] on h3 "Balance Sheet" at bounding box center [248, 51] width 96 height 18
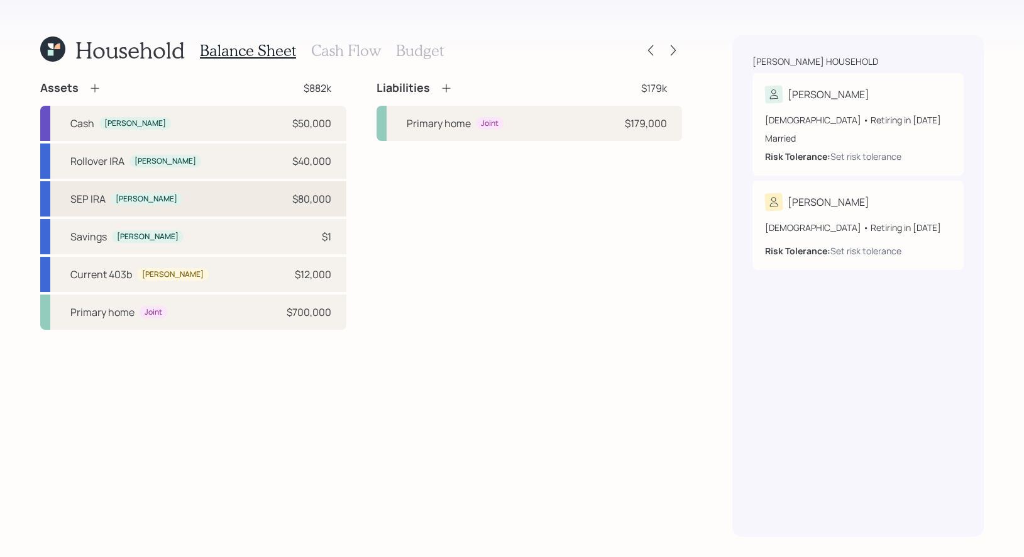
click at [180, 196] on div "[PERSON_NAME] $80,000" at bounding box center [193, 198] width 306 height 35
select select "balanced"
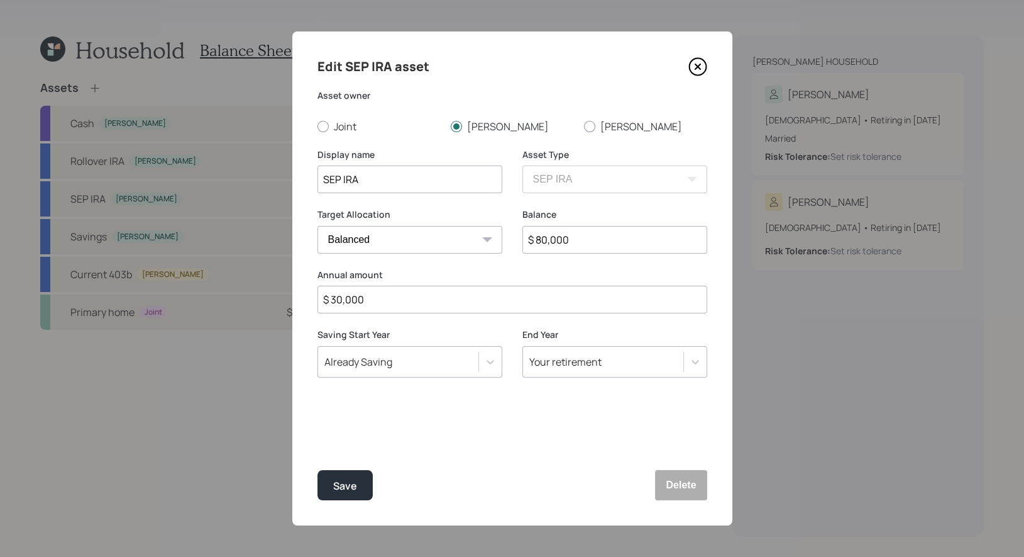
click at [698, 65] on icon at bounding box center [697, 66] width 5 height 5
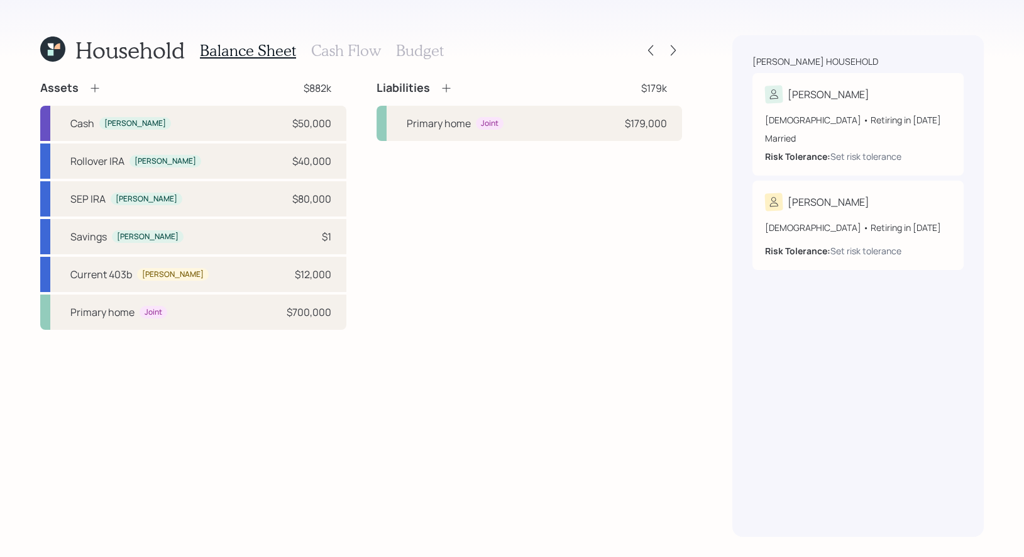
click at [326, 48] on h3 "Cash Flow" at bounding box center [346, 51] width 70 height 18
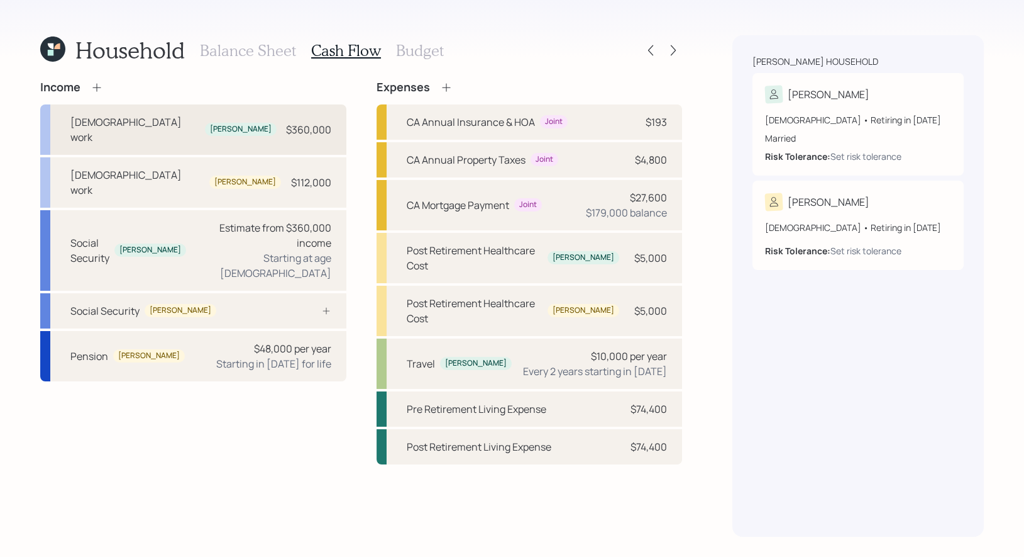
click at [208, 117] on div "[DEMOGRAPHIC_DATA] work [PERSON_NAME] $360,000" at bounding box center [193, 129] width 306 height 50
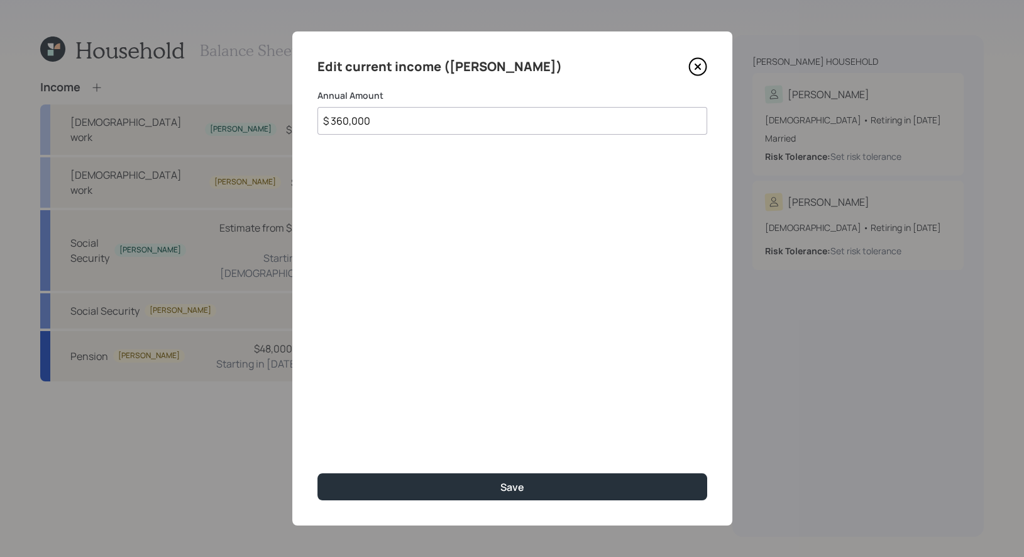
click at [341, 125] on input "$ 360,000" at bounding box center [513, 121] width 390 height 28
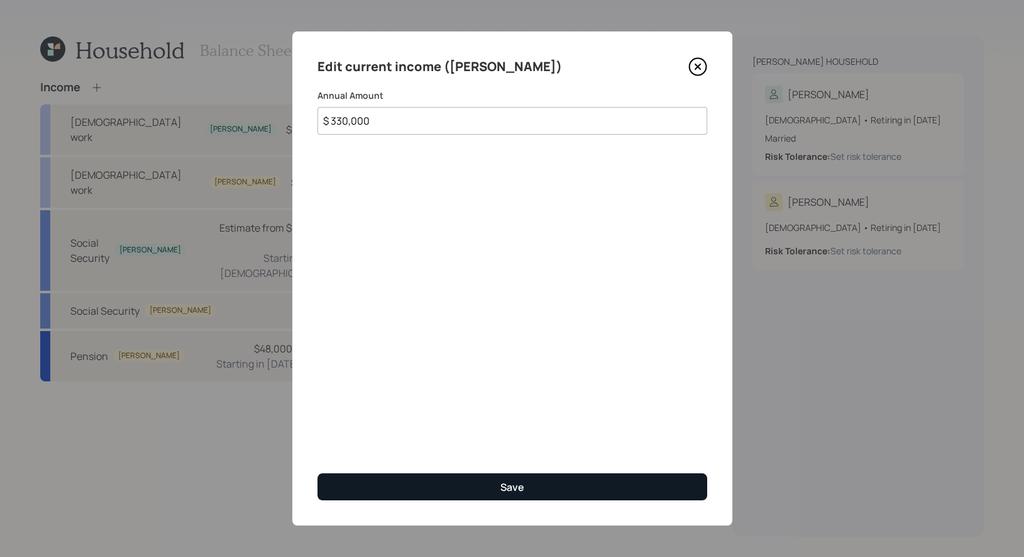
type input "$ 330,000"
click at [406, 487] on button "Save" at bounding box center [513, 486] width 390 height 27
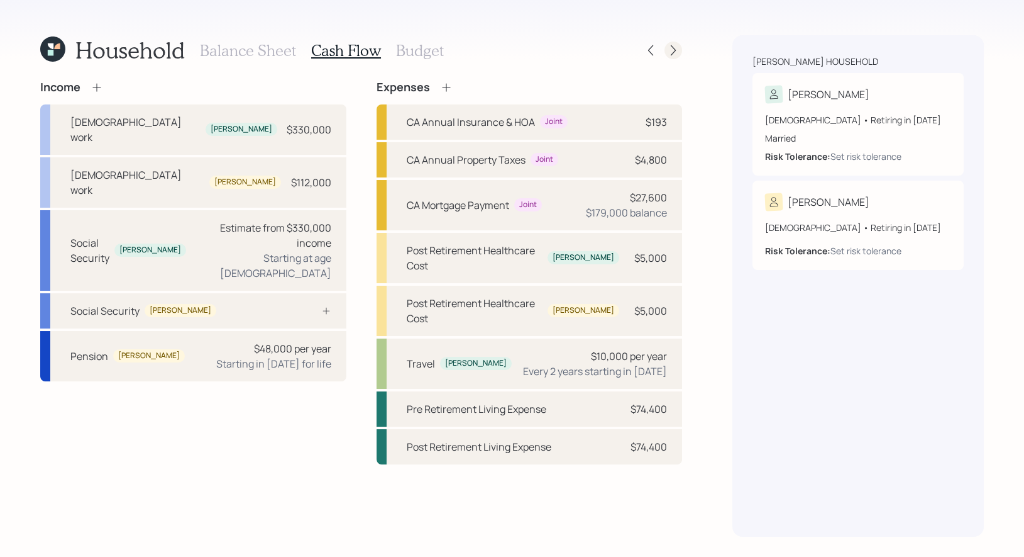
click at [673, 50] on icon at bounding box center [673, 50] width 13 height 13
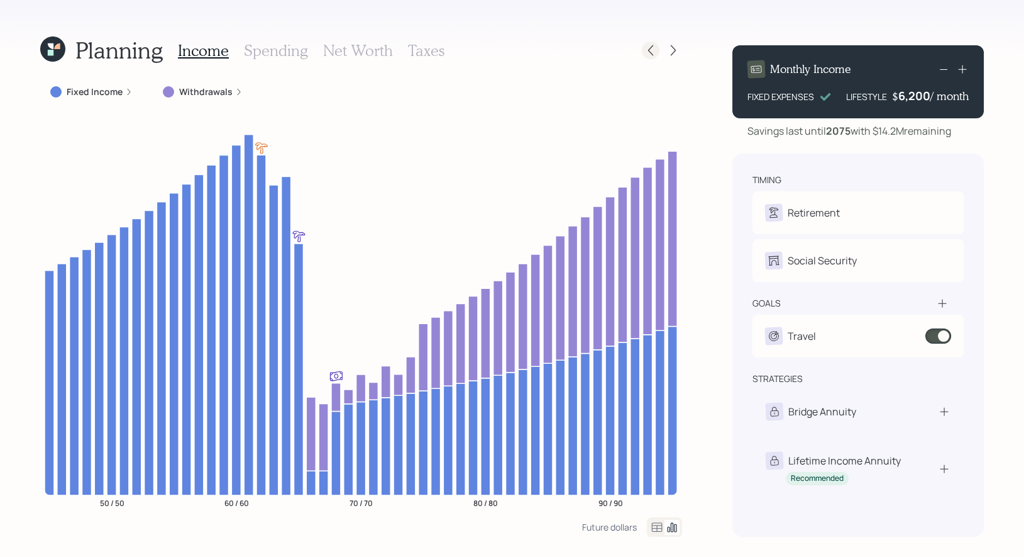
click at [652, 46] on icon at bounding box center [650, 50] width 5 height 11
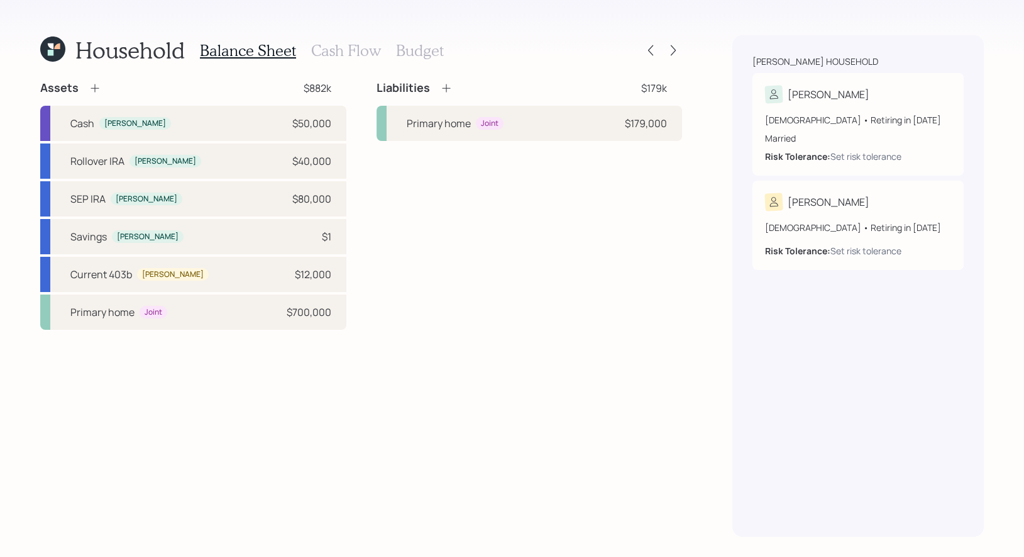
click at [414, 56] on h3 "Budget" at bounding box center [420, 51] width 48 height 18
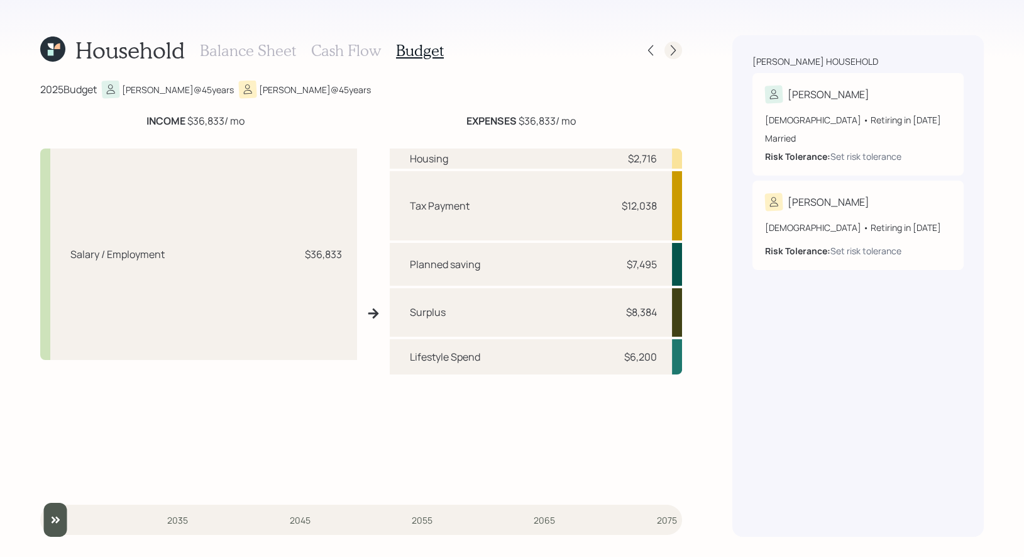
click at [674, 50] on icon at bounding box center [673, 50] width 13 height 13
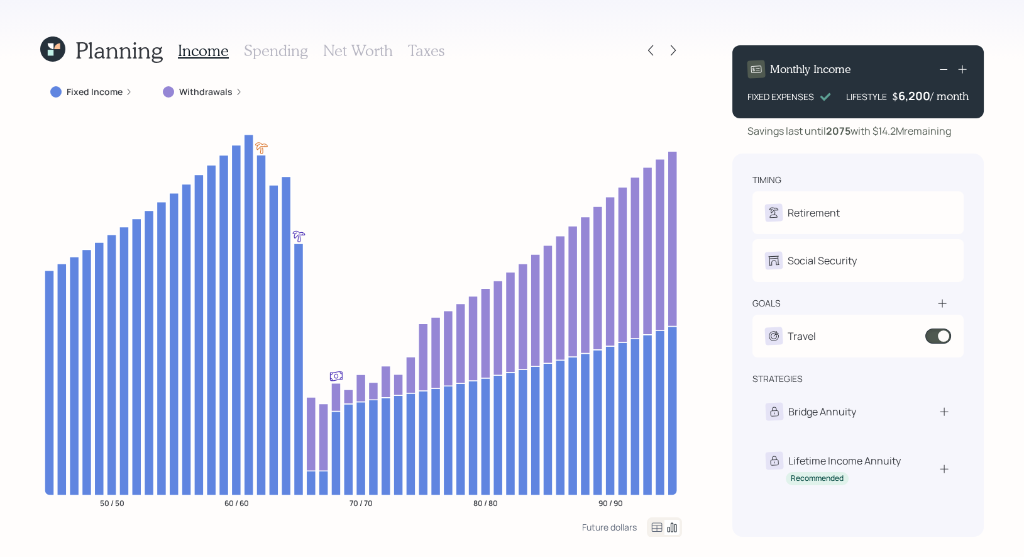
click at [651, 37] on div "Planning Income Spending Net Worth Taxes" at bounding box center [361, 50] width 642 height 30
click at [652, 48] on icon at bounding box center [651, 50] width 13 height 13
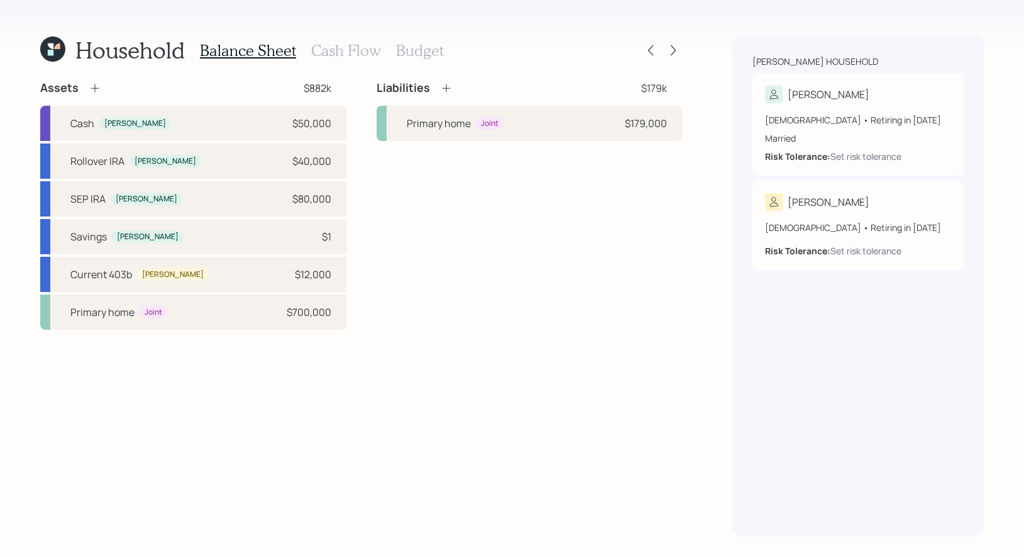
click at [406, 45] on h3 "Budget" at bounding box center [420, 51] width 48 height 18
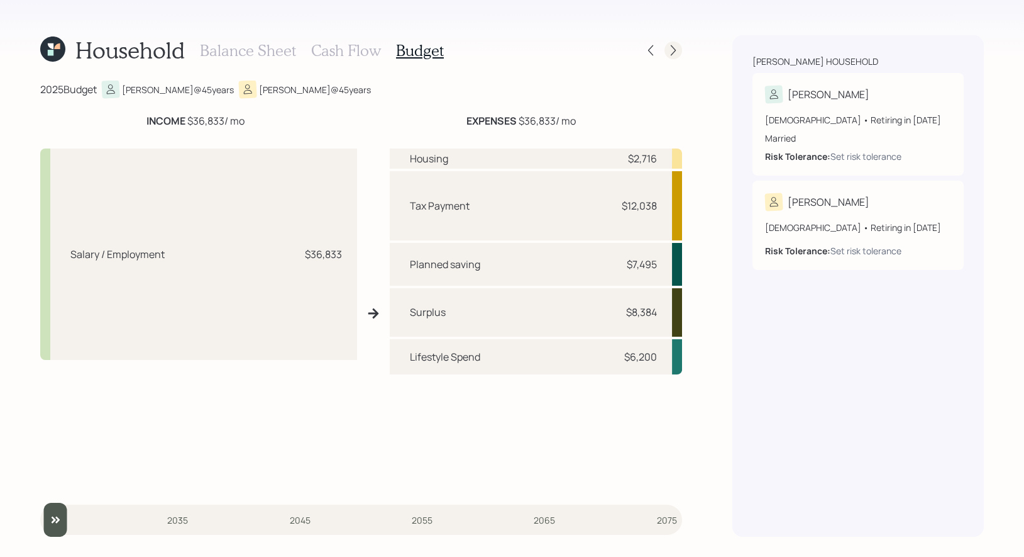
click at [674, 53] on icon at bounding box center [673, 50] width 13 height 13
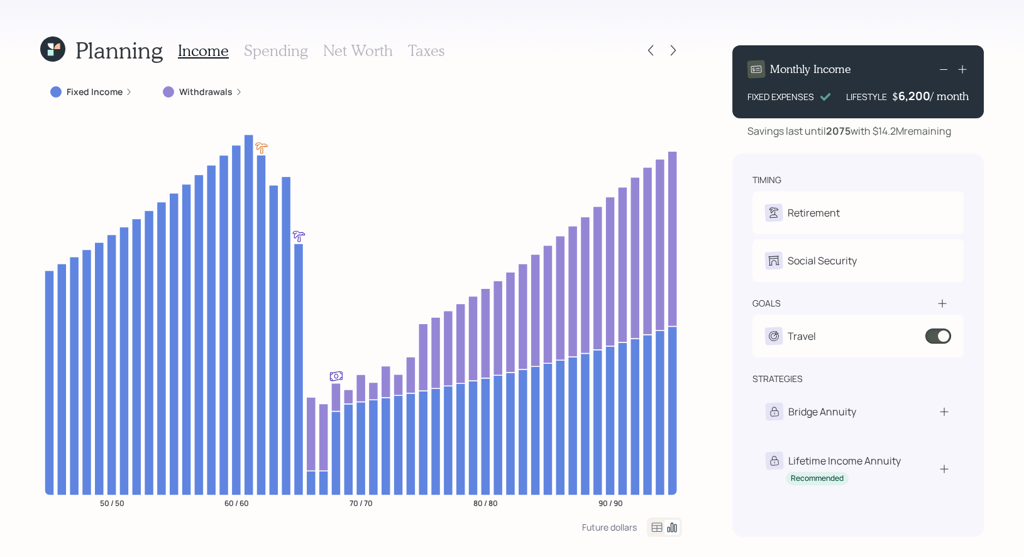
click at [192, 87] on label "Withdrawals" at bounding box center [205, 92] width 53 height 13
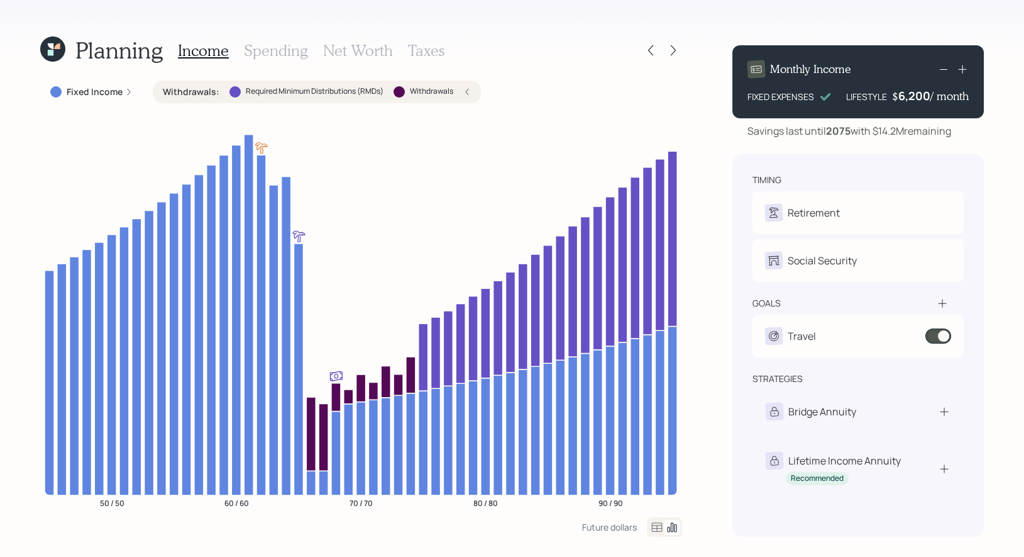
click at [104, 88] on label "Fixed Income" at bounding box center [95, 92] width 56 height 13
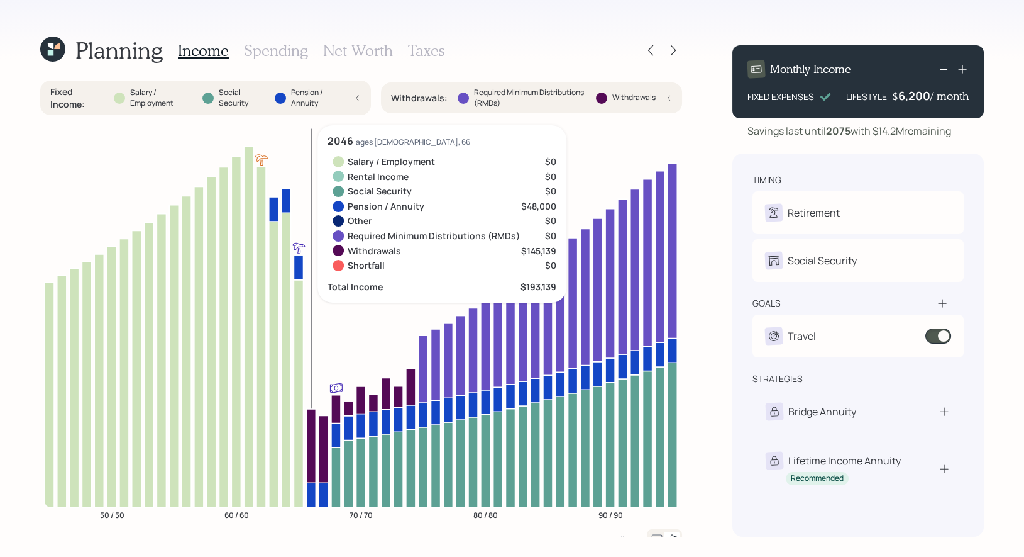
click at [343, 99] on label "Pension / Annuity" at bounding box center [317, 97] width 53 height 21
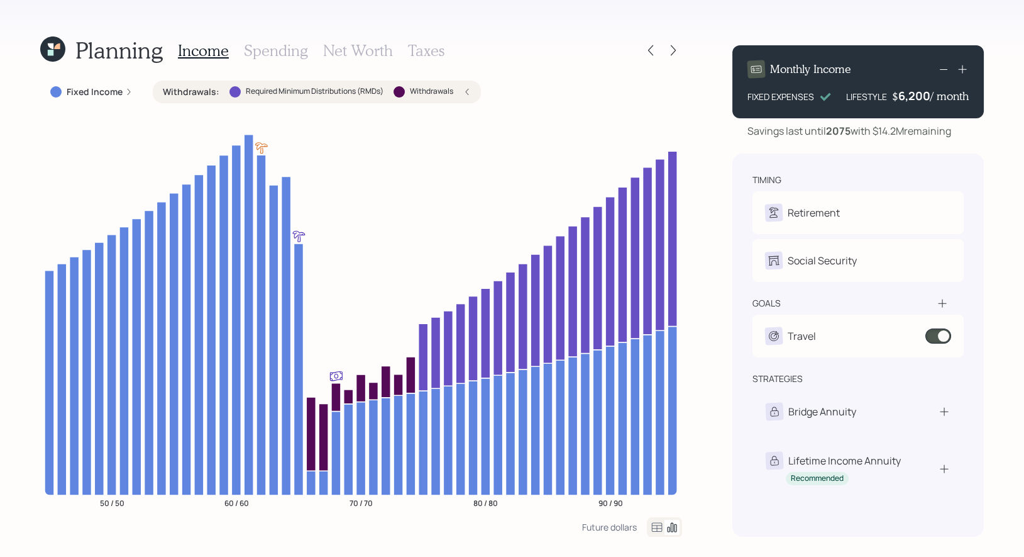
click at [363, 51] on h3 "Net Worth" at bounding box center [358, 51] width 70 height 18
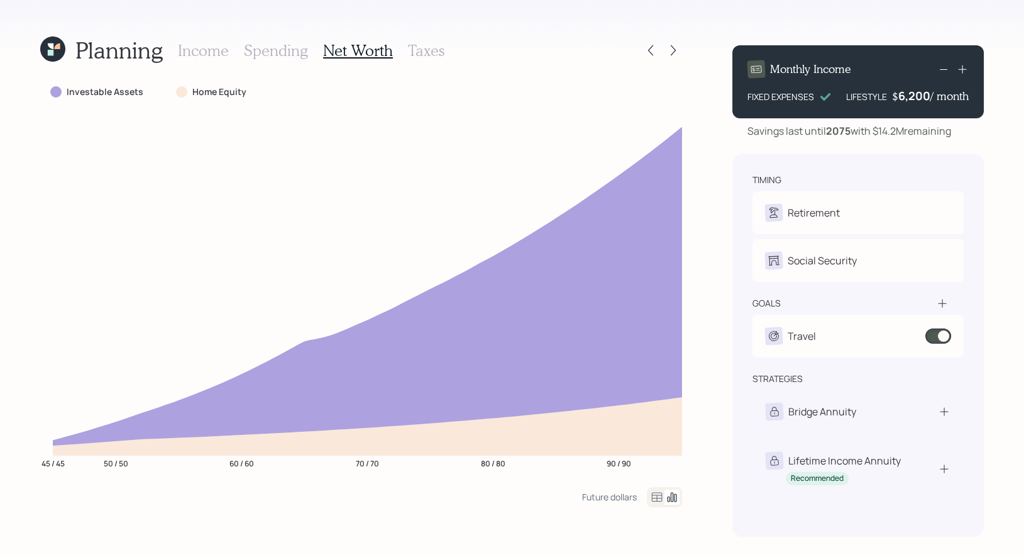
click at [419, 52] on h3 "Taxes" at bounding box center [426, 51] width 36 height 18
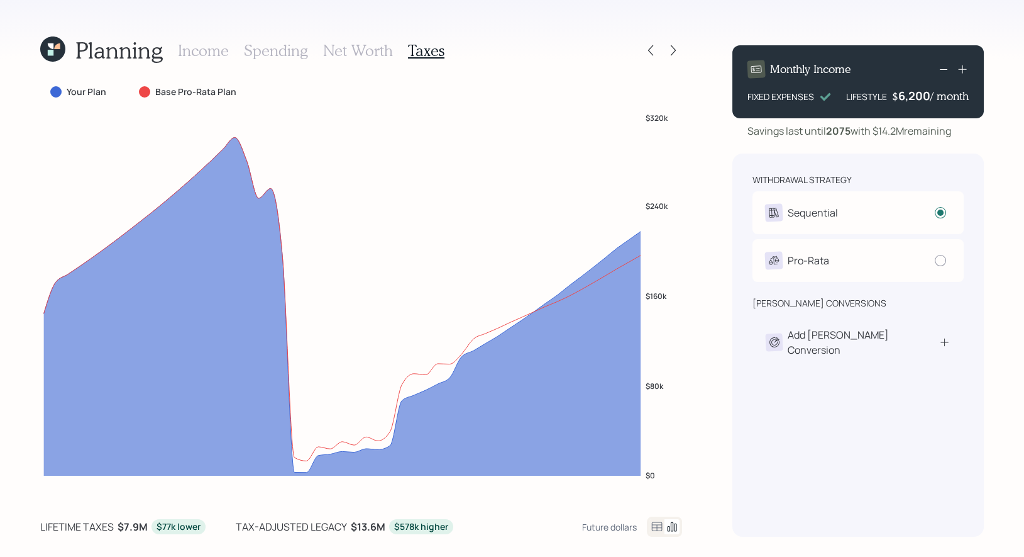
click at [346, 51] on h3 "Net Worth" at bounding box center [358, 51] width 70 height 18
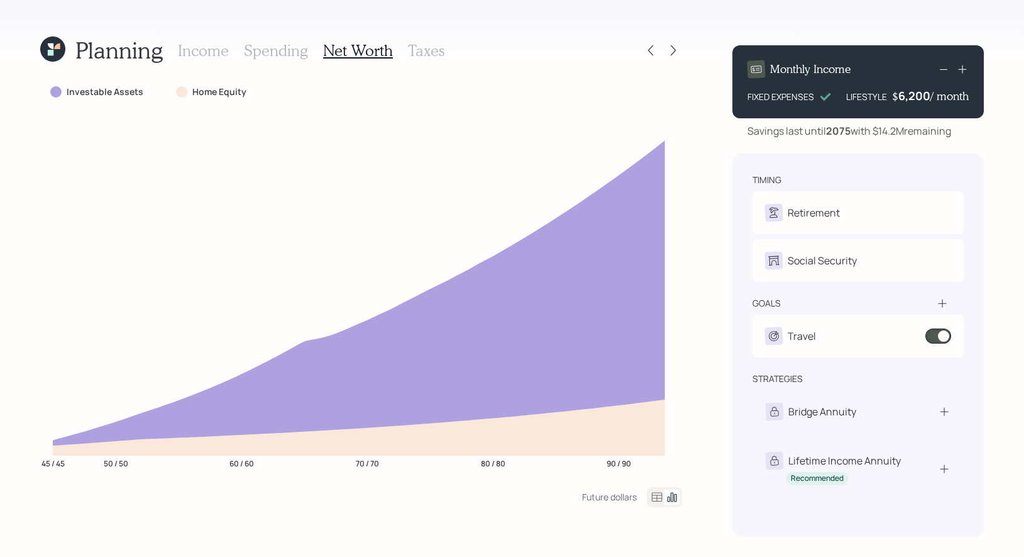
click at [655, 497] on icon at bounding box center [657, 496] width 11 height 9
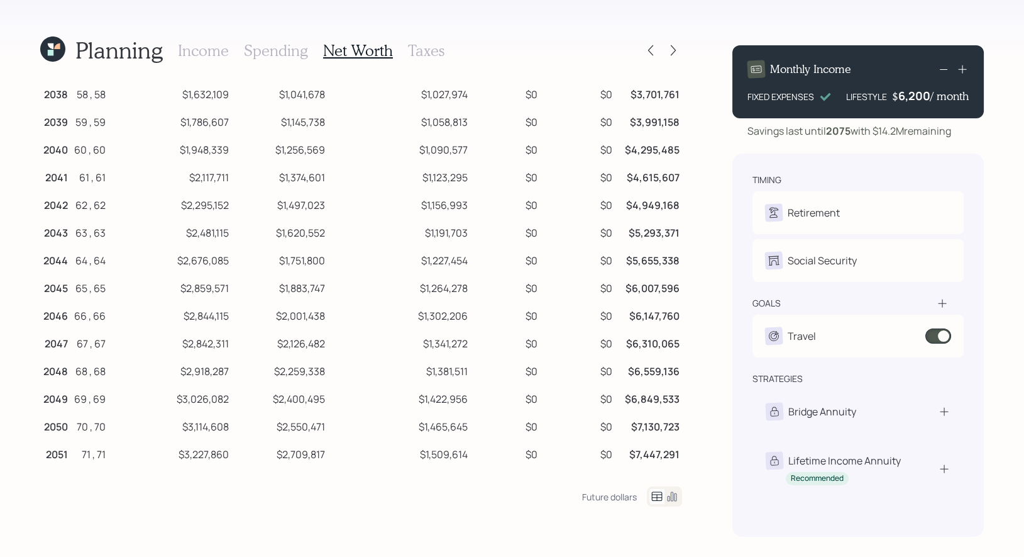
scroll to position [391, 0]
click at [416, 49] on h3 "Taxes" at bounding box center [426, 51] width 36 height 18
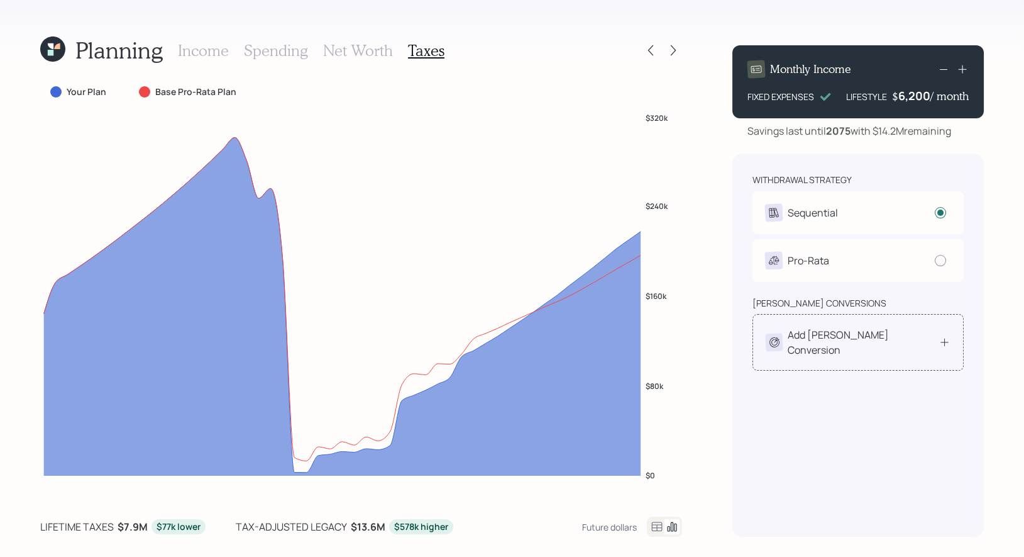
click at [897, 335] on div "Add [PERSON_NAME] Conversion" at bounding box center [858, 342] width 185 height 30
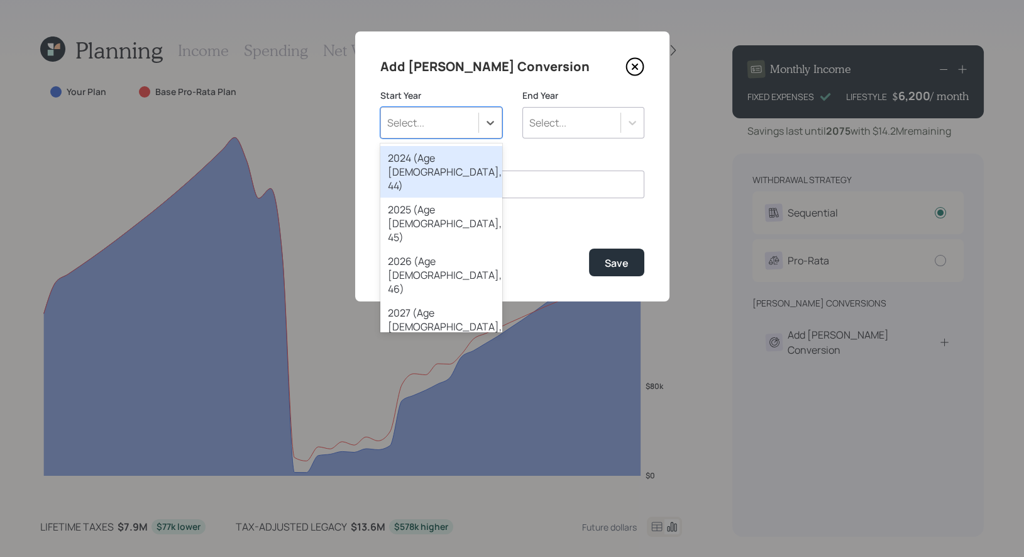
click at [471, 127] on div "Select..." at bounding box center [429, 122] width 97 height 21
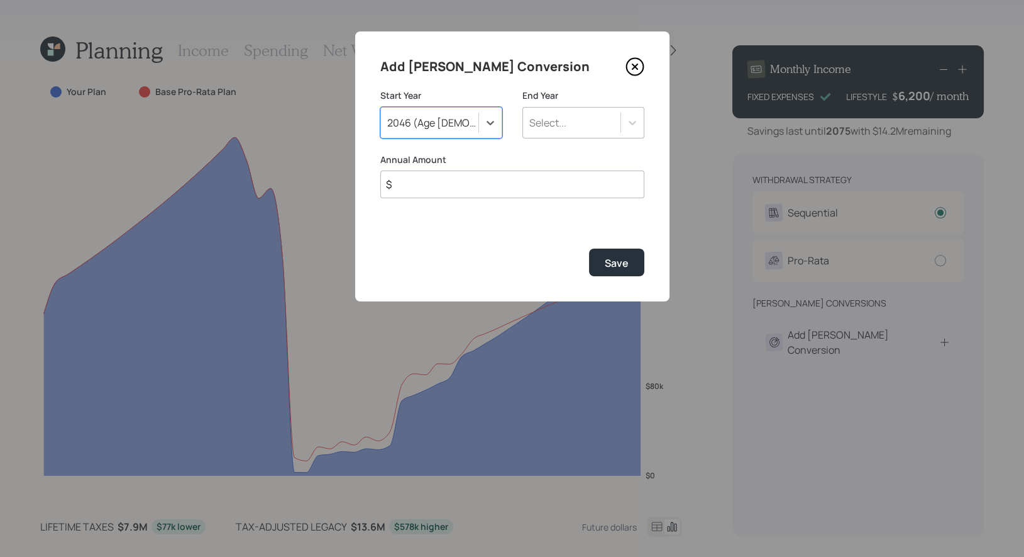
click at [561, 126] on div "Select..." at bounding box center [548, 123] width 37 height 14
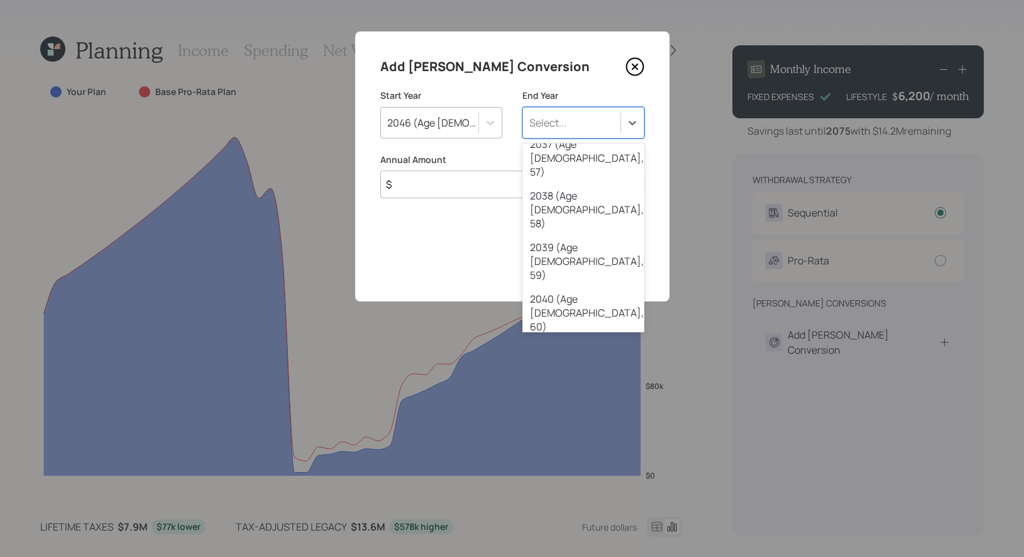
scroll to position [683, 0]
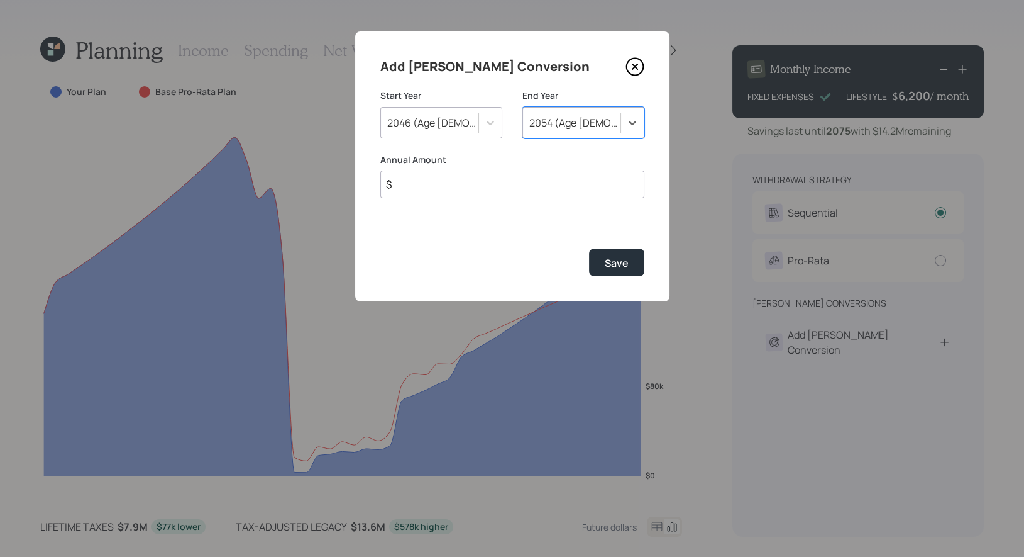
click at [472, 186] on input "$" at bounding box center [512, 184] width 264 height 28
type input "$ 50,000"
click at [618, 263] on div "Save" at bounding box center [617, 263] width 24 height 14
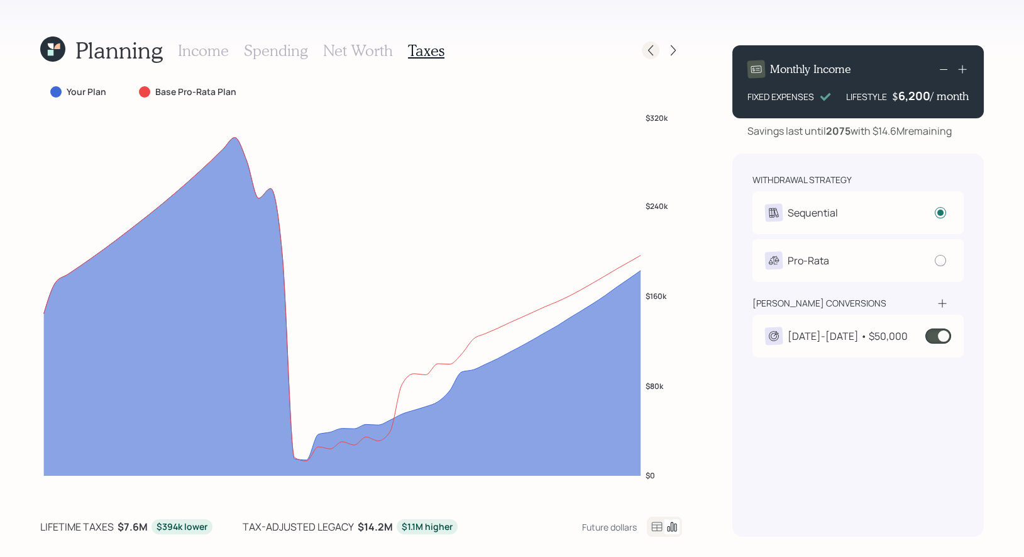
click at [651, 56] on icon at bounding box center [651, 50] width 13 height 13
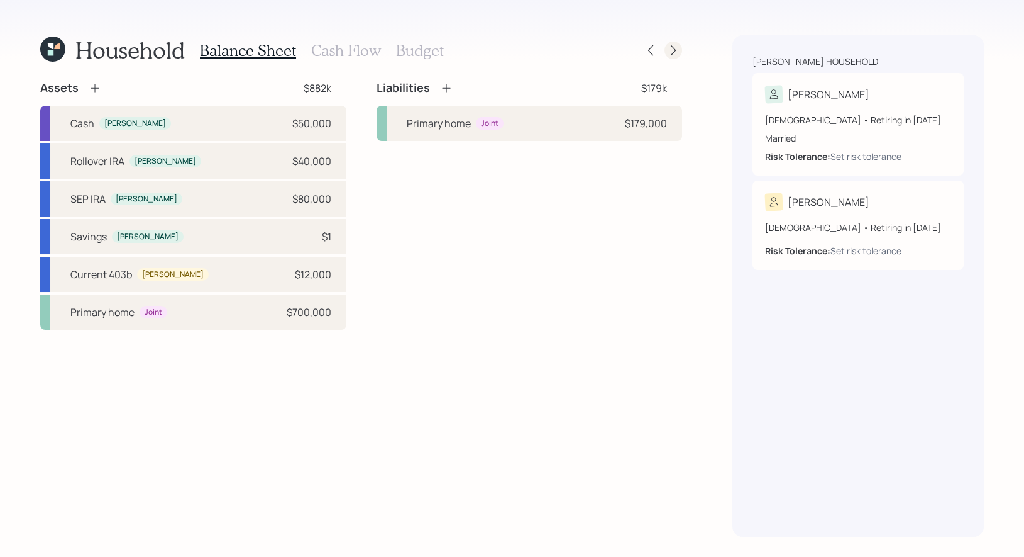
click at [673, 52] on icon at bounding box center [673, 50] width 13 height 13
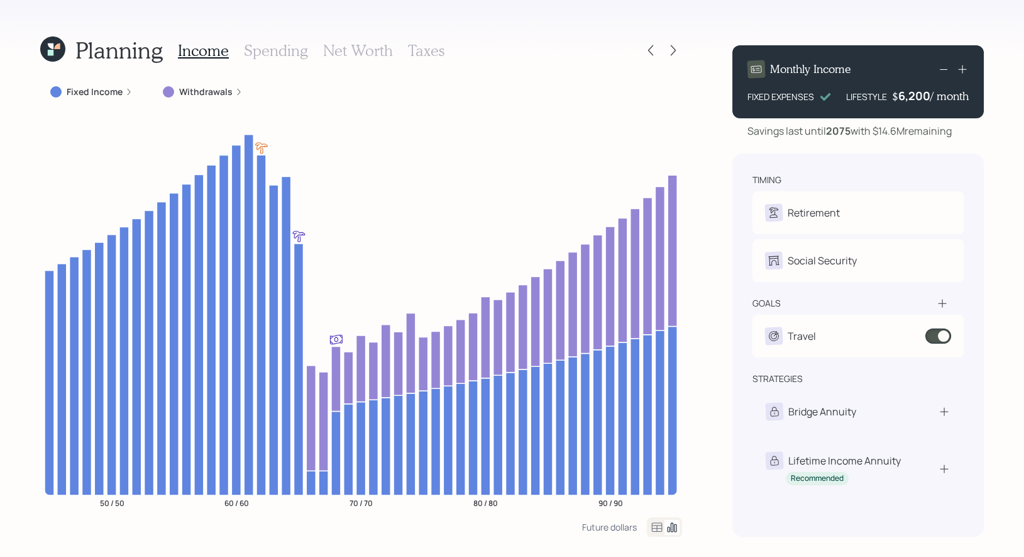
click at [52, 54] on icon at bounding box center [51, 53] width 6 height 6
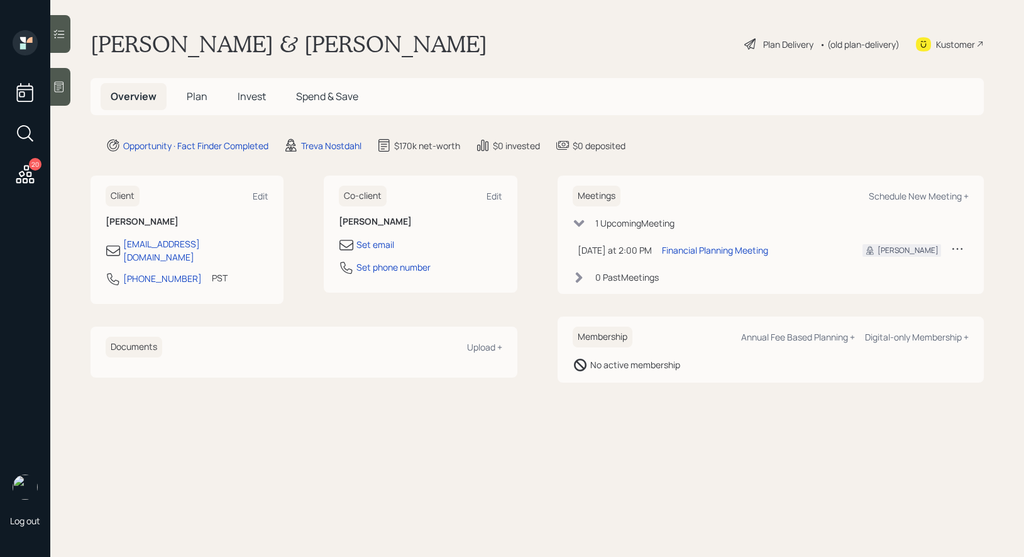
click at [195, 96] on span "Plan" at bounding box center [197, 96] width 21 height 14
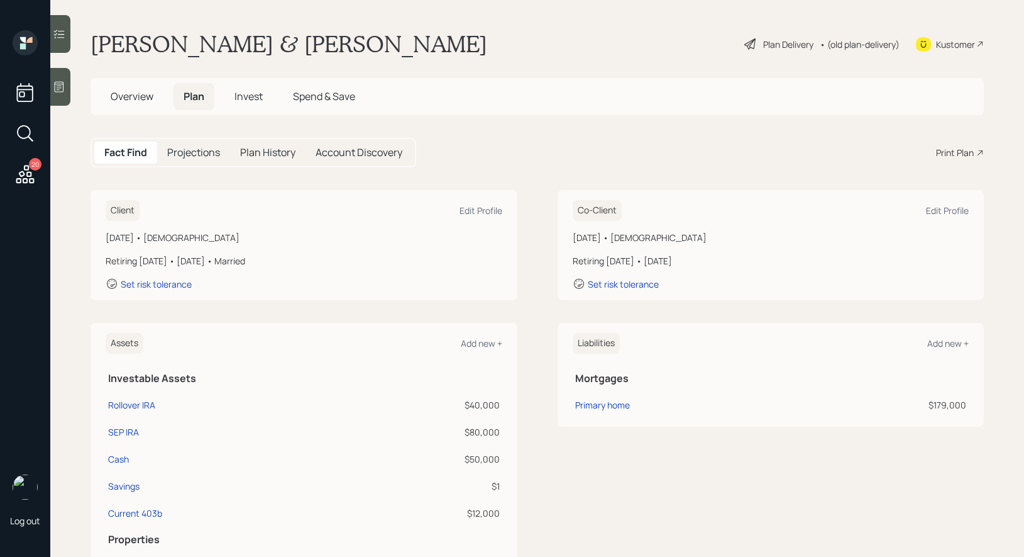
click at [763, 44] on div "Plan Delivery" at bounding box center [788, 44] width 50 height 13
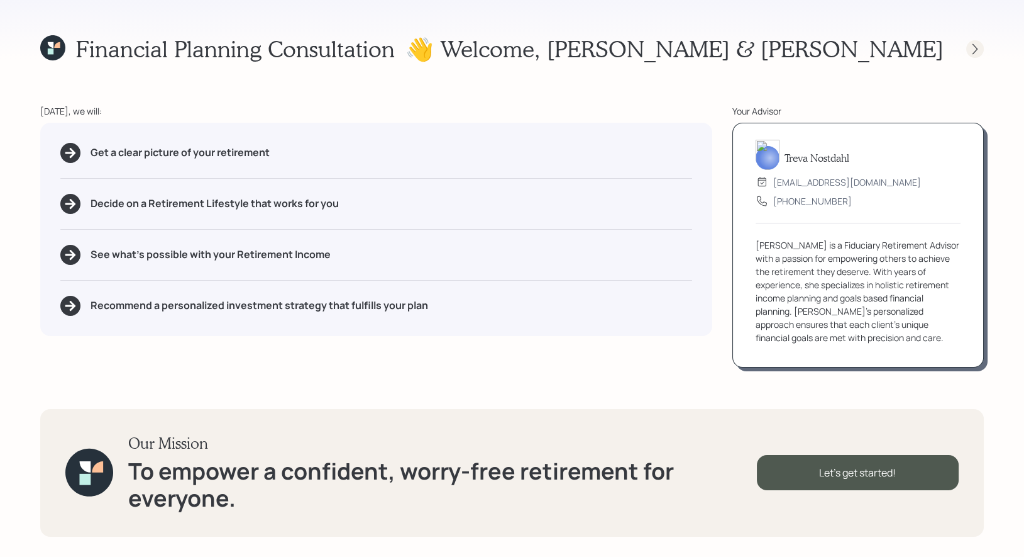
click at [970, 48] on icon at bounding box center [975, 49] width 13 height 13
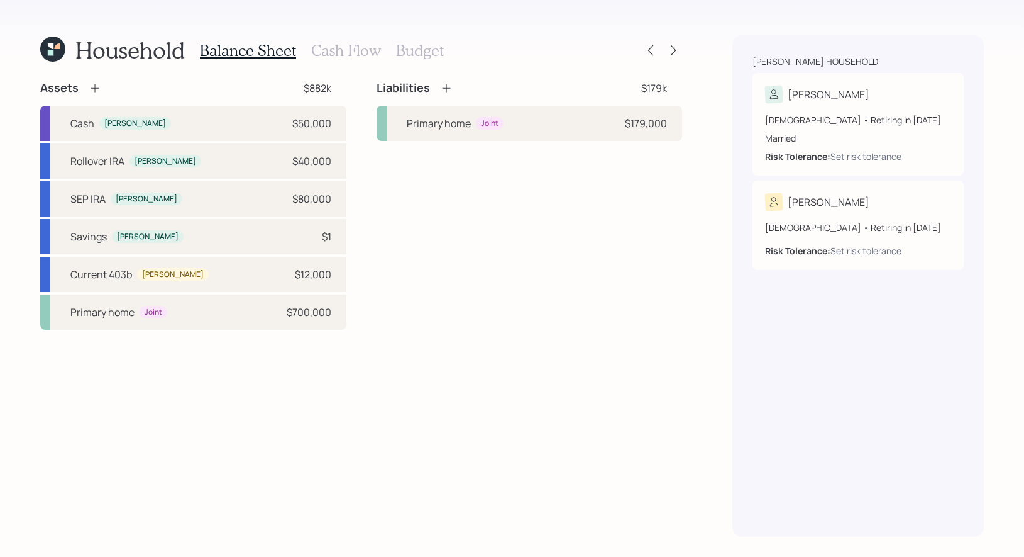
click at [402, 48] on h3 "Budget" at bounding box center [420, 51] width 48 height 18
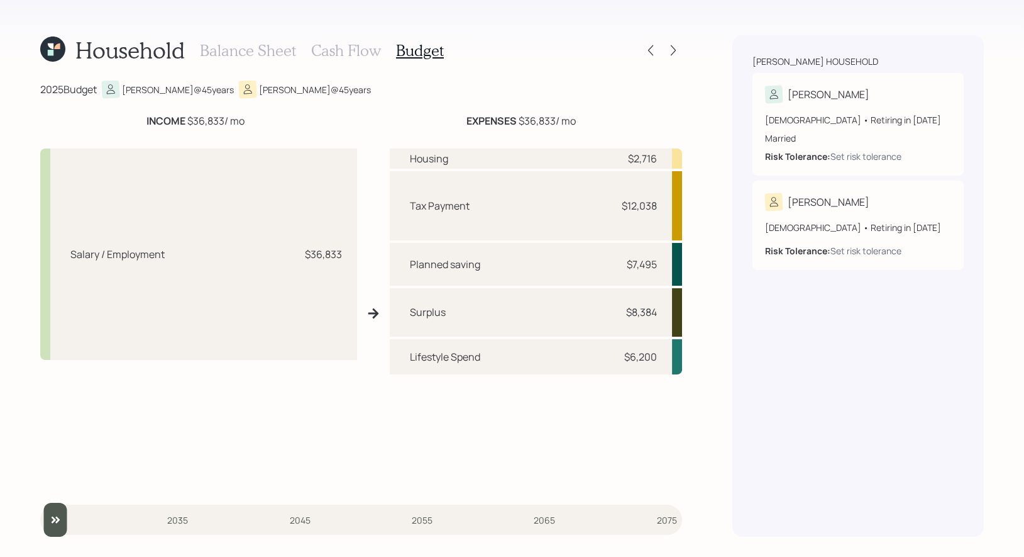
click at [257, 49] on h3 "Balance Sheet" at bounding box center [248, 51] width 96 height 18
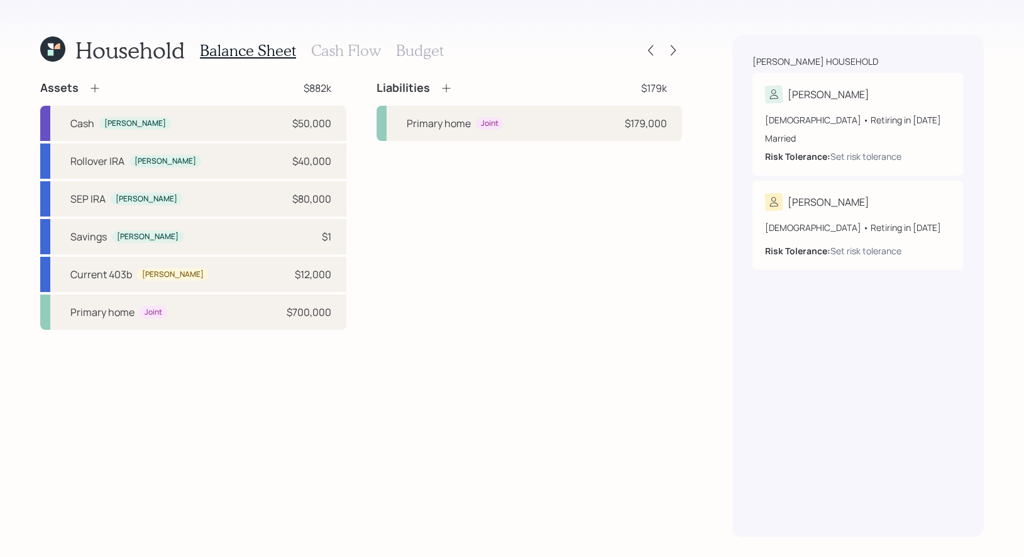
click at [333, 47] on h3 "Cash Flow" at bounding box center [346, 51] width 70 height 18
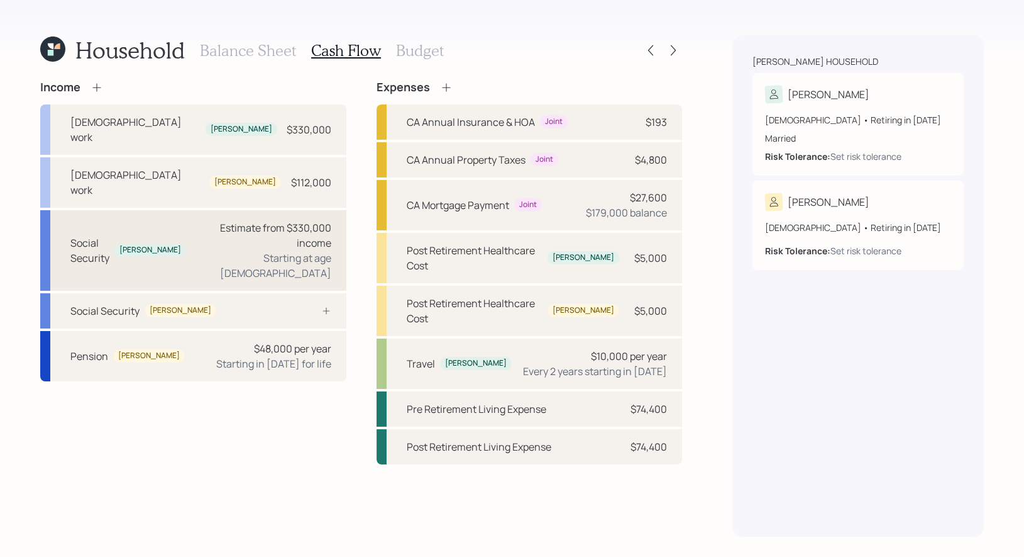
click at [252, 220] on div "Estimate from $330,000 income" at bounding box center [263, 235] width 135 height 30
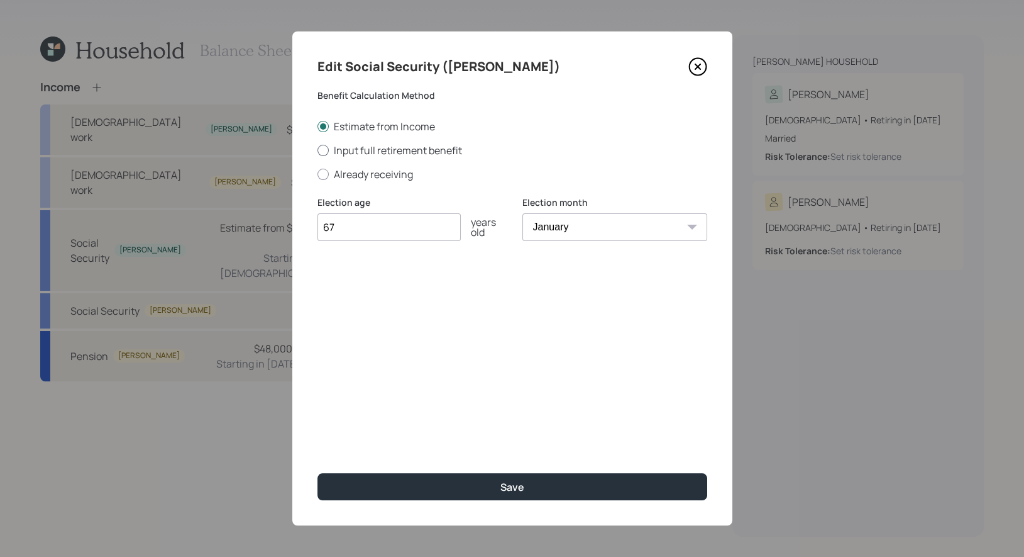
click at [324, 149] on div at bounding box center [323, 150] width 11 height 11
click at [318, 150] on input "Input full retirement benefit" at bounding box center [317, 150] width 1 height 1
radio input "true"
click at [347, 294] on input "$" at bounding box center [513, 288] width 390 height 28
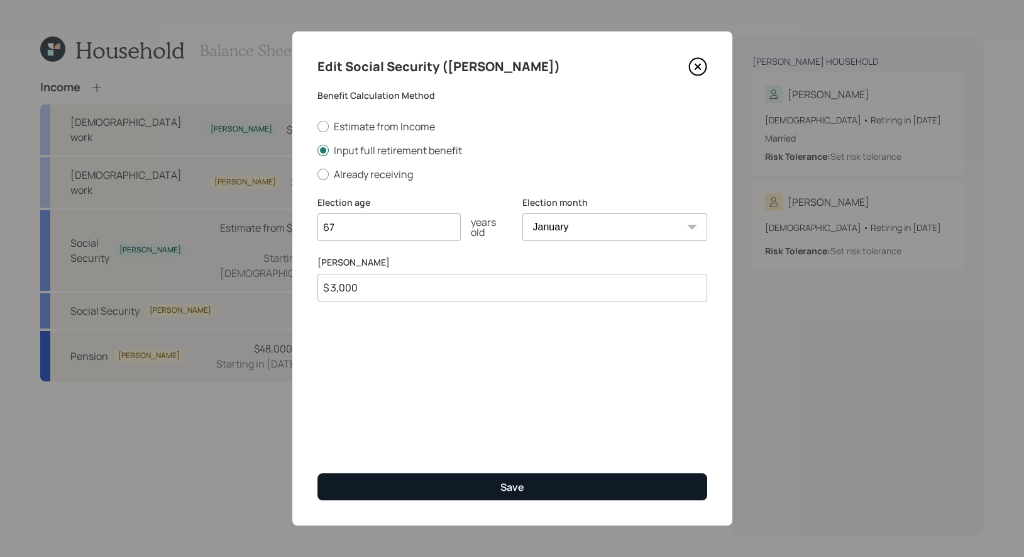
type input "$ 3,000"
click at [404, 486] on button "Save" at bounding box center [513, 486] width 390 height 27
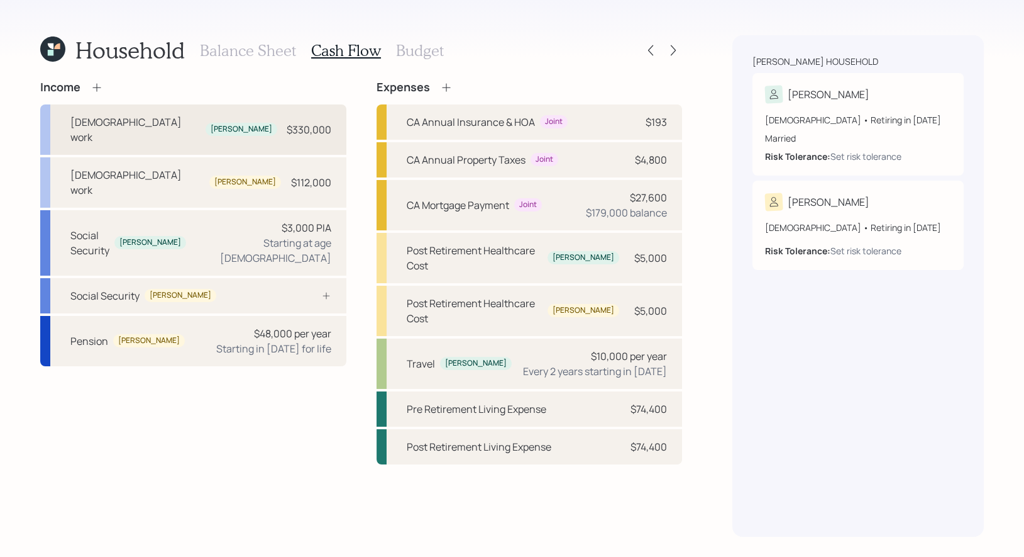
click at [196, 128] on div "[DEMOGRAPHIC_DATA] work [PERSON_NAME] $330,000" at bounding box center [193, 129] width 306 height 50
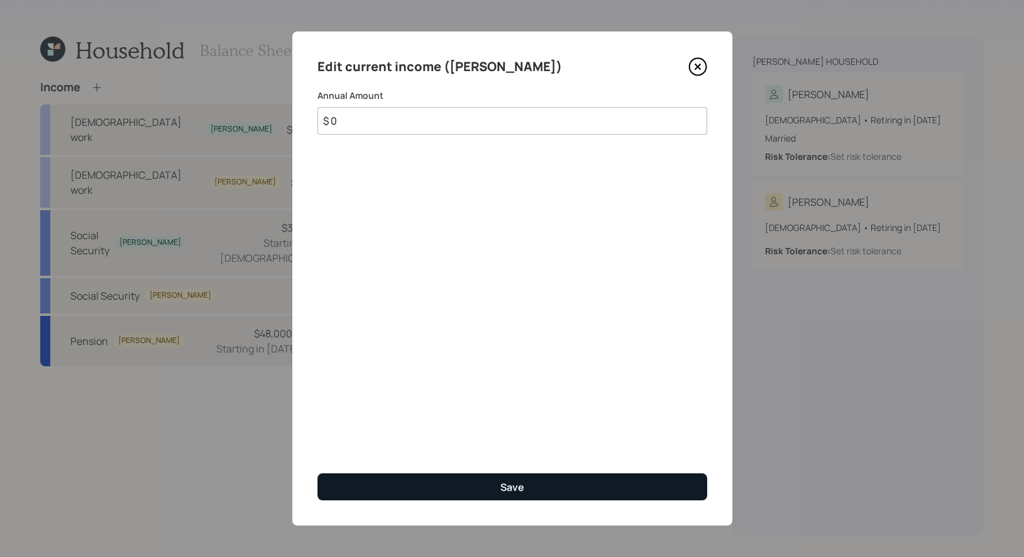
type input "$ 0"
click at [420, 482] on button "Save" at bounding box center [513, 486] width 390 height 27
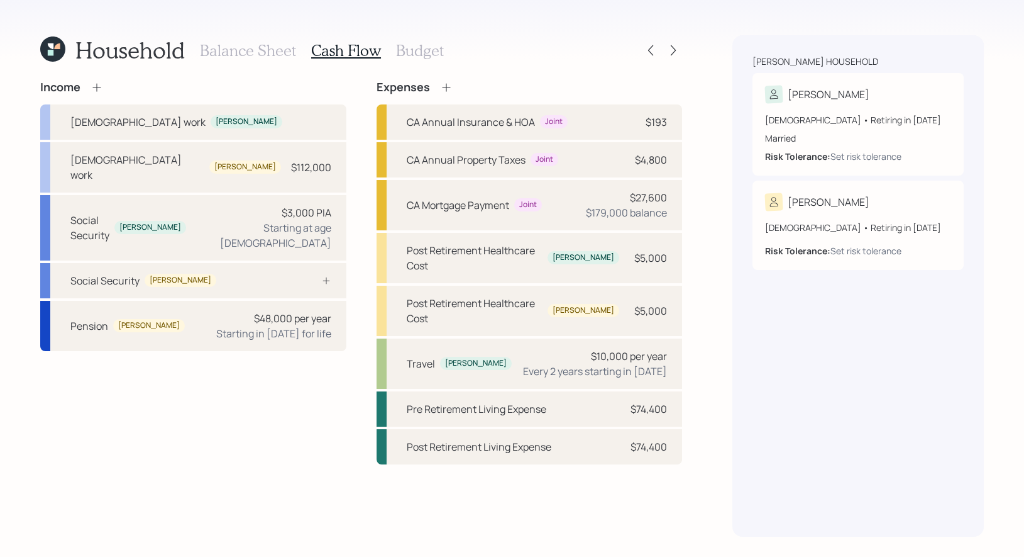
click at [97, 82] on icon at bounding box center [97, 87] width 13 height 13
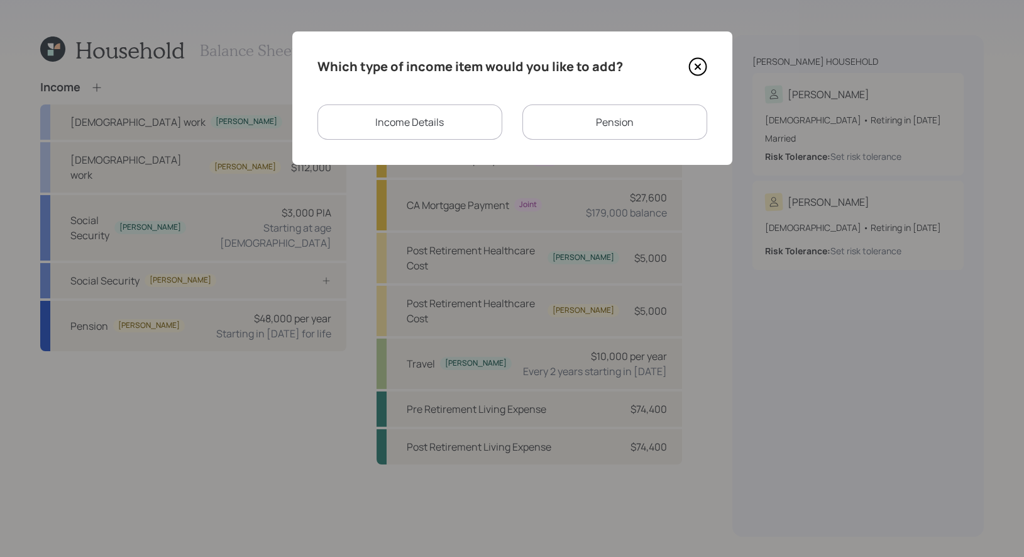
click at [468, 120] on div "Income Details" at bounding box center [410, 121] width 185 height 35
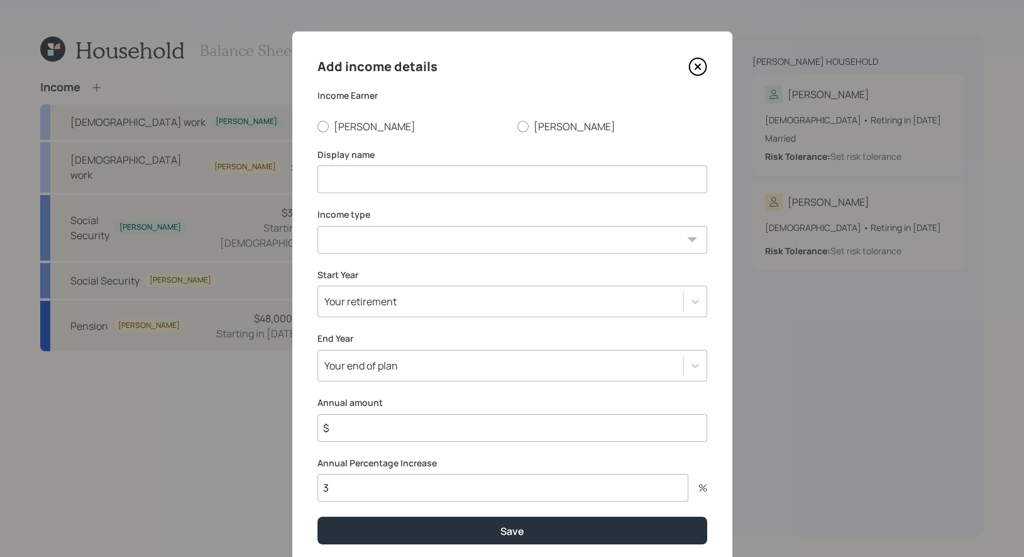
click at [338, 180] on input at bounding box center [513, 179] width 390 height 28
type input "Self Employment"
click at [340, 241] on select "[DEMOGRAPHIC_DATA] work [DEMOGRAPHIC_DATA] work Self employment Other" at bounding box center [513, 240] width 390 height 28
select select "self_employment"
click at [318, 226] on select "[DEMOGRAPHIC_DATA] work [DEMOGRAPHIC_DATA] work Self employment Other" at bounding box center [513, 240] width 390 height 28
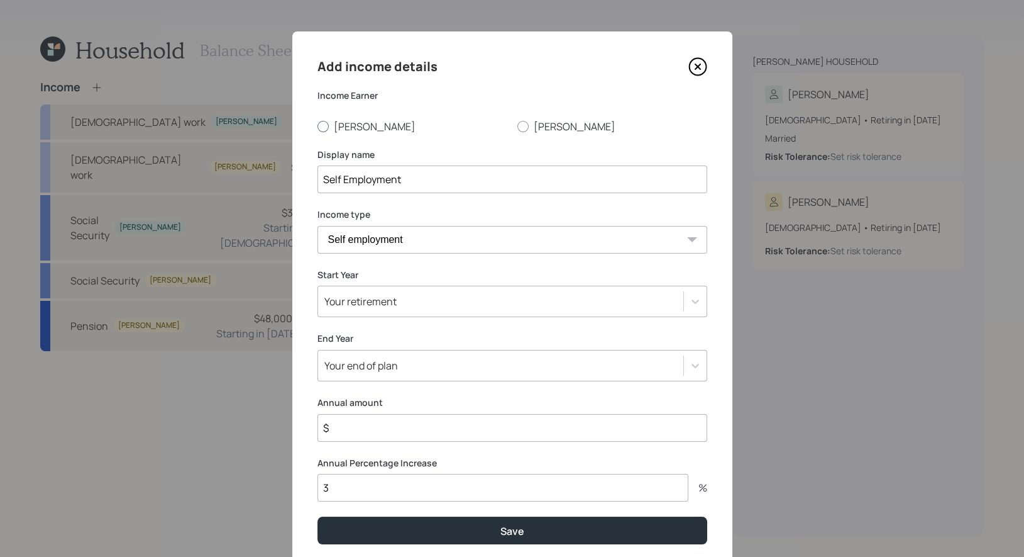
click at [323, 127] on div at bounding box center [323, 126] width 11 height 11
click at [318, 126] on input "[PERSON_NAME]" at bounding box center [317, 126] width 1 height 1
radio input "true"
click at [355, 305] on div "Your retirement" at bounding box center [361, 301] width 72 height 14
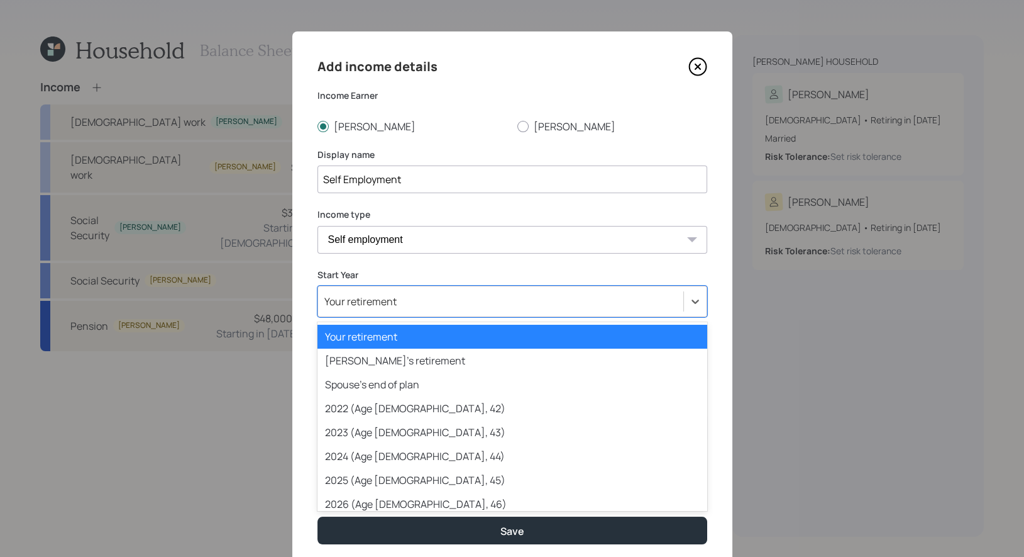
click at [360, 338] on div "Your retirement" at bounding box center [513, 337] width 390 height 24
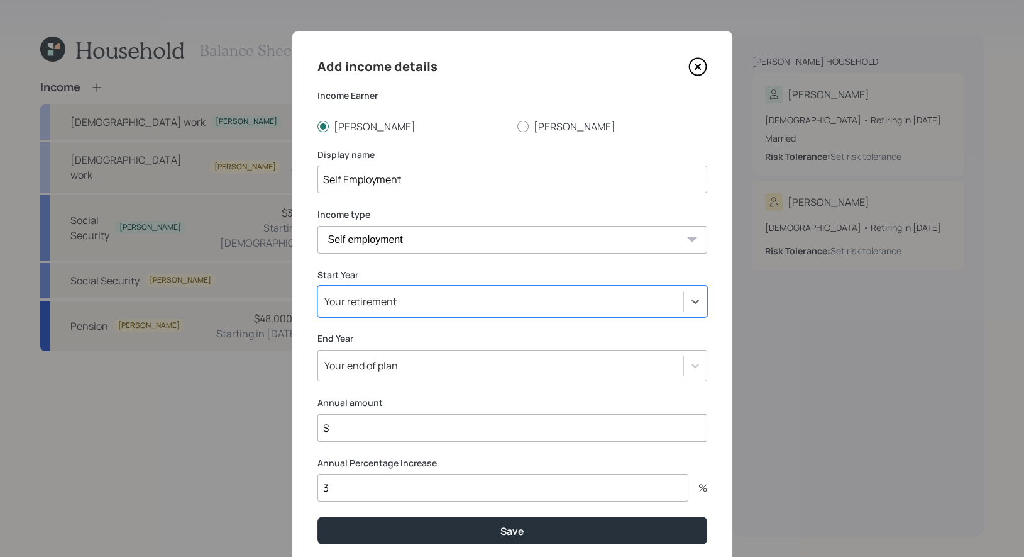
click at [357, 307] on div "Your retirement" at bounding box center [361, 301] width 72 height 14
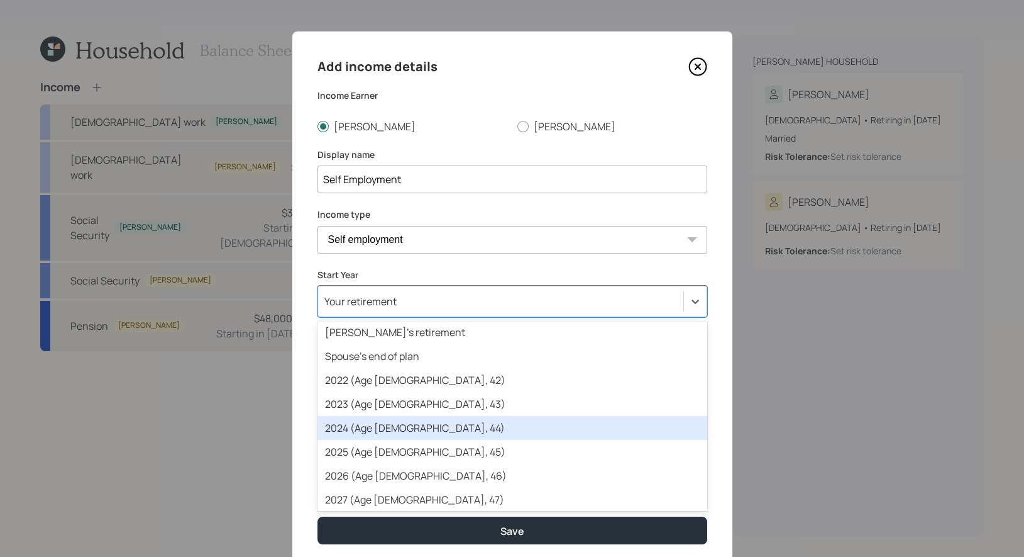
scroll to position [30, 0]
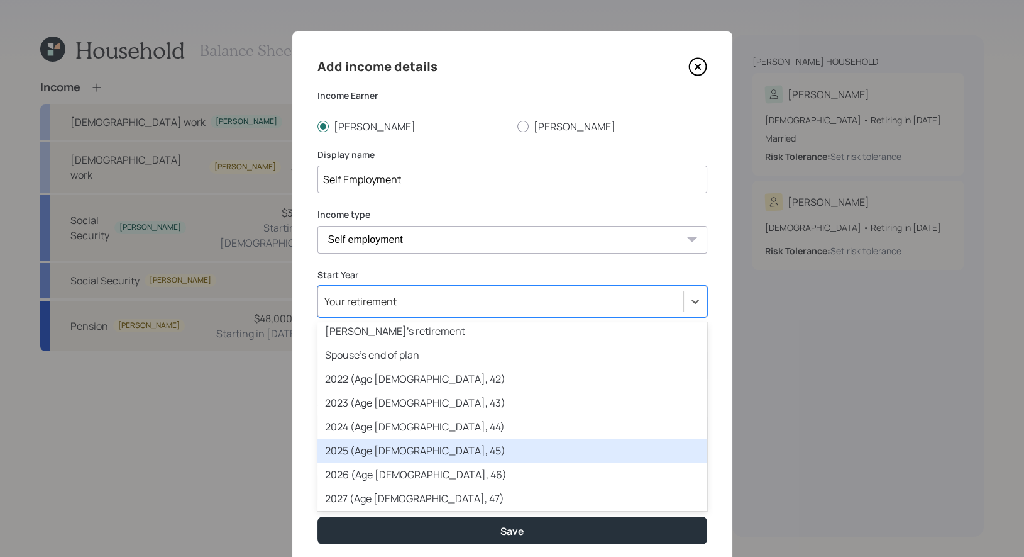
click at [353, 453] on div "2025 (Age [DEMOGRAPHIC_DATA], 45)" at bounding box center [513, 450] width 390 height 24
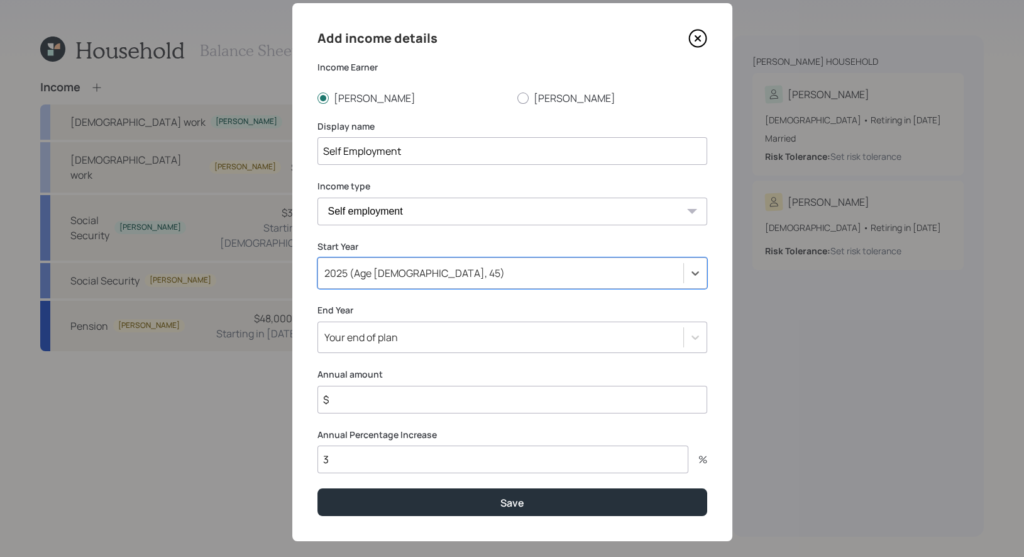
scroll to position [43, 0]
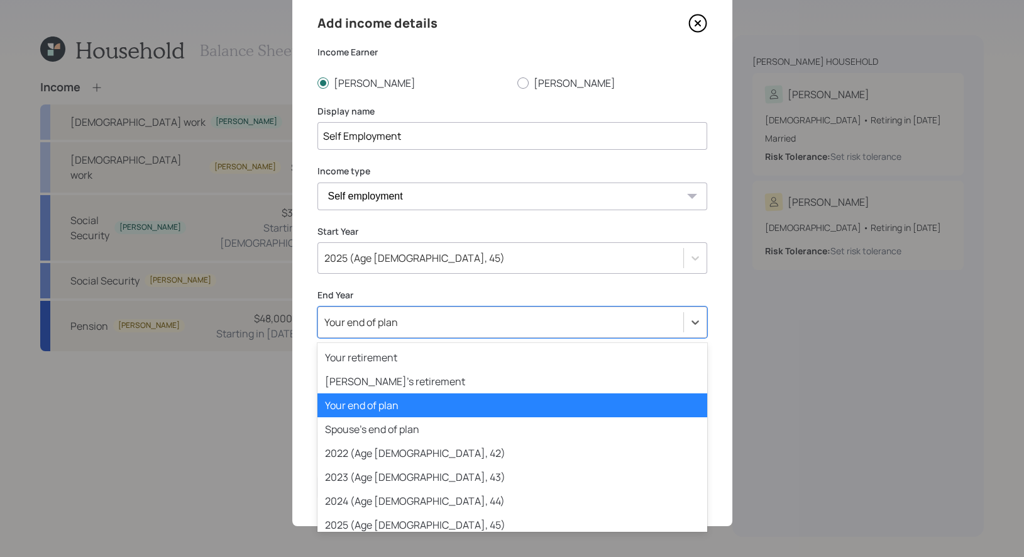
click at [358, 318] on div "Your end of plan" at bounding box center [362, 322] width 74 height 14
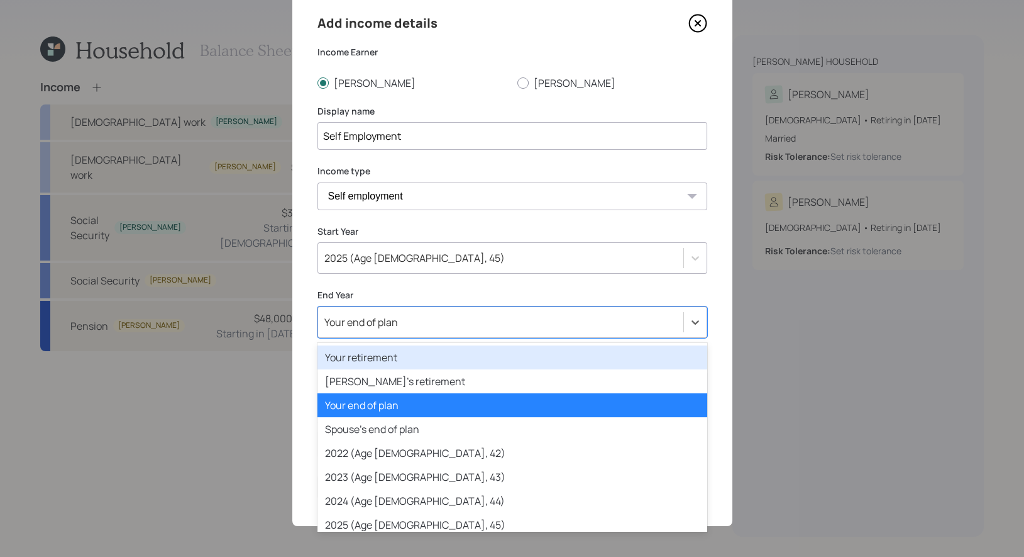
click at [338, 350] on div "Your retirement" at bounding box center [513, 357] width 390 height 24
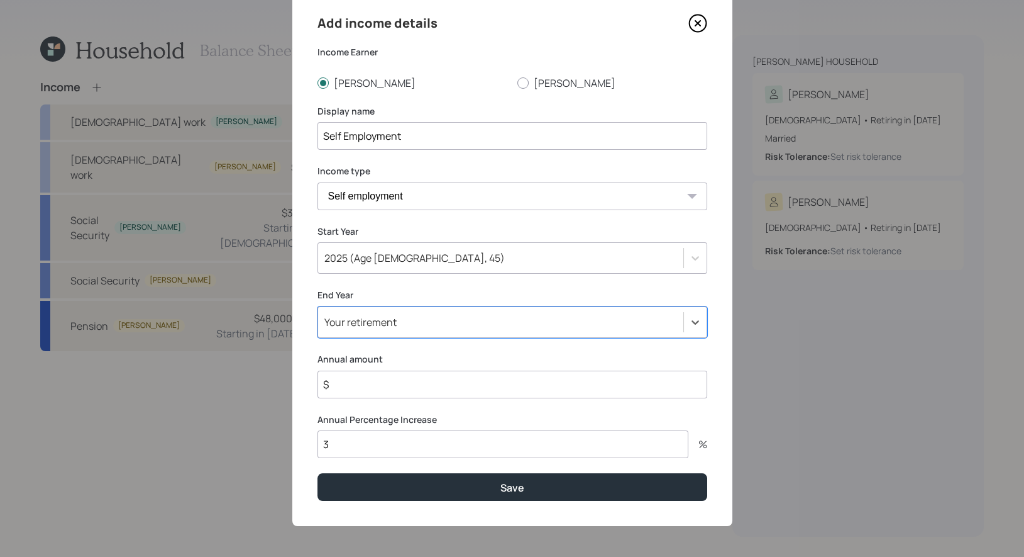
click at [342, 386] on input "$" at bounding box center [513, 384] width 390 height 28
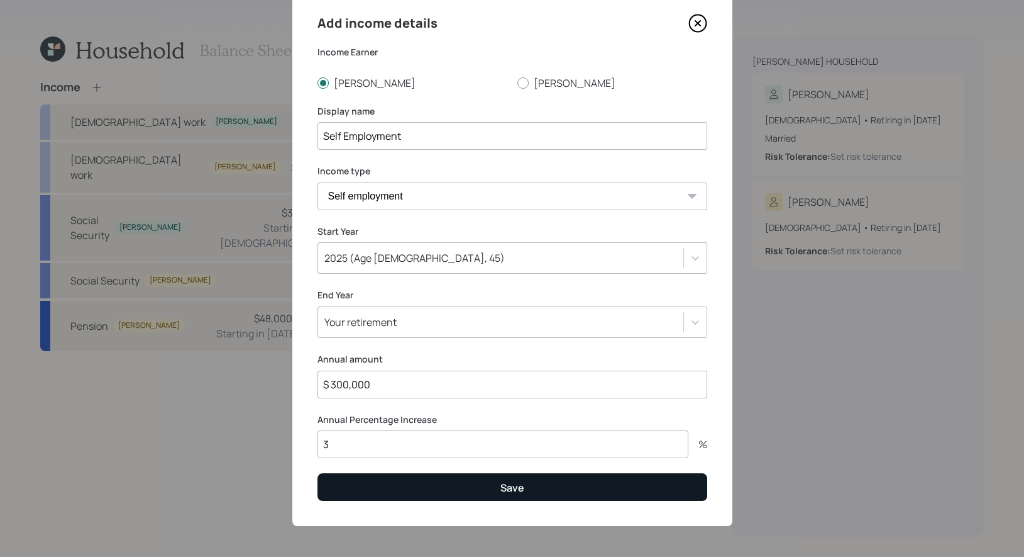
type input "$ 300,000"
click at [392, 487] on button "Save" at bounding box center [513, 486] width 390 height 27
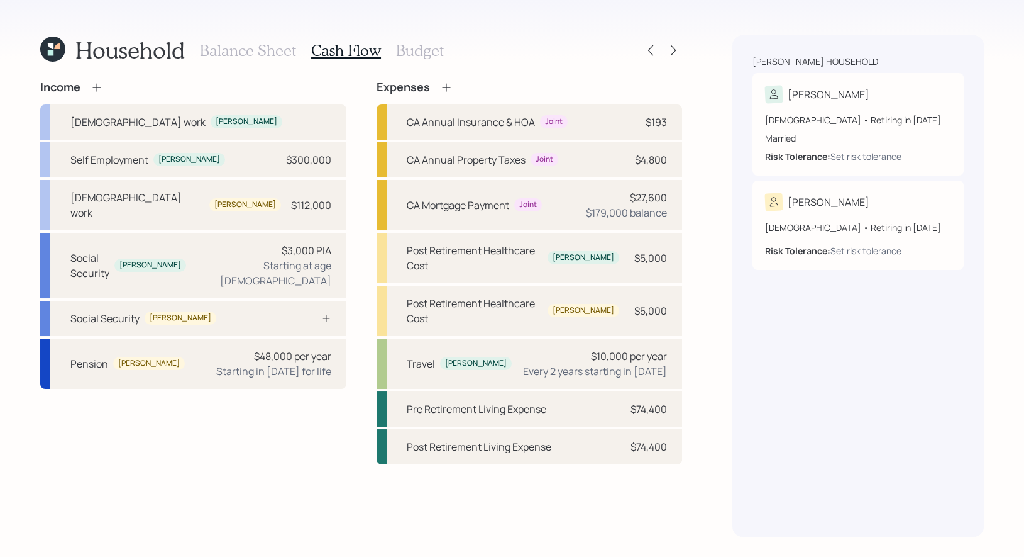
click at [420, 50] on h3 "Budget" at bounding box center [420, 51] width 48 height 18
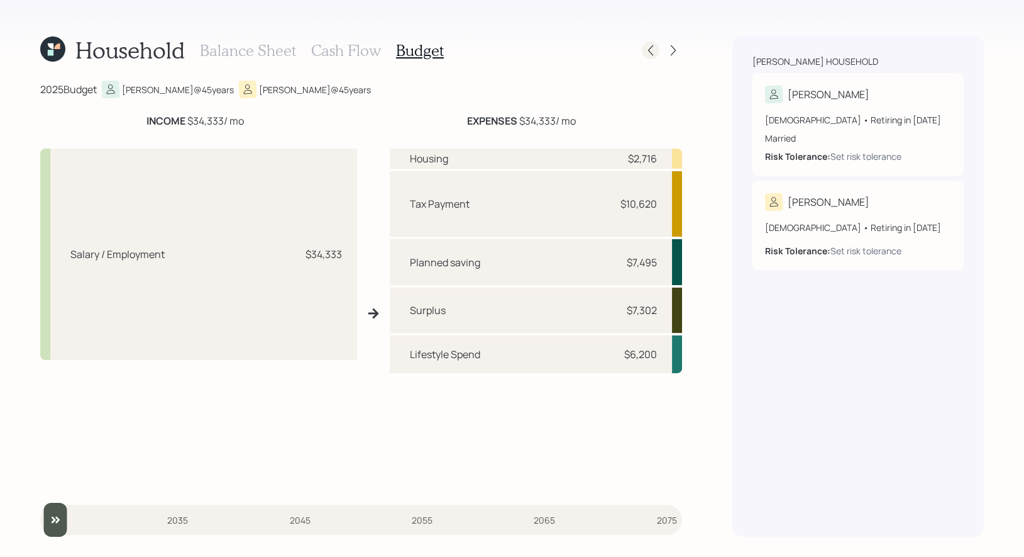
click at [652, 50] on icon at bounding box center [651, 50] width 13 height 13
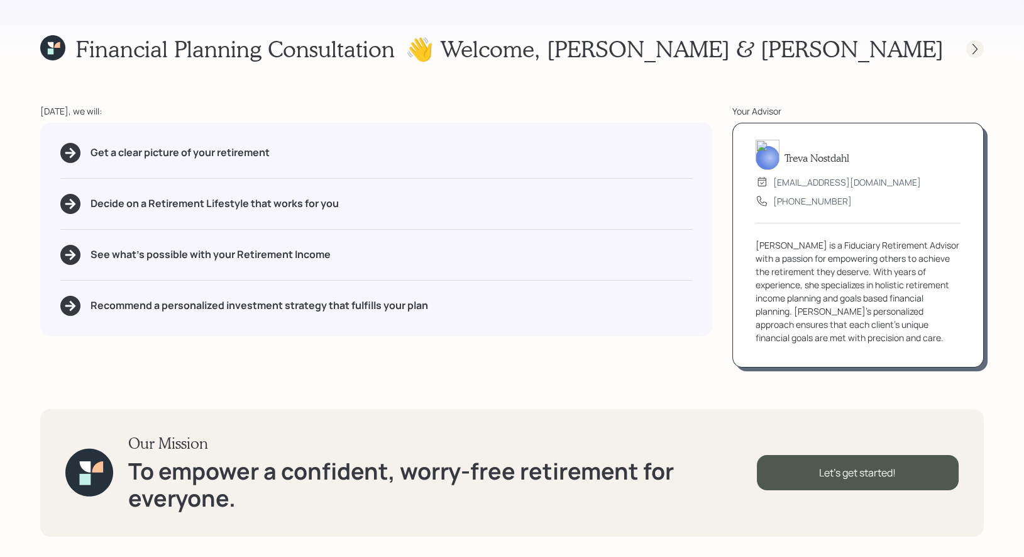
click at [970, 45] on icon at bounding box center [975, 49] width 13 height 13
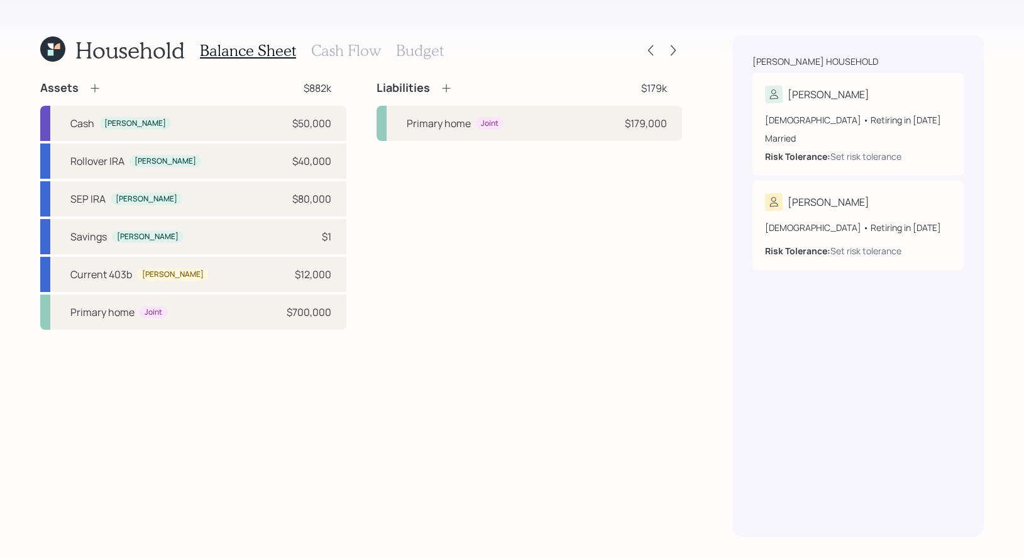
click at [353, 49] on h3 "Cash Flow" at bounding box center [346, 51] width 70 height 18
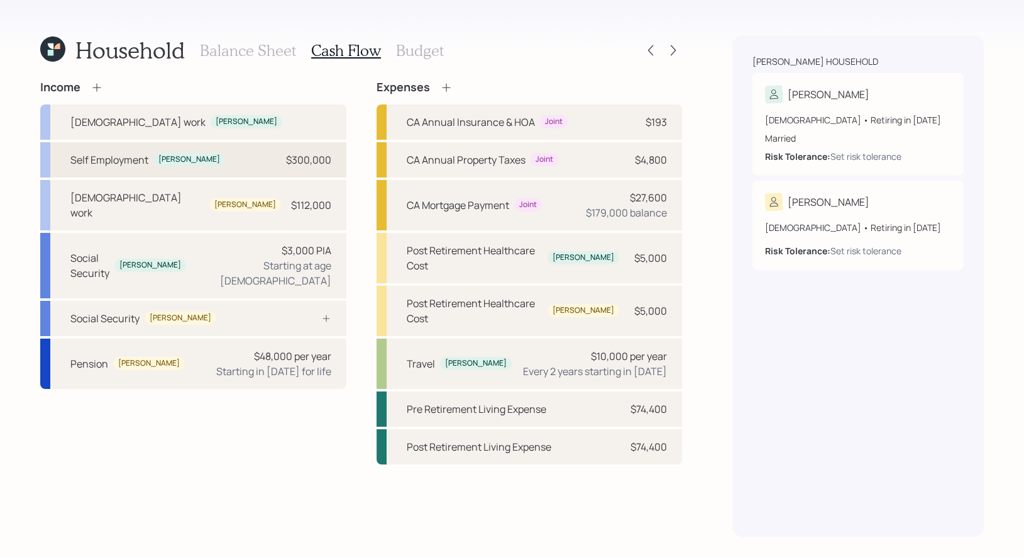
click at [221, 160] on div "Self Employment Andrew $300,000" at bounding box center [193, 159] width 306 height 35
select select "self_employment"
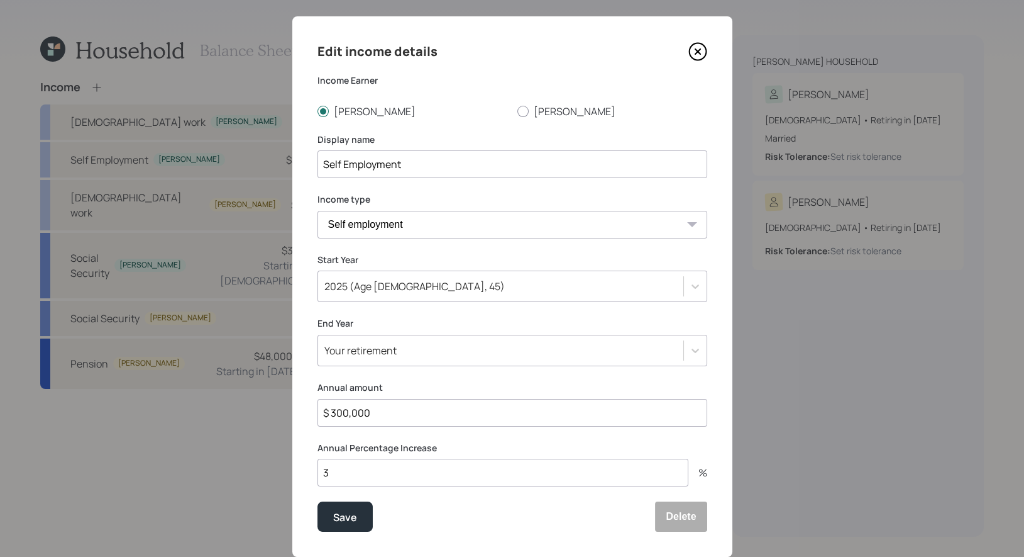
scroll to position [16, 0]
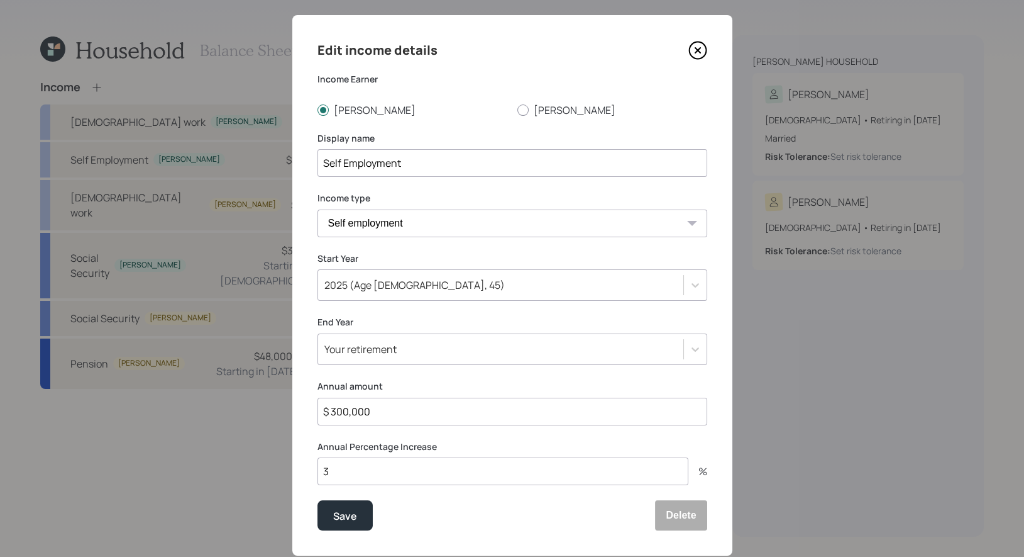
click at [341, 413] on input "$ 300,000" at bounding box center [513, 411] width 390 height 28
click at [704, 50] on icon at bounding box center [698, 50] width 19 height 19
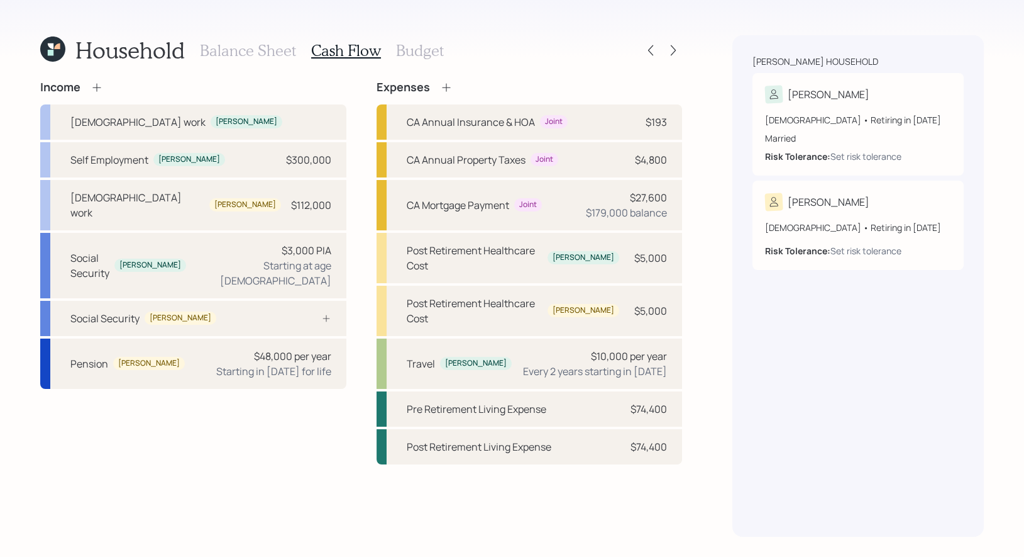
click at [417, 45] on h3 "Budget" at bounding box center [420, 51] width 48 height 18
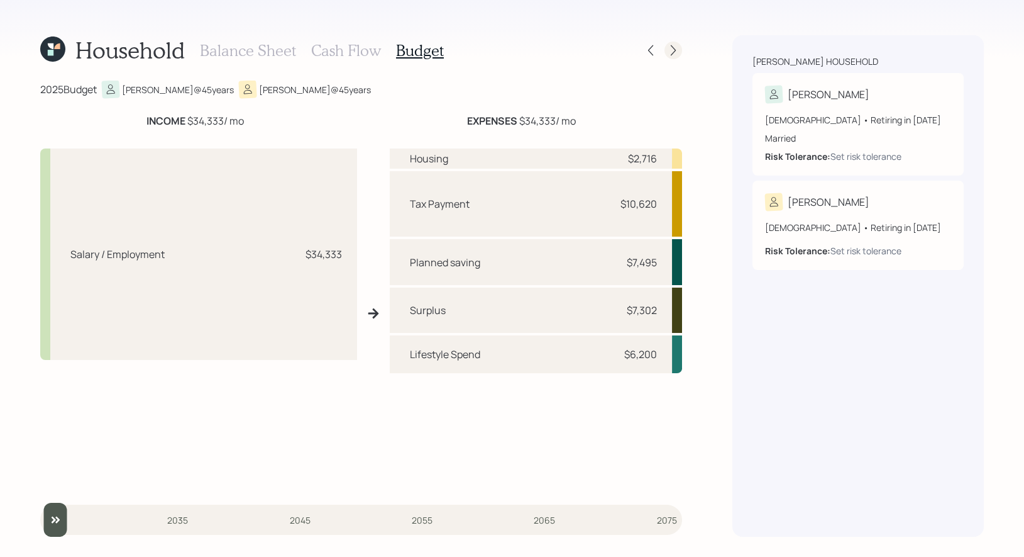
click at [678, 49] on icon at bounding box center [673, 50] width 13 height 13
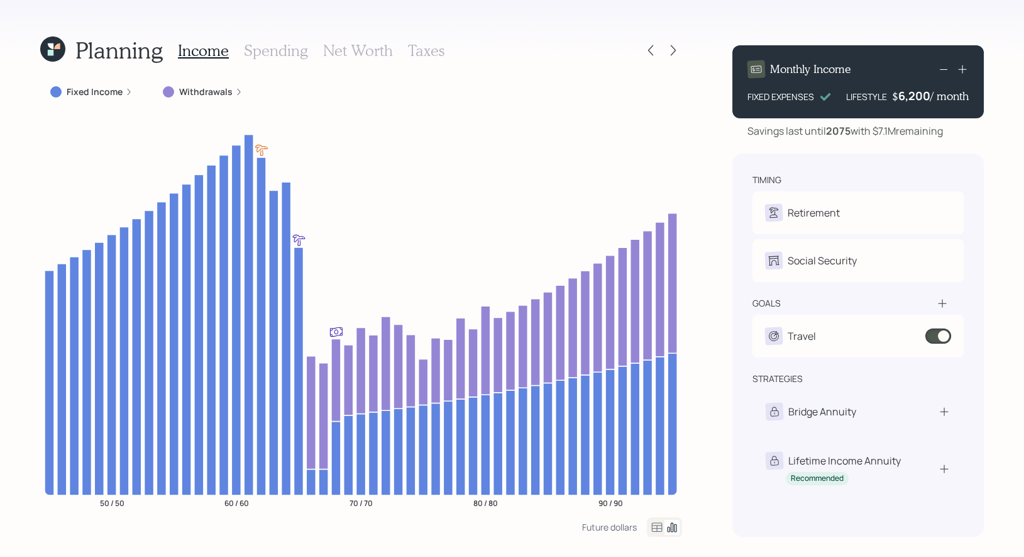
click at [106, 89] on label "Fixed Income" at bounding box center [95, 92] width 56 height 13
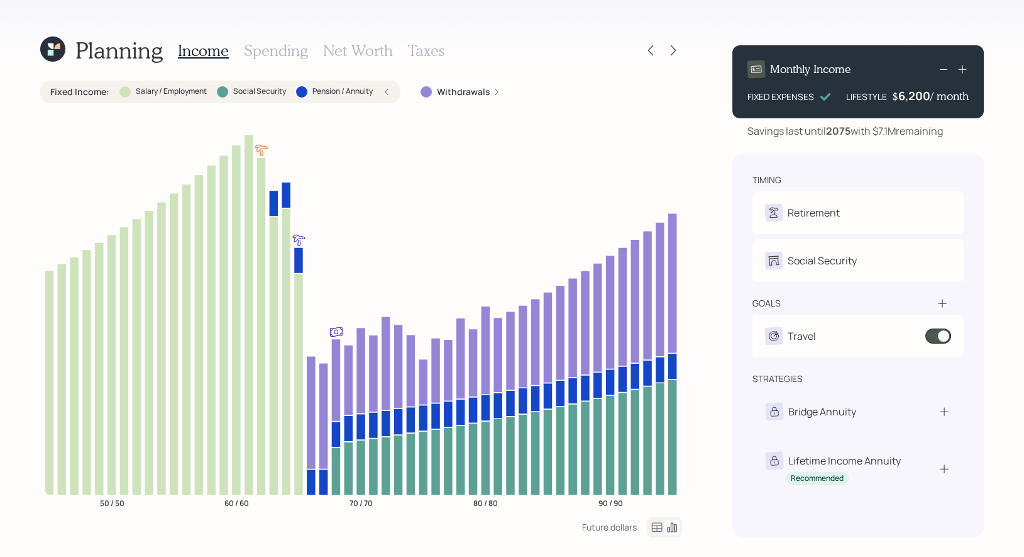
click at [91, 91] on label "Fixed Income :" at bounding box center [79, 92] width 59 height 13
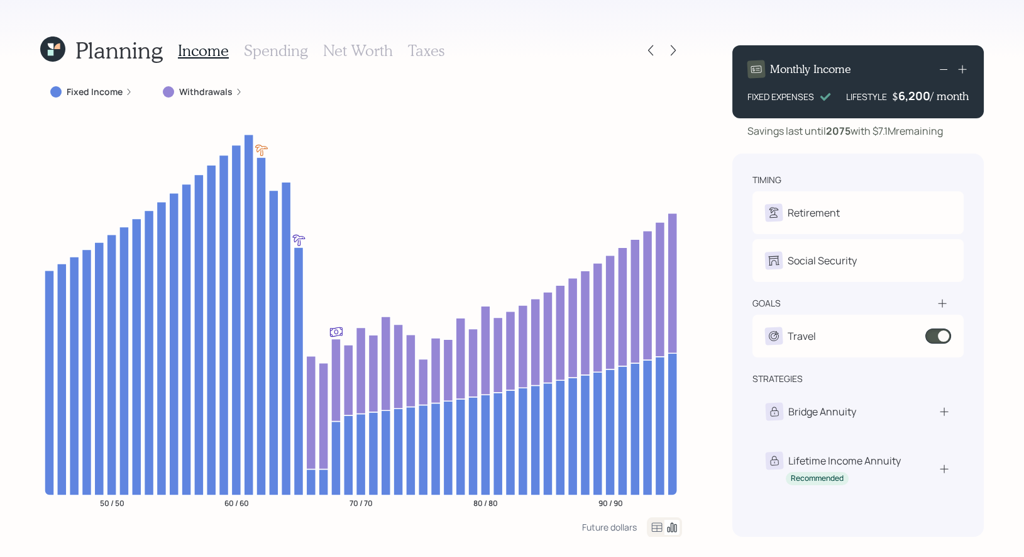
click at [53, 48] on icon at bounding box center [51, 46] width 6 height 6
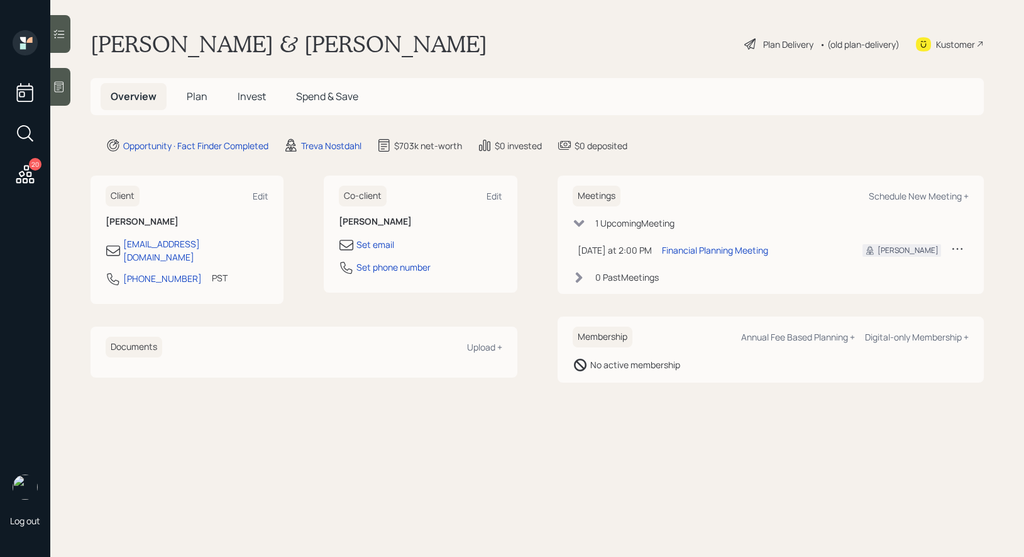
click at [191, 96] on span "Plan" at bounding box center [197, 96] width 21 height 14
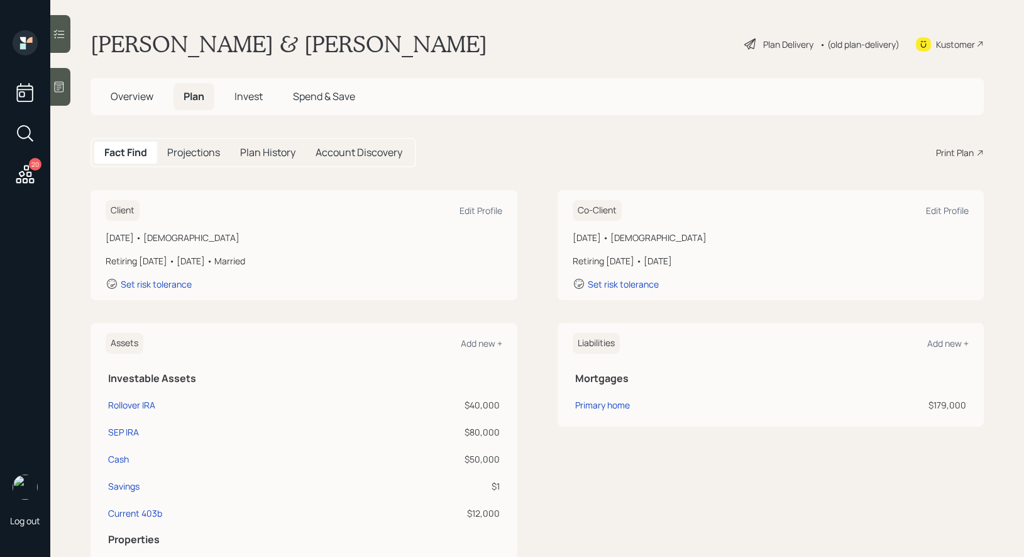
click at [962, 152] on div "Print Plan" at bounding box center [955, 152] width 38 height 13
